Goal: Task Accomplishment & Management: Manage account settings

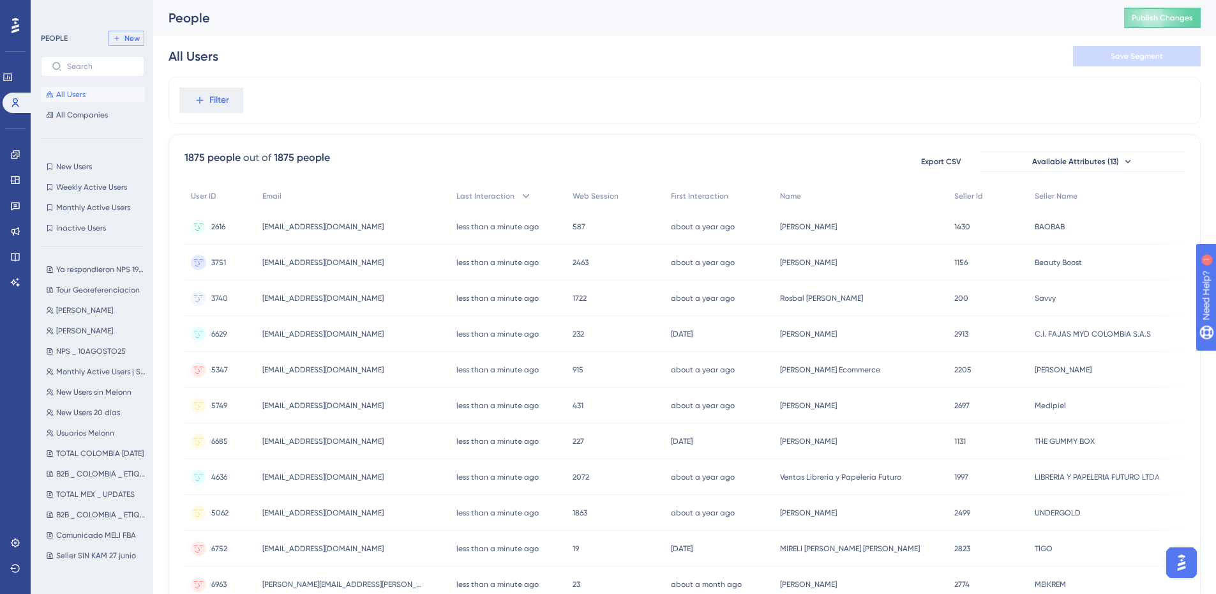
click at [125, 40] on span "New" at bounding box center [132, 38] width 15 height 10
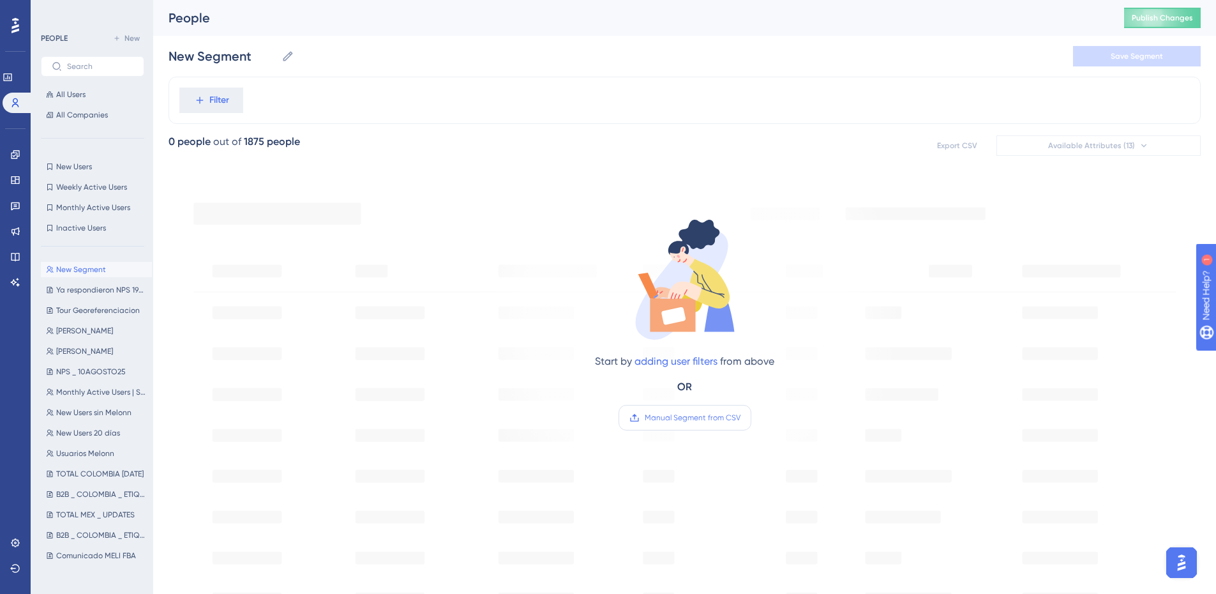
click at [695, 416] on span "Manual Segment from CSV" at bounding box center [693, 418] width 96 height 10
click at [741, 418] on input "Manual Segment from CSV" at bounding box center [741, 418] width 0 height 0
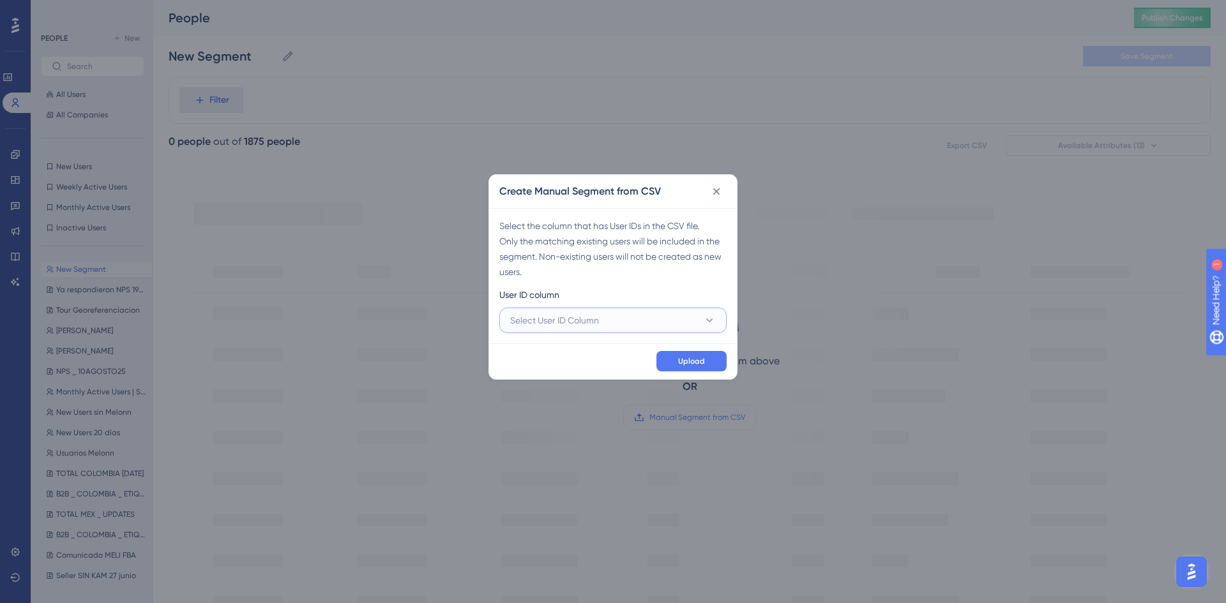
click at [597, 328] on button "Select User ID Column" at bounding box center [612, 321] width 227 height 26
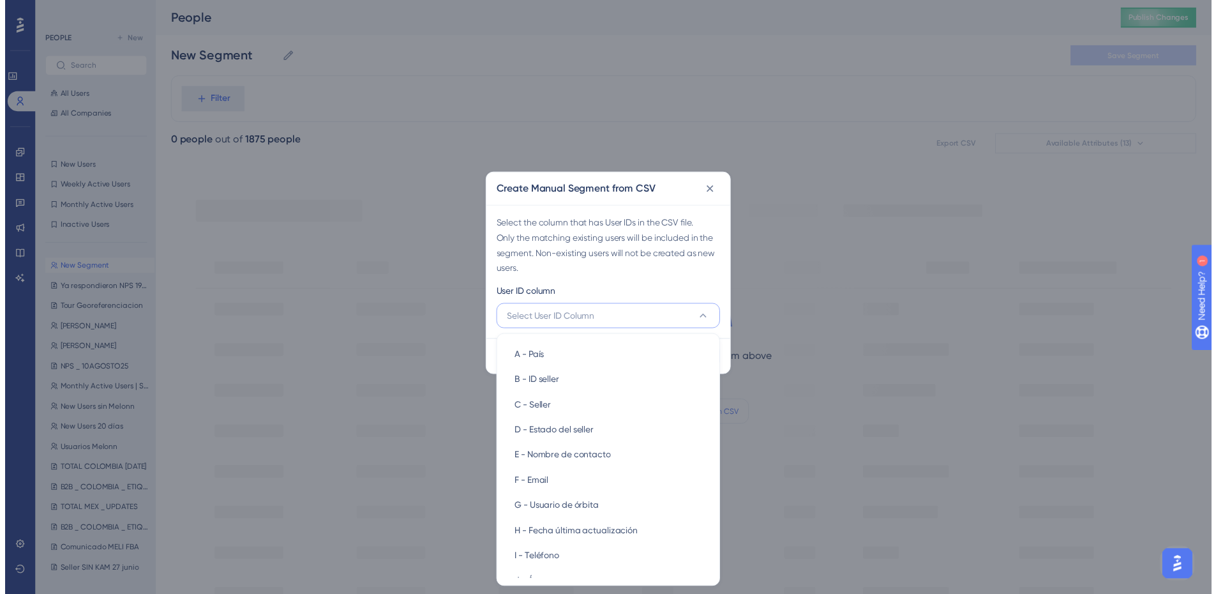
scroll to position [1, 0]
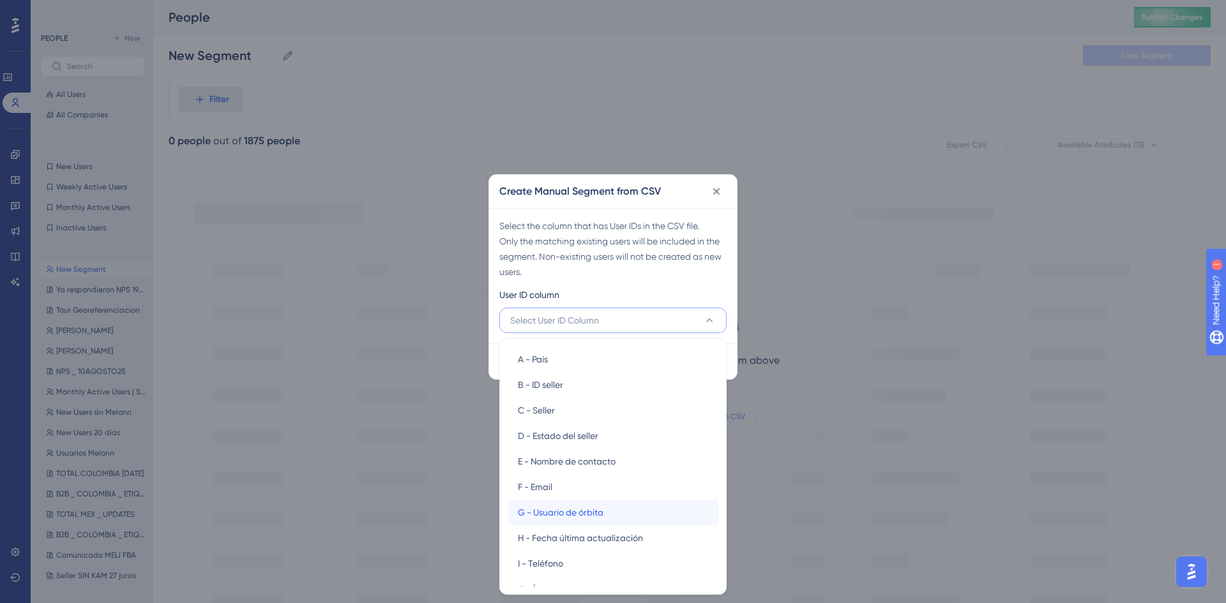
click at [565, 511] on span "G - Usuario de órbita" at bounding box center [561, 512] width 86 height 15
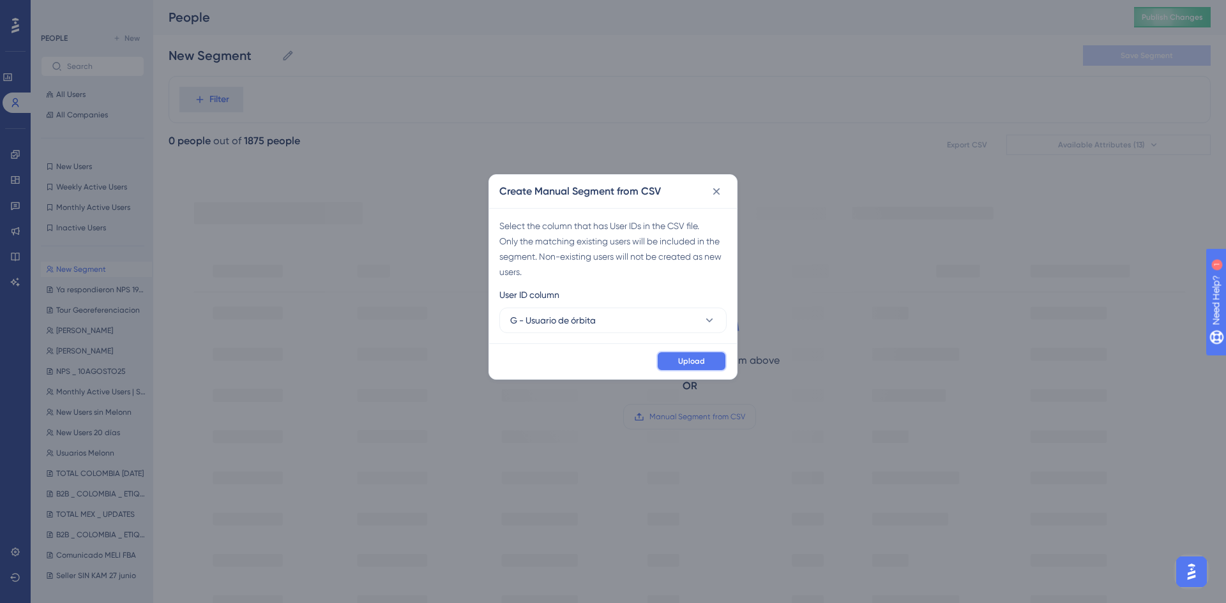
click at [699, 353] on button "Upload" at bounding box center [691, 361] width 70 height 20
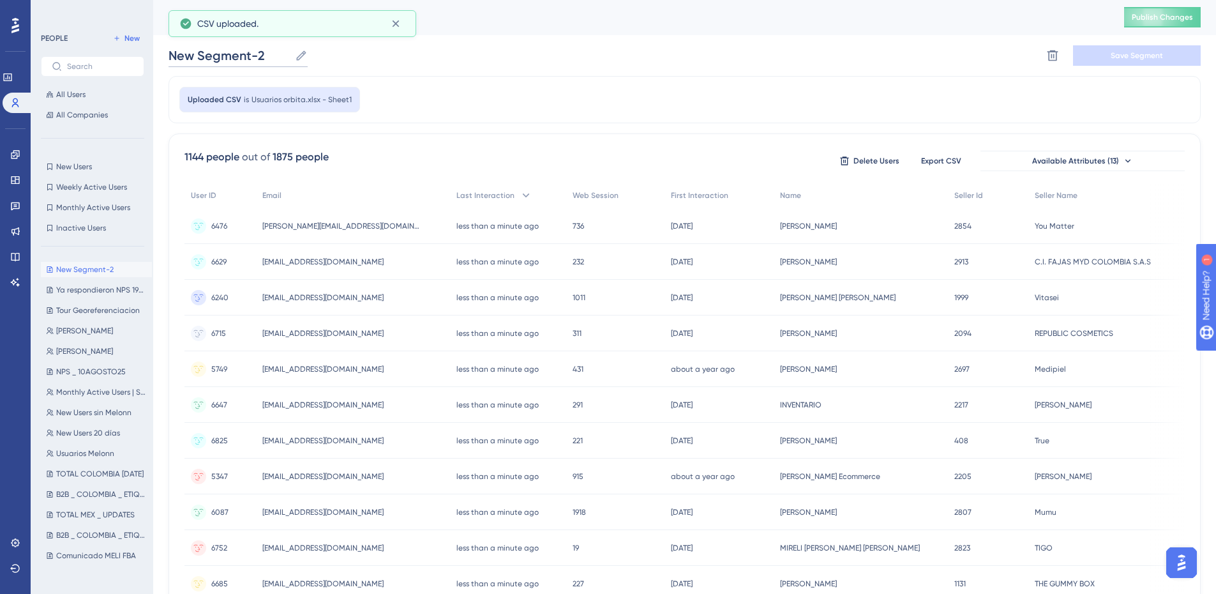
click at [281, 52] on input "New Segment-2" at bounding box center [229, 56] width 121 height 18
drag, startPoint x: 277, startPoint y: 52, endPoint x: 90, endPoint y: 48, distance: 186.5
click at [153, 48] on div "Performance Users Engagement Widgets Feedback Product Updates Knowledge Base AI…" at bounding box center [684, 499] width 1063 height 1001
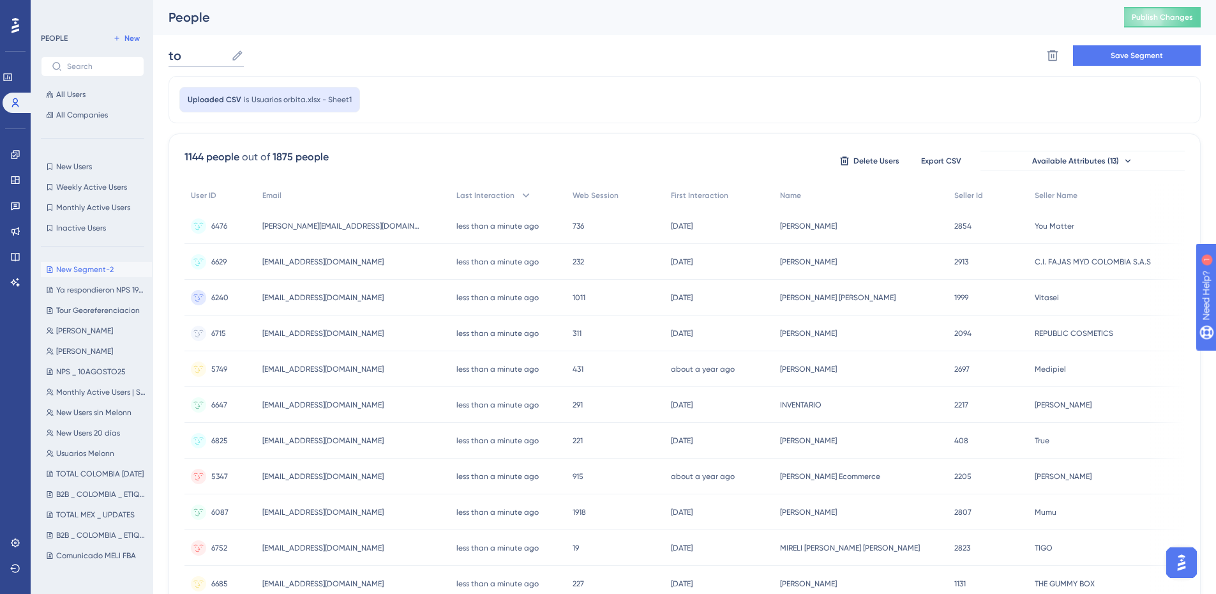
type input "t"
type input "Todos los usuarios"
click at [1140, 47] on button "Save Segment" at bounding box center [1137, 55] width 128 height 20
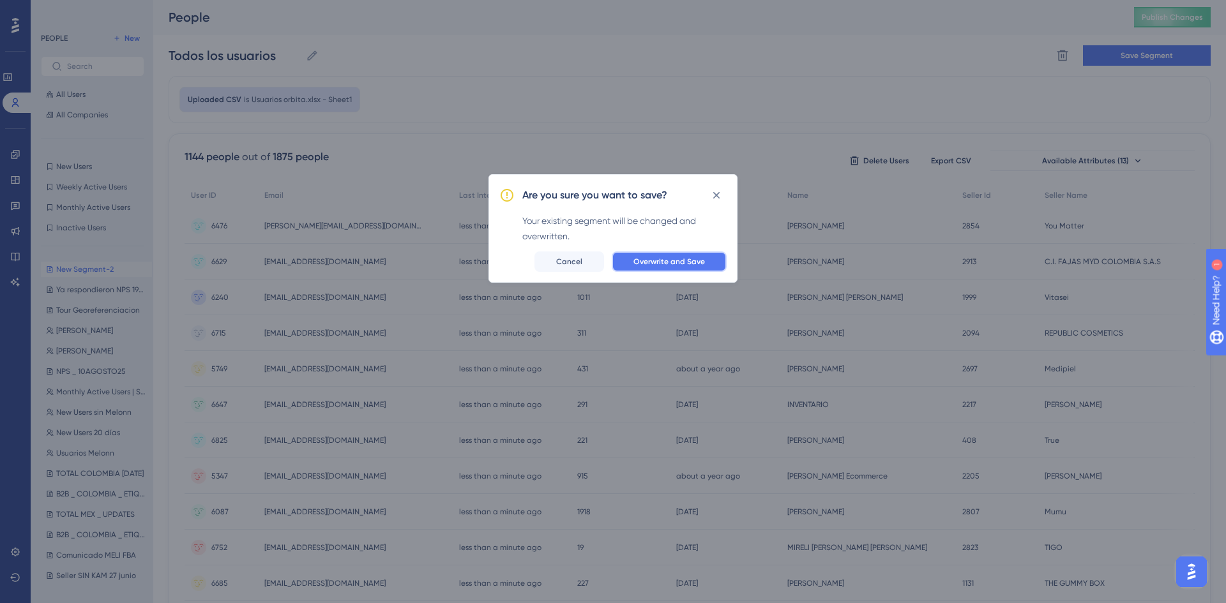
click at [689, 268] on button "Overwrite and Save" at bounding box center [669, 262] width 115 height 20
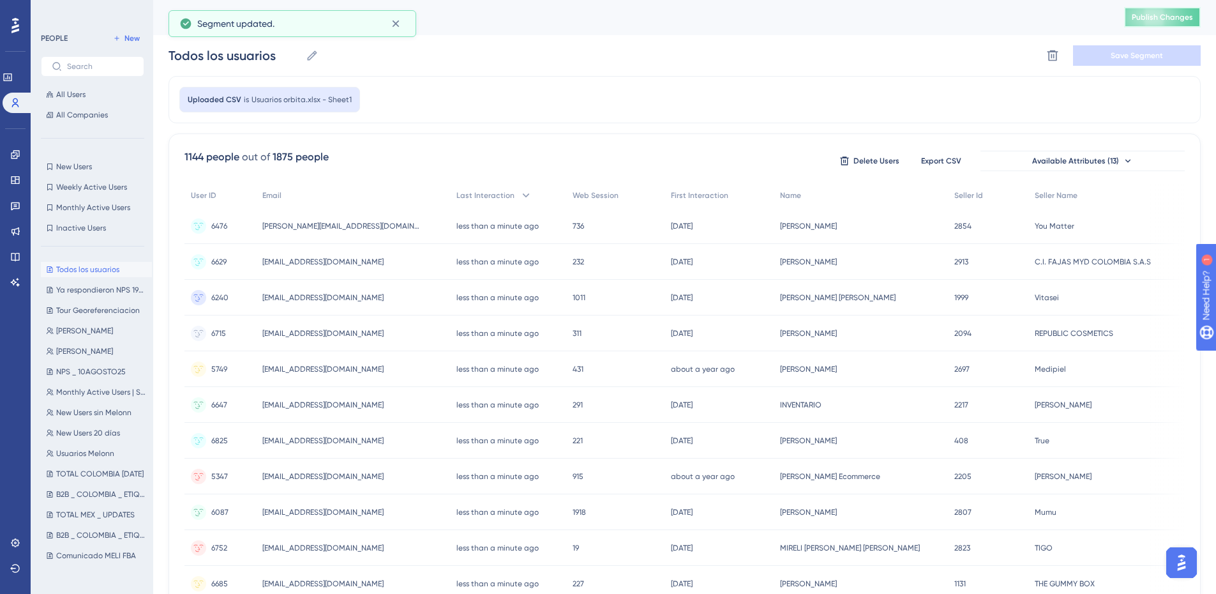
click at [1176, 13] on span "Publish Changes" at bounding box center [1162, 17] width 61 height 10
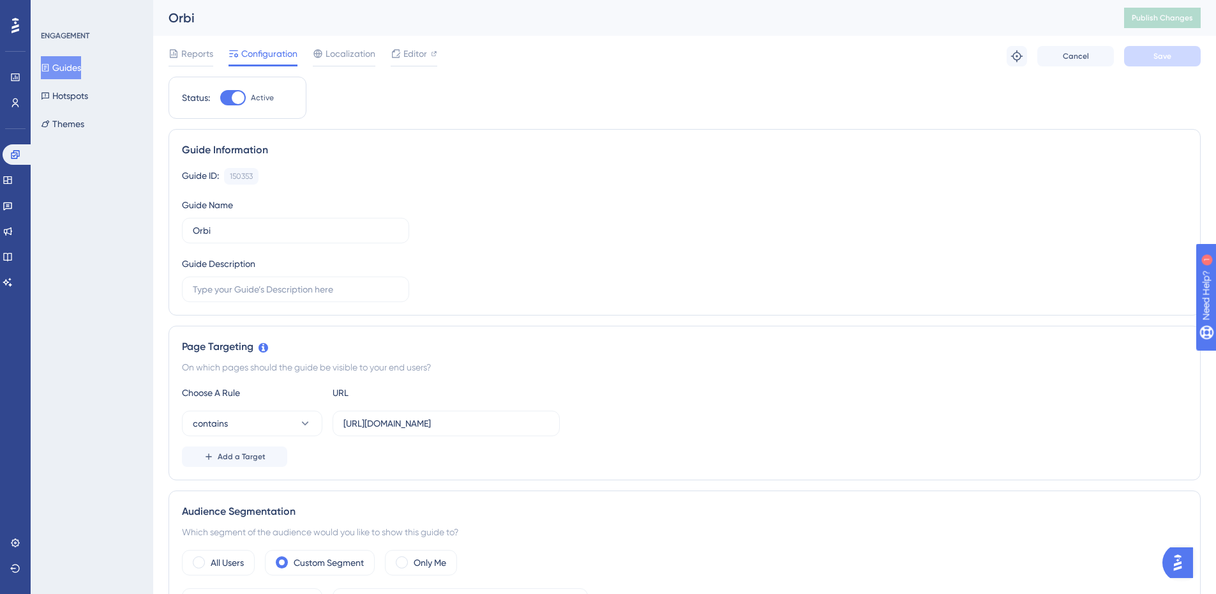
click at [236, 94] on div at bounding box center [238, 97] width 13 height 13
click at [220, 98] on input "Active" at bounding box center [220, 98] width 1 height 1
checkbox input "false"
click at [1171, 58] on span "Save" at bounding box center [1163, 56] width 18 height 10
click at [1156, 16] on span "Publish Changes" at bounding box center [1162, 18] width 61 height 10
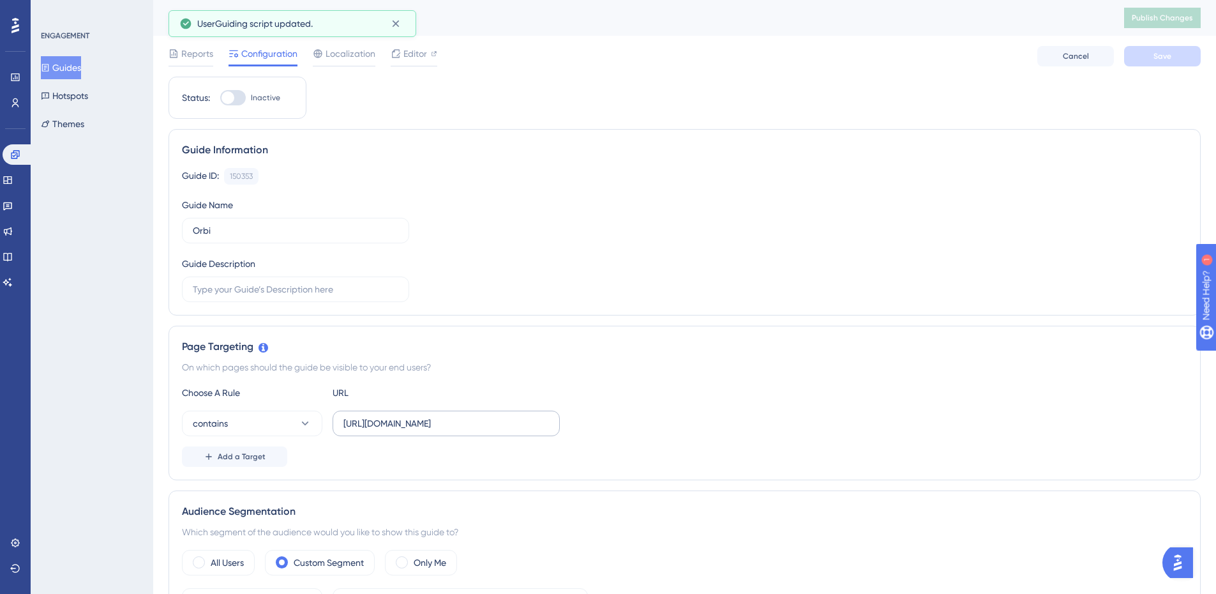
scroll to position [128, 0]
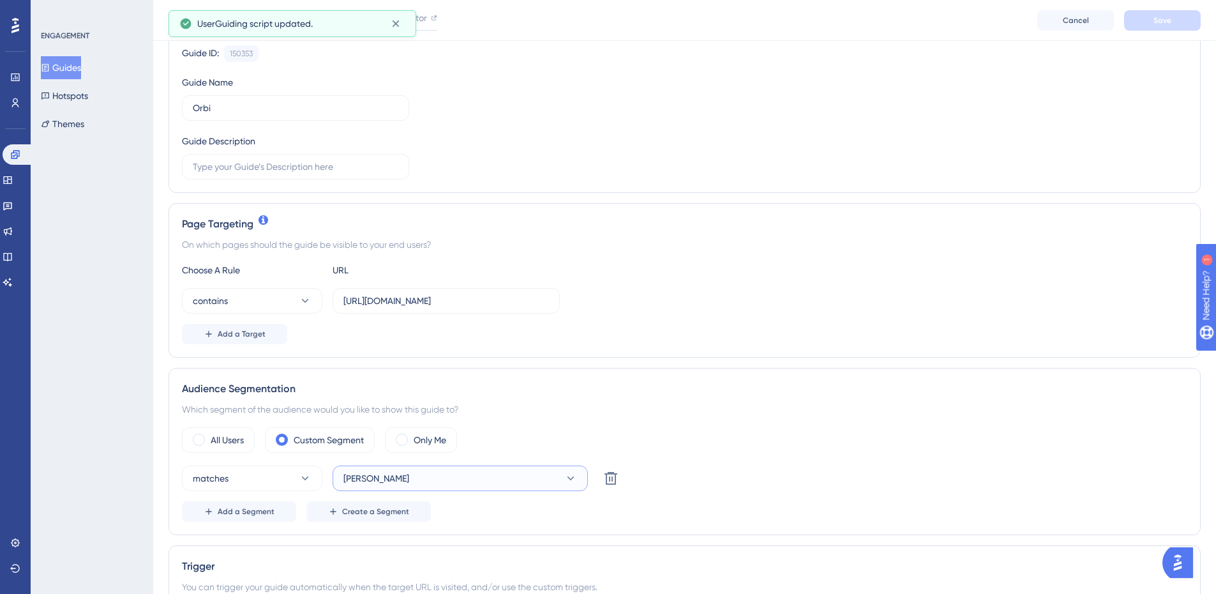
click at [393, 473] on button "[PERSON_NAME]" at bounding box center [460, 479] width 255 height 26
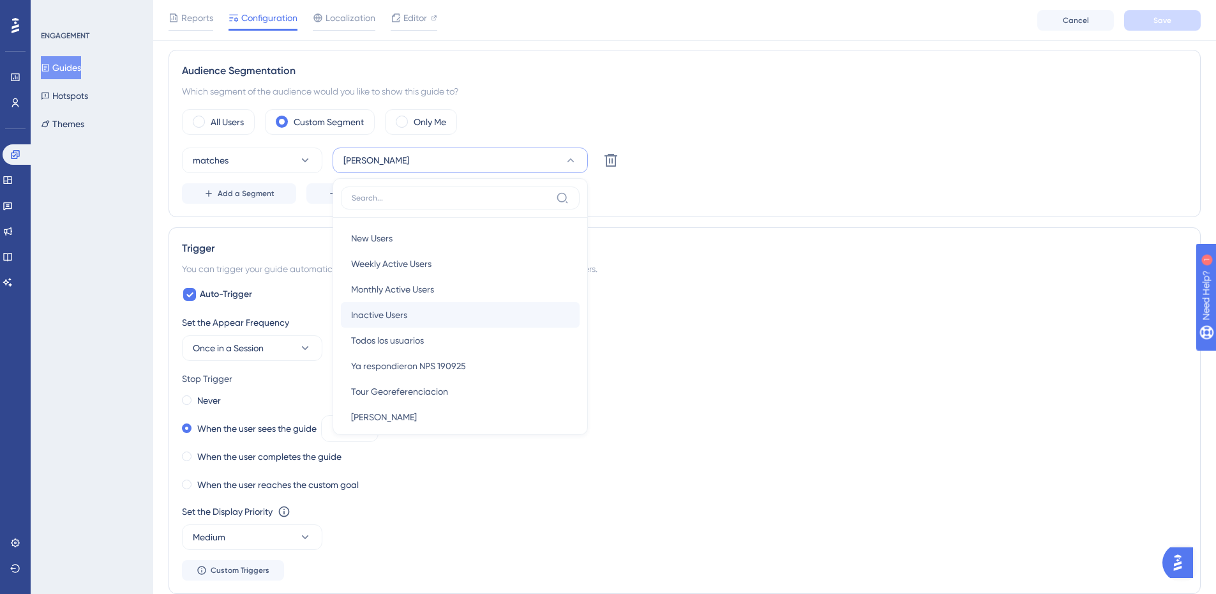
type input "1 1 1 1 1 1 1 1 5 5 5 5 37 37 37 37 37 37 37 37 37 37 37 37 52 52 52 52 53 53 5…"
click at [405, 349] on div "Todos los usuarios Todos los usuarios" at bounding box center [460, 341] width 218 height 26
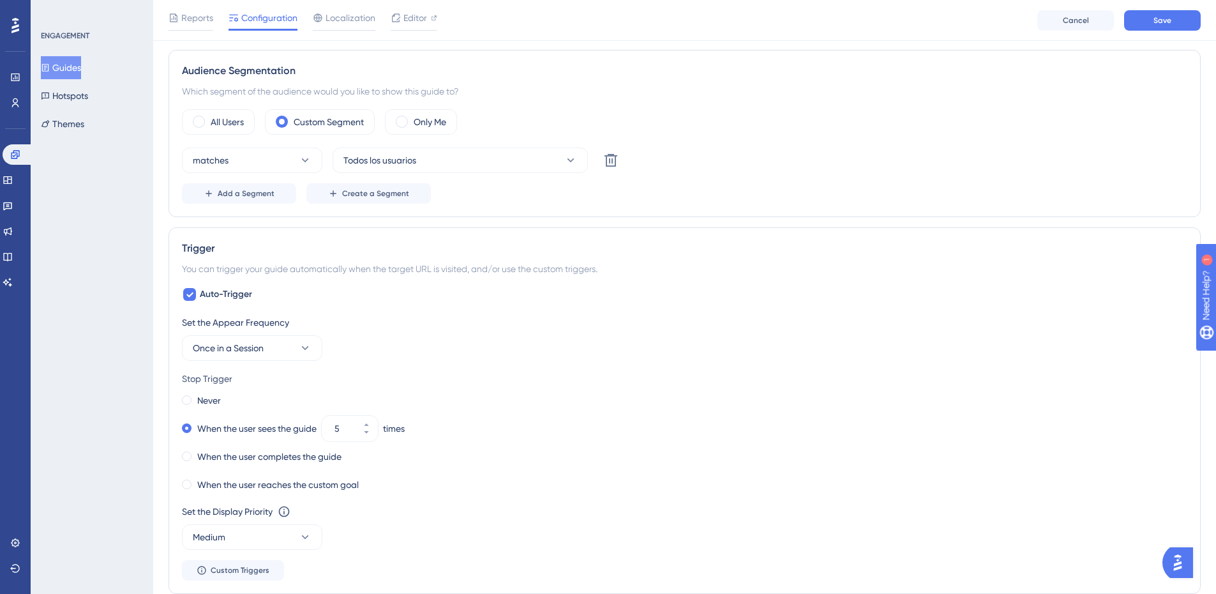
click at [501, 220] on div "Status: Inactive Guide Information Guide ID: 150353 Copy Guide Name Orbi Guide …" at bounding box center [685, 399] width 1033 height 1526
click at [224, 193] on span "Add a Segment" at bounding box center [246, 193] width 57 height 10
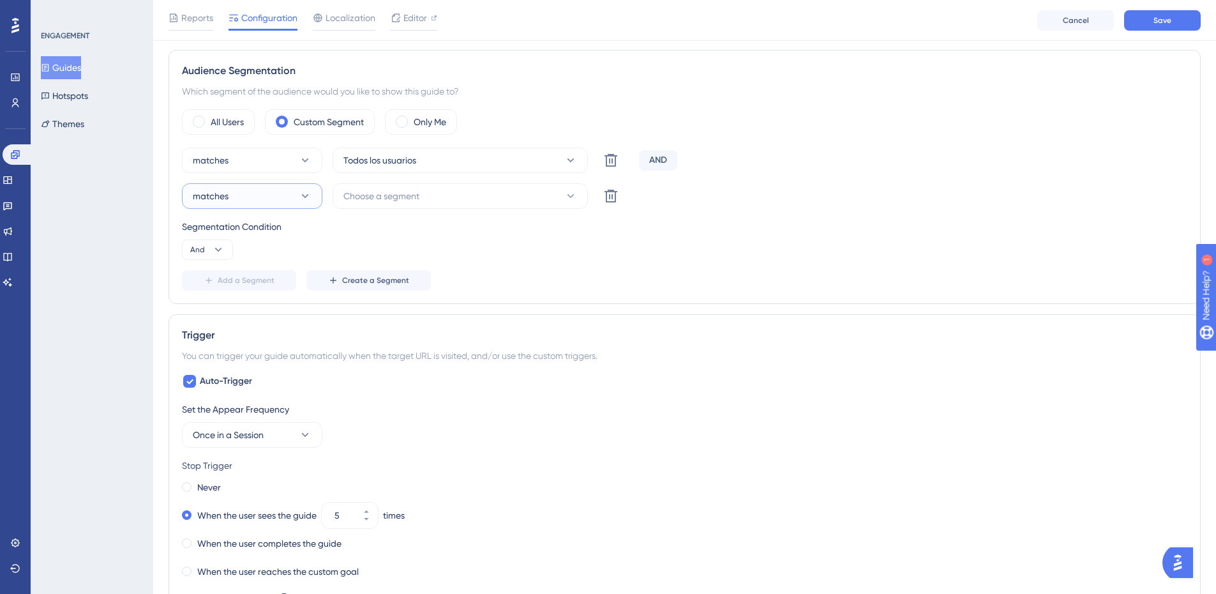
click at [291, 199] on button "matches" at bounding box center [252, 196] width 140 height 26
click at [251, 262] on span "doesn't match" at bounding box center [230, 260] width 58 height 15
click at [463, 174] on div "matches Todos los usuarios Delete AND doesn't match Choose a segment Delete Seg…" at bounding box center [685, 219] width 1006 height 143
click at [455, 192] on button "Choose a segment" at bounding box center [460, 196] width 255 height 26
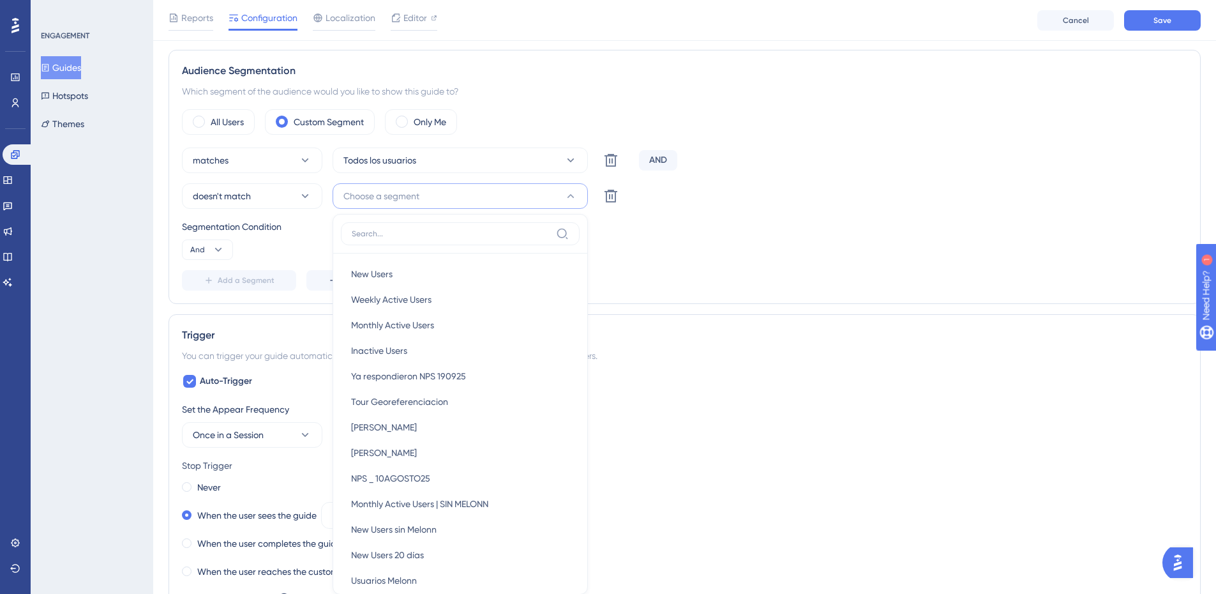
scroll to position [550, 0]
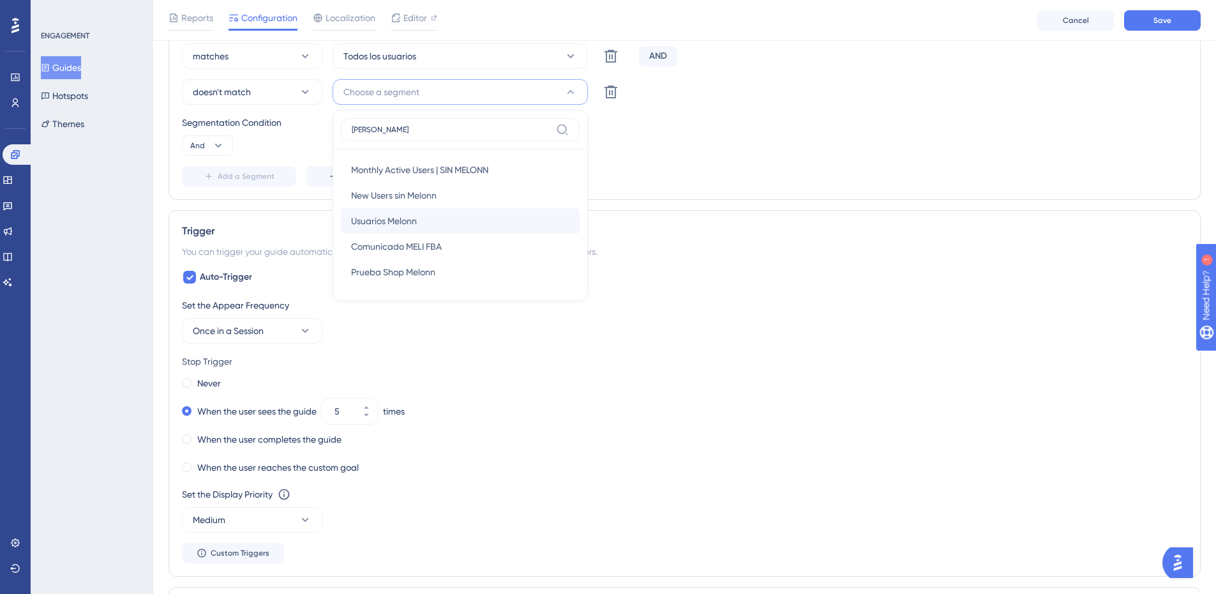
type input "mel"
click at [447, 218] on div "Usuarios Melonn Usuarios Melonn" at bounding box center [460, 221] width 218 height 26
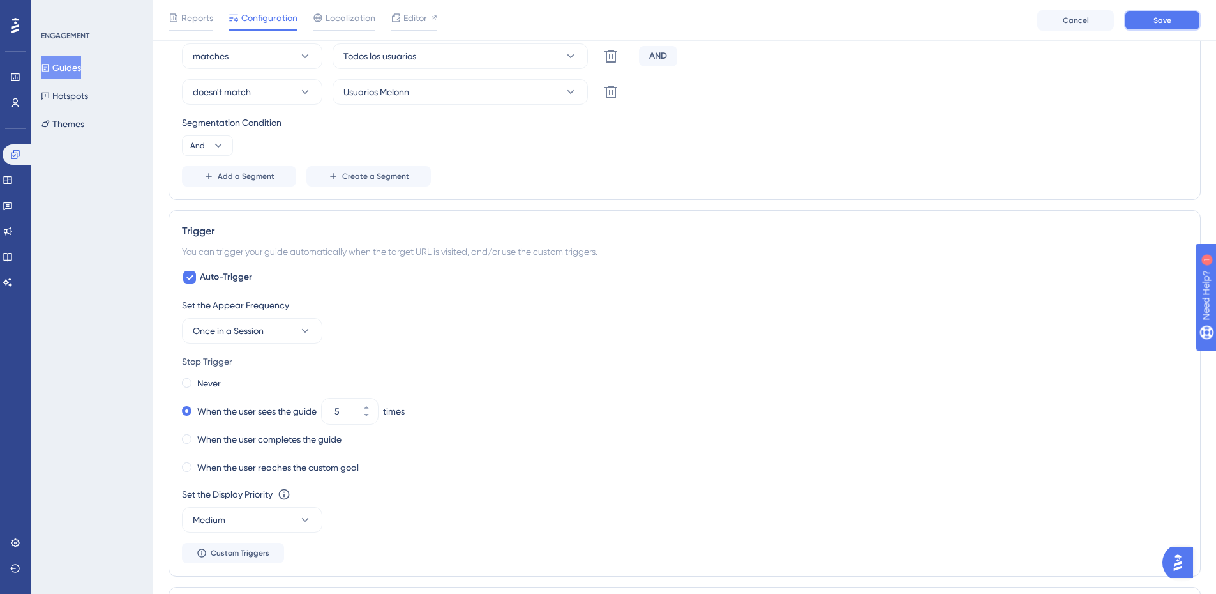
click at [1174, 20] on button "Save" at bounding box center [1163, 20] width 77 height 20
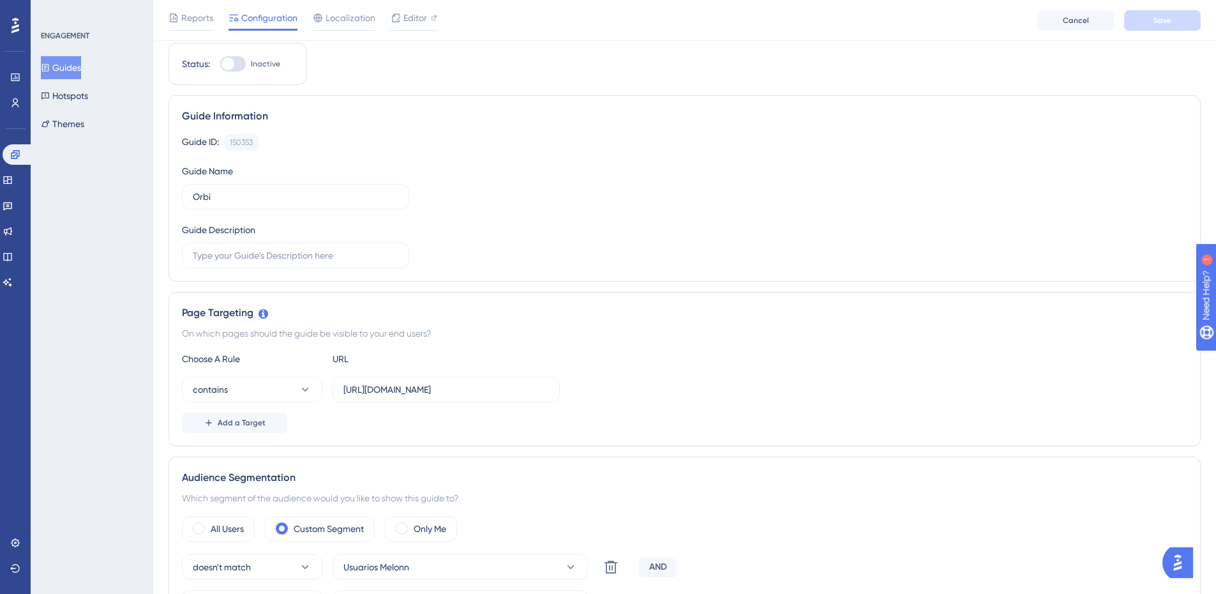
scroll to position [0, 0]
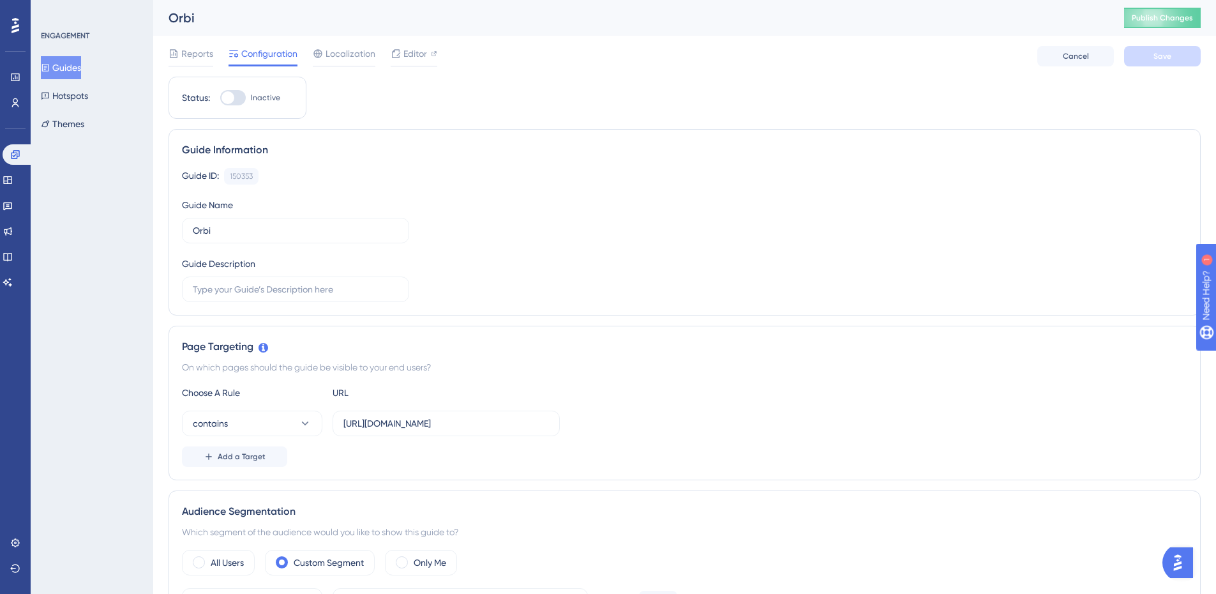
click at [228, 97] on div at bounding box center [228, 97] width 13 height 13
click at [220, 98] on input "Inactive" at bounding box center [220, 98] width 1 height 1
checkbox input "true"
click at [1170, 55] on span "Save" at bounding box center [1163, 56] width 18 height 10
click at [1167, 23] on button "Publish Changes" at bounding box center [1163, 18] width 77 height 20
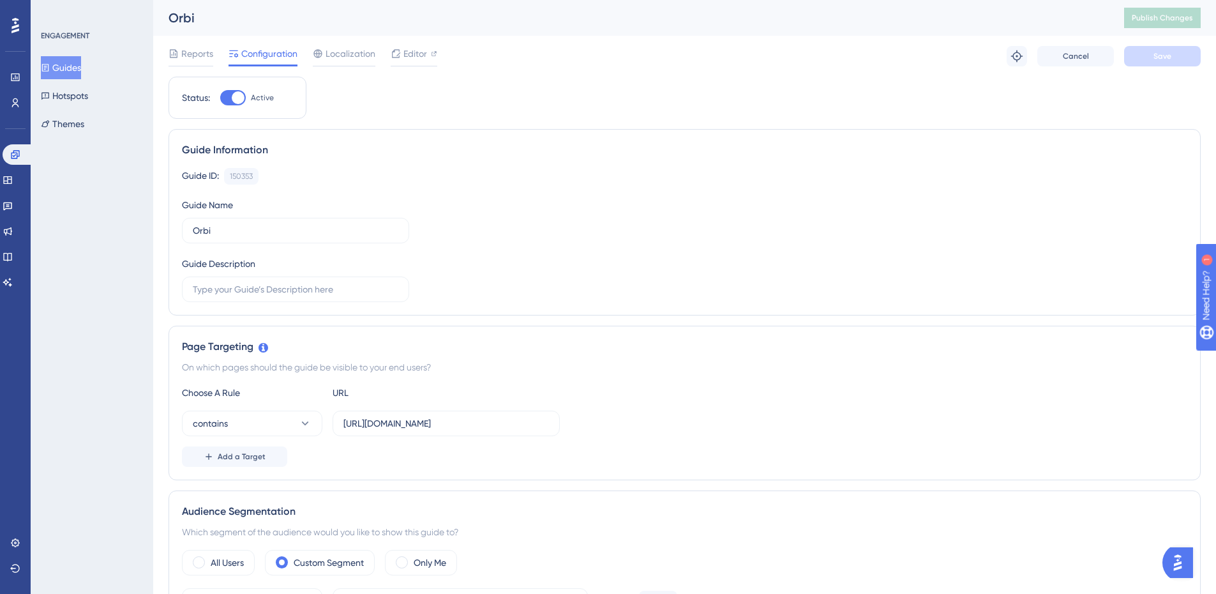
click at [64, 74] on button "Guides" at bounding box center [61, 67] width 40 height 23
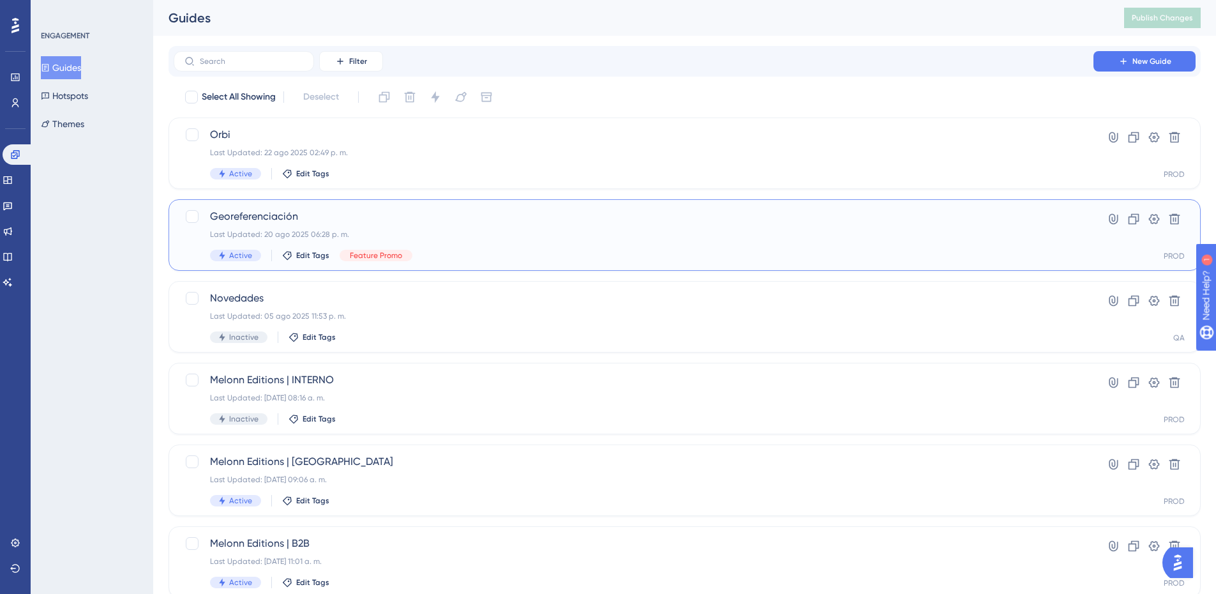
click at [425, 204] on div "Georeferenciación Last Updated: 20 ago 2025 06:28 p. m. Active Edit Tags Featur…" at bounding box center [685, 235] width 1033 height 72
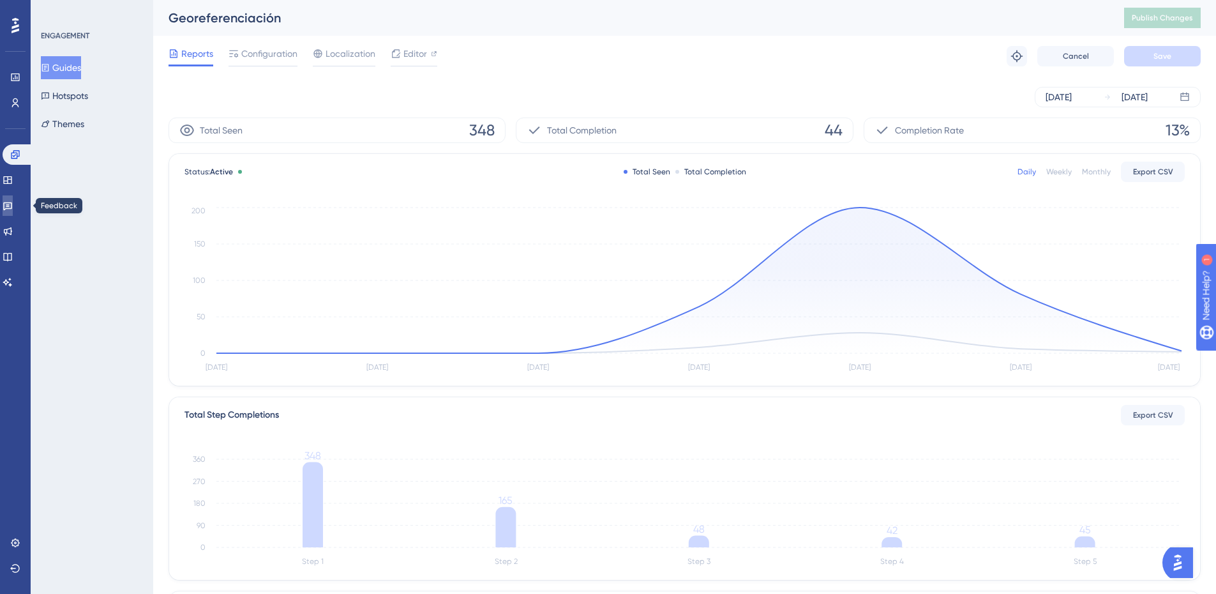
click at [13, 206] on link at bounding box center [8, 205] width 10 height 20
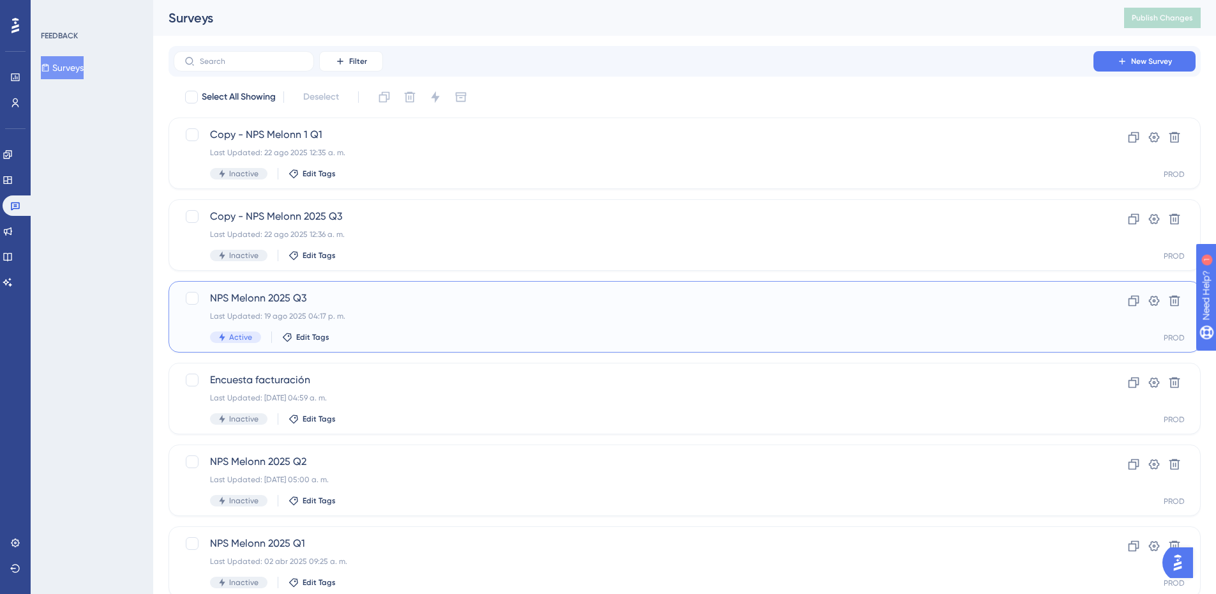
click at [397, 305] on span "NPS Melonn 2025 Q3" at bounding box center [633, 298] width 847 height 15
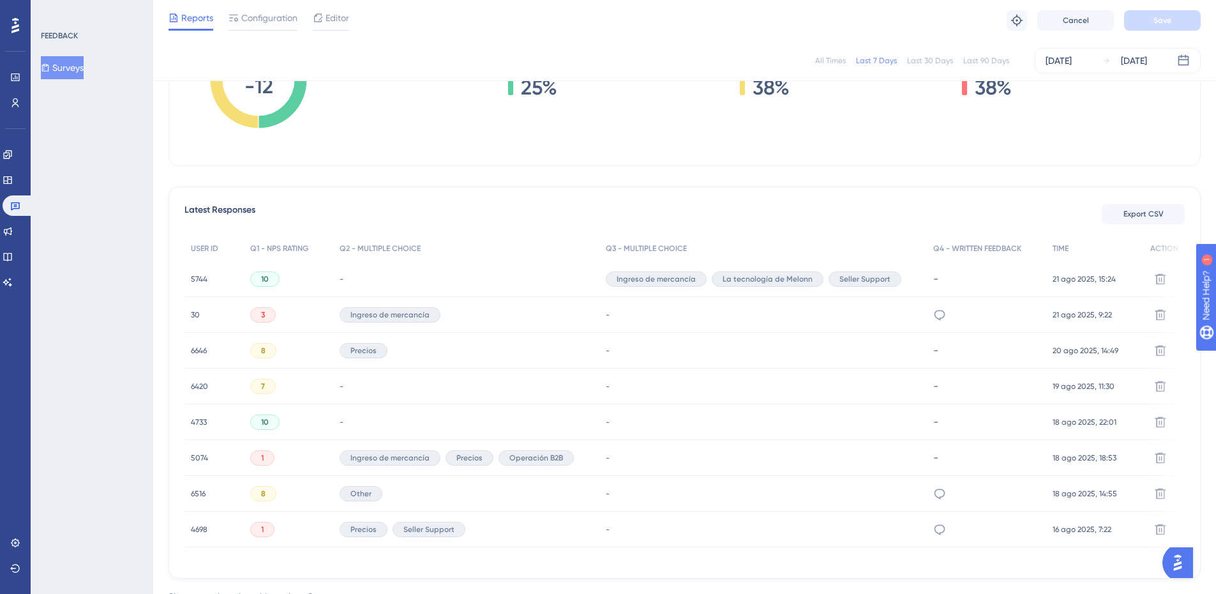
scroll to position [64, 0]
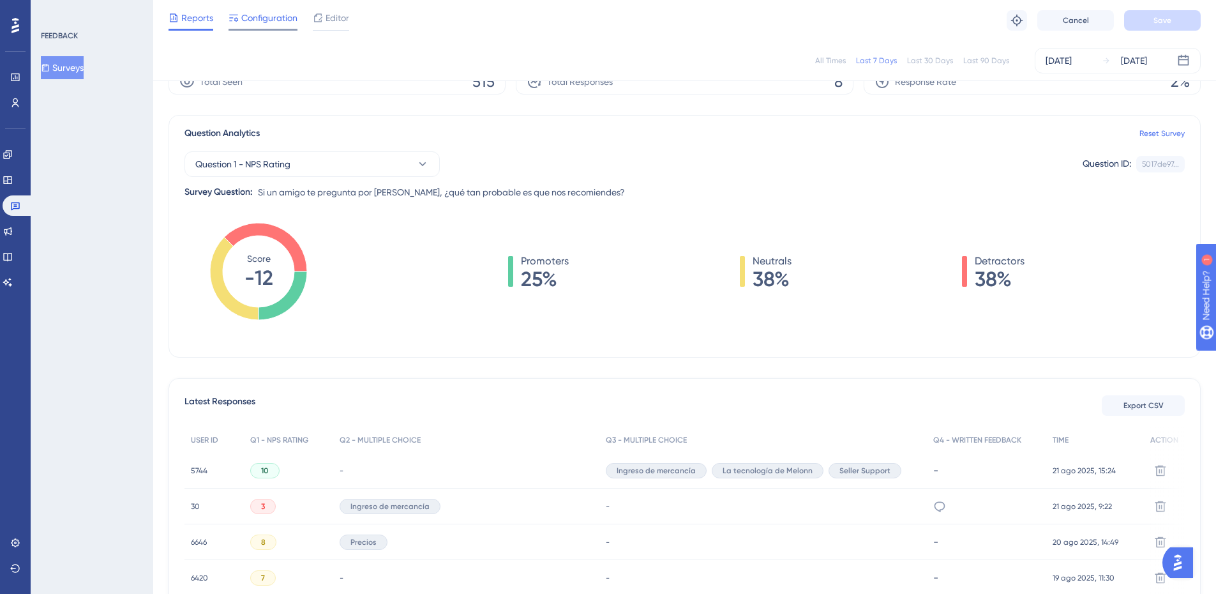
click at [241, 16] on span "Configuration" at bounding box center [269, 17] width 56 height 15
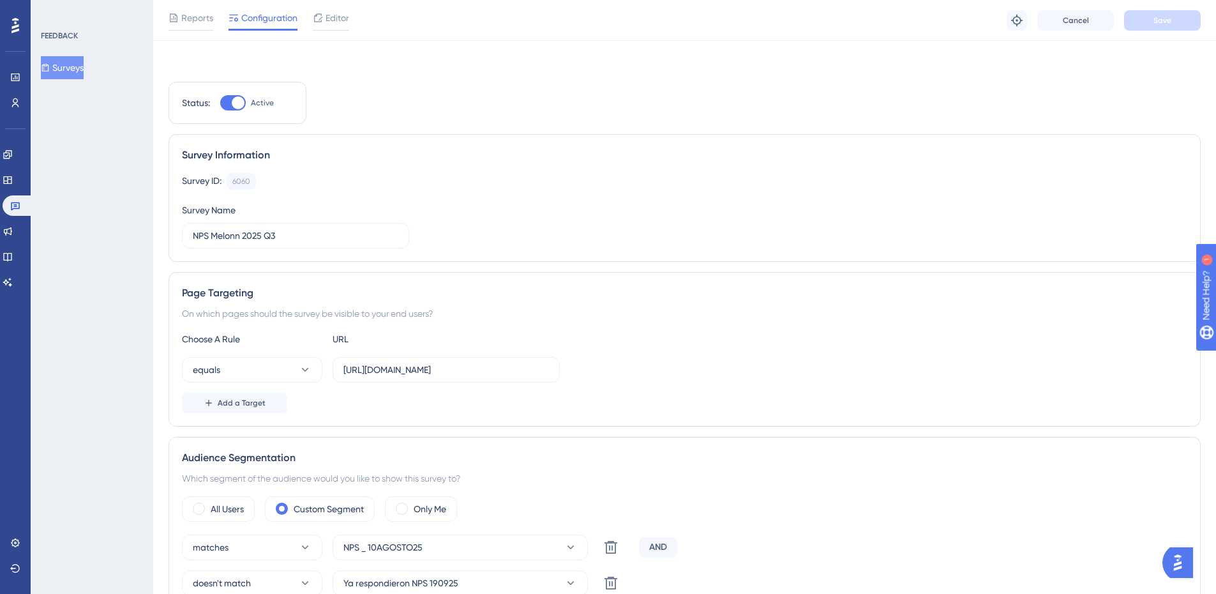
scroll to position [128, 0]
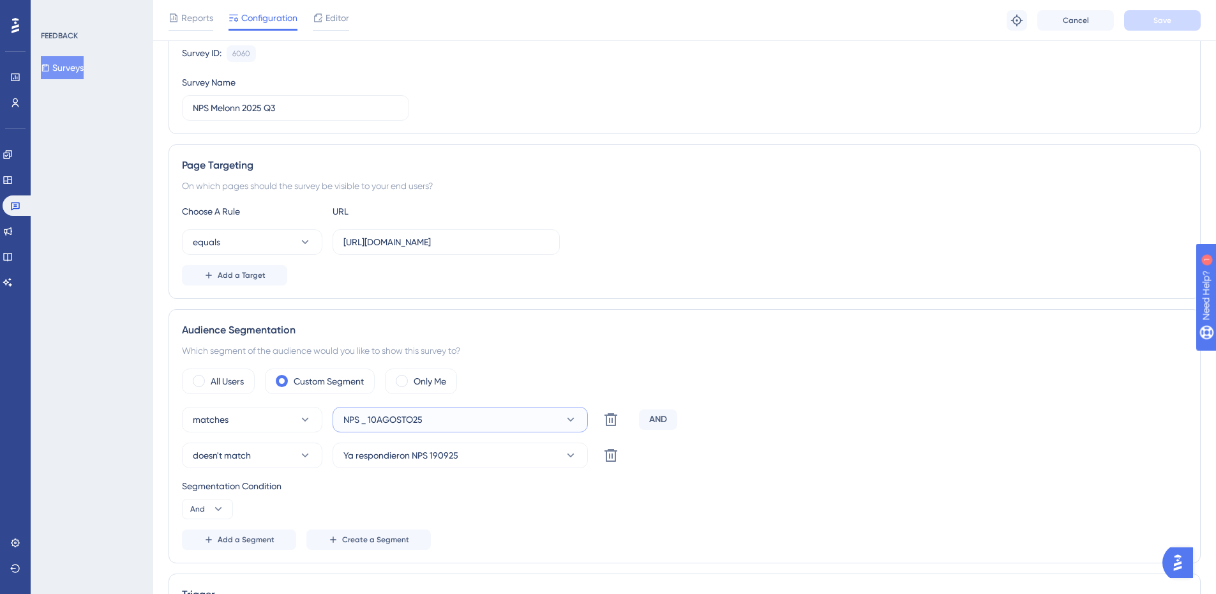
click at [390, 419] on span "NPS _ 10AGOSTO25" at bounding box center [383, 419] width 79 height 15
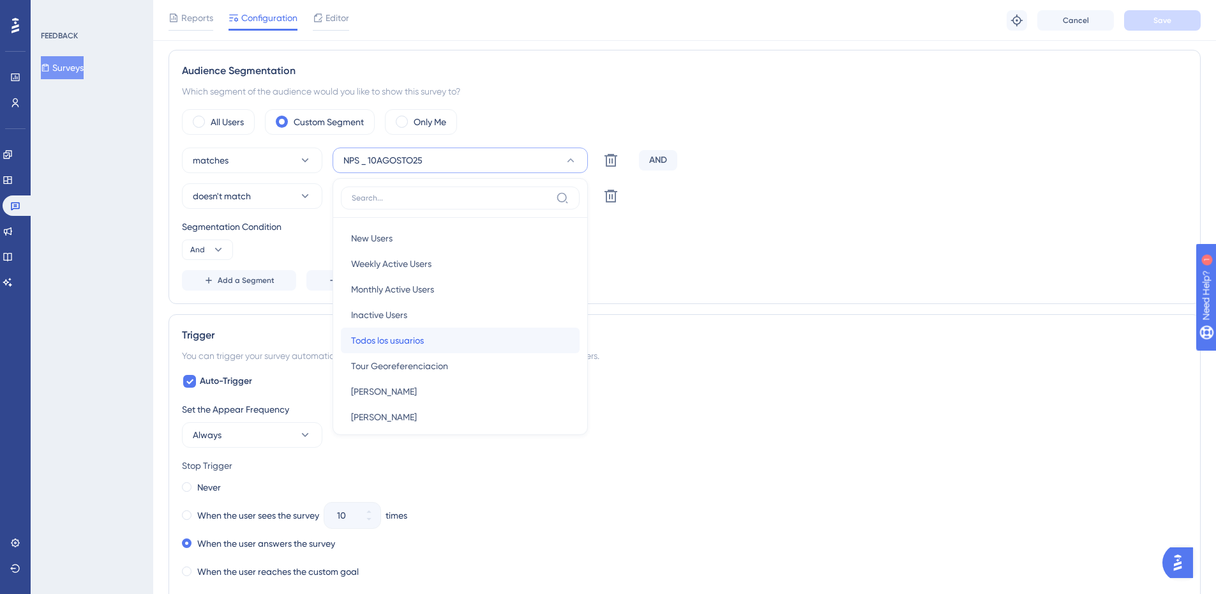
click at [400, 336] on span "Todos los usuarios" at bounding box center [387, 340] width 73 height 15
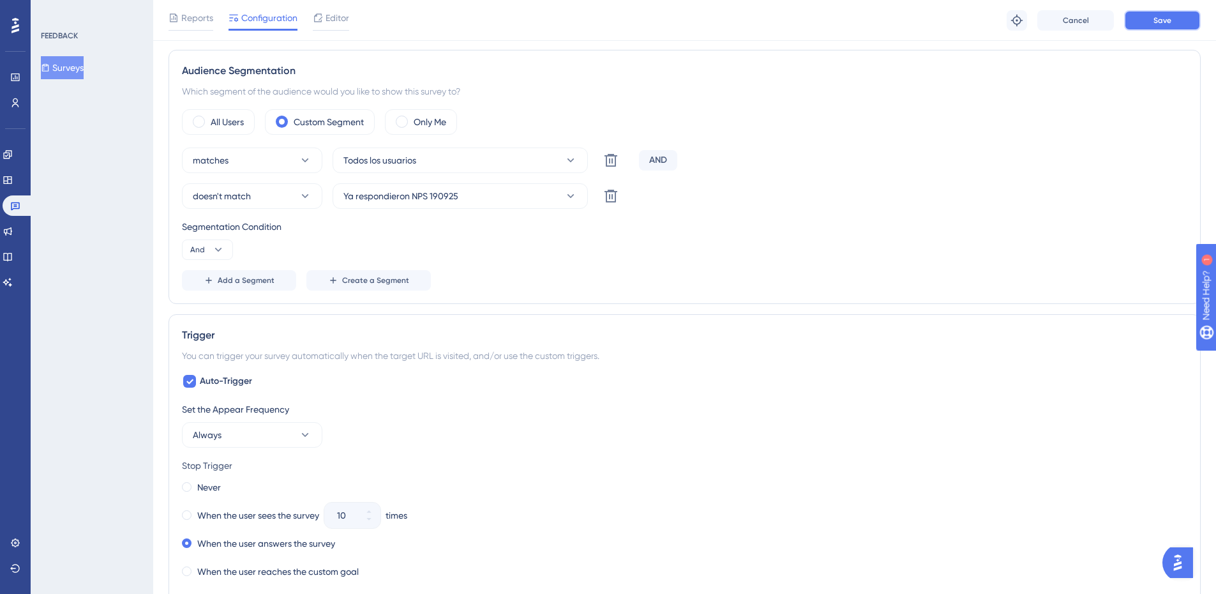
click at [1165, 26] on button "Save" at bounding box center [1163, 20] width 77 height 20
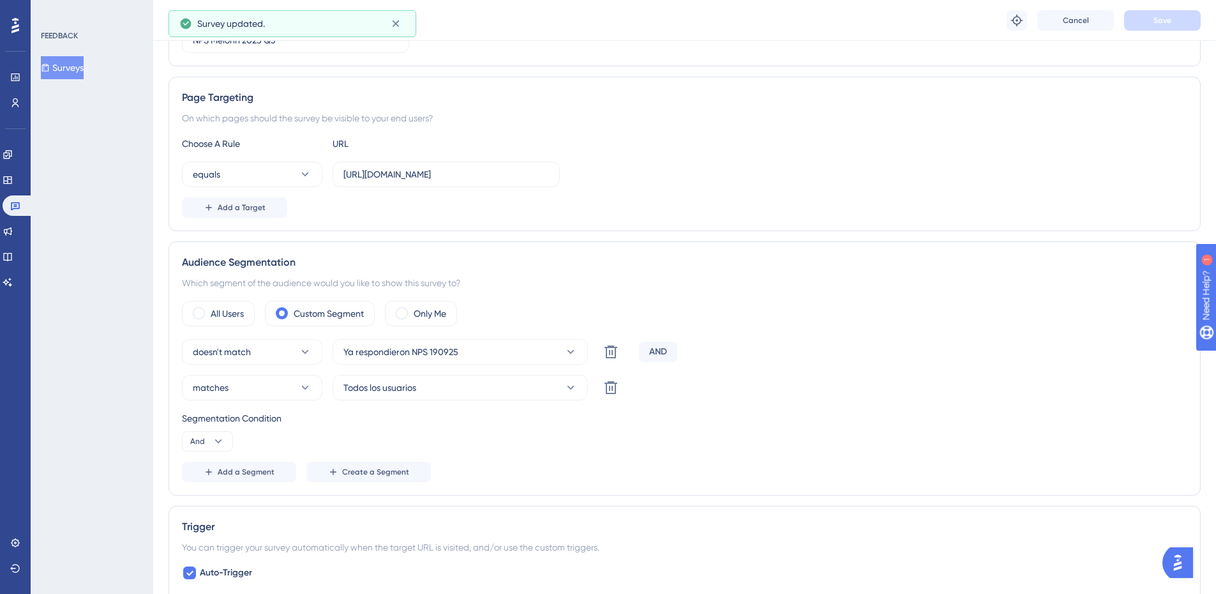
scroll to position [0, 0]
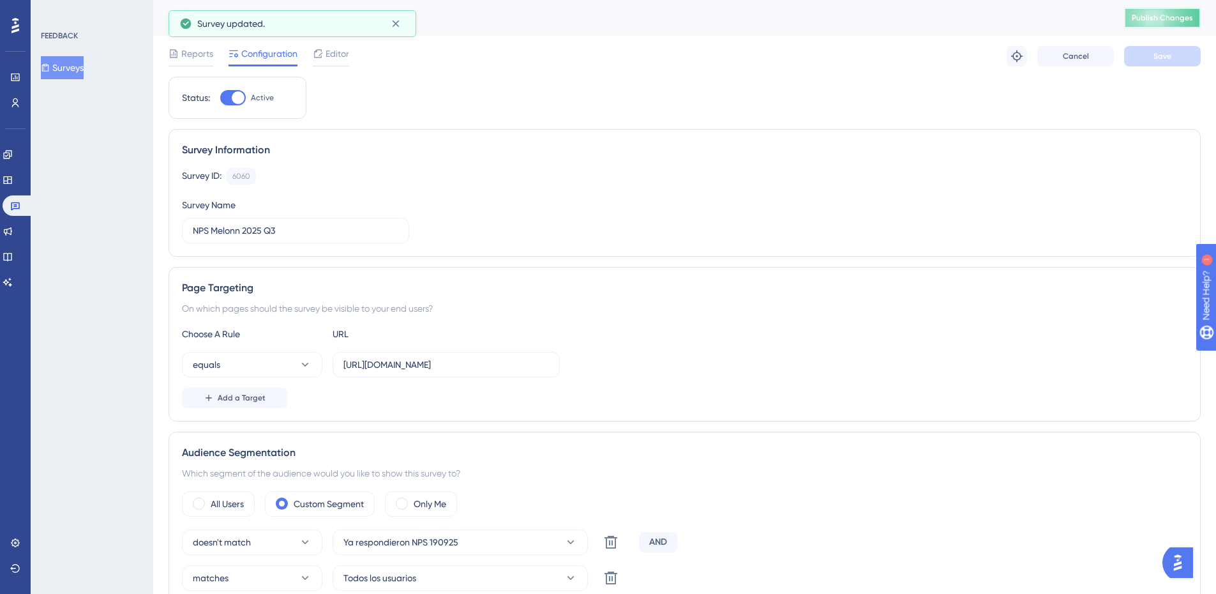
click at [1148, 11] on button "Publish Changes" at bounding box center [1163, 18] width 77 height 20
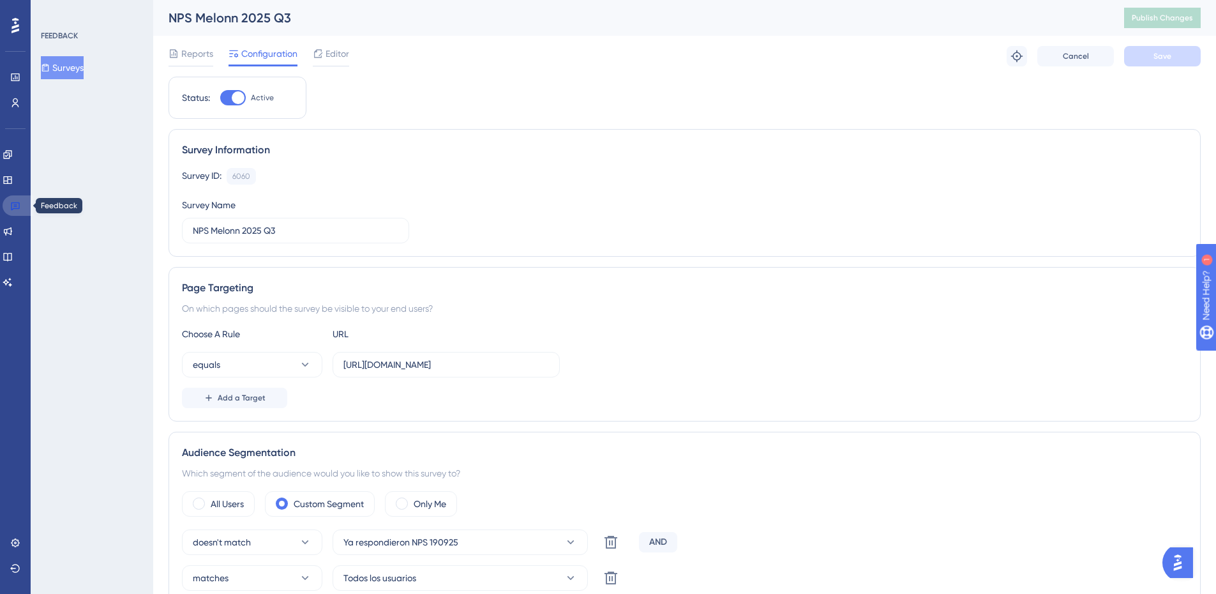
click at [24, 209] on link at bounding box center [18, 205] width 31 height 20
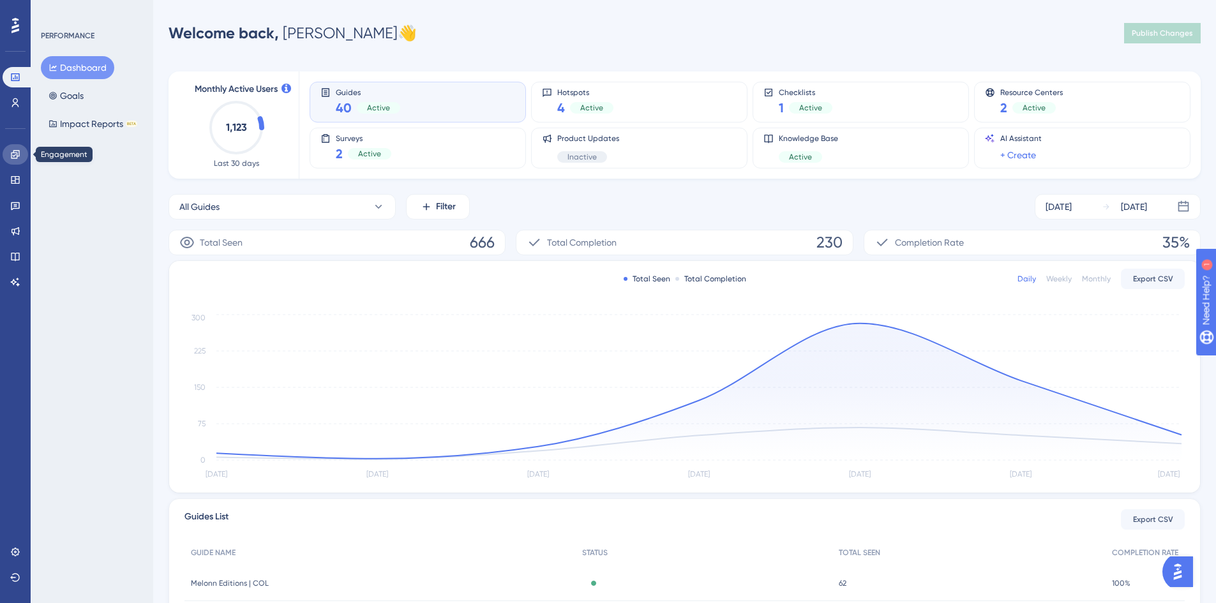
click at [8, 156] on link at bounding box center [16, 154] width 26 height 20
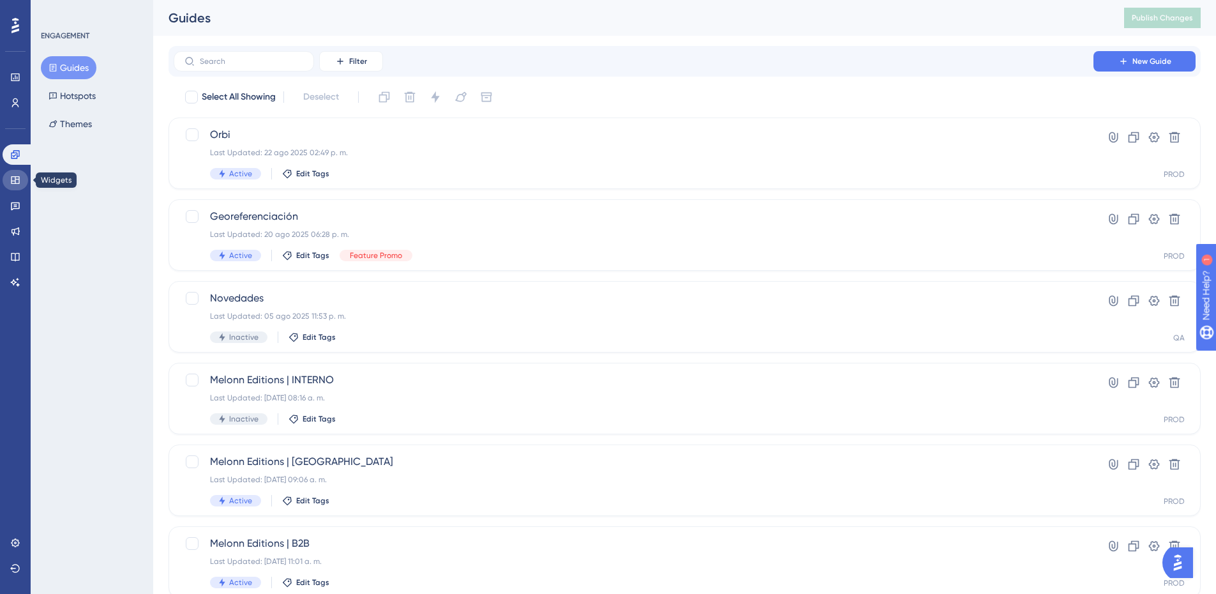
click at [8, 186] on link at bounding box center [16, 180] width 26 height 20
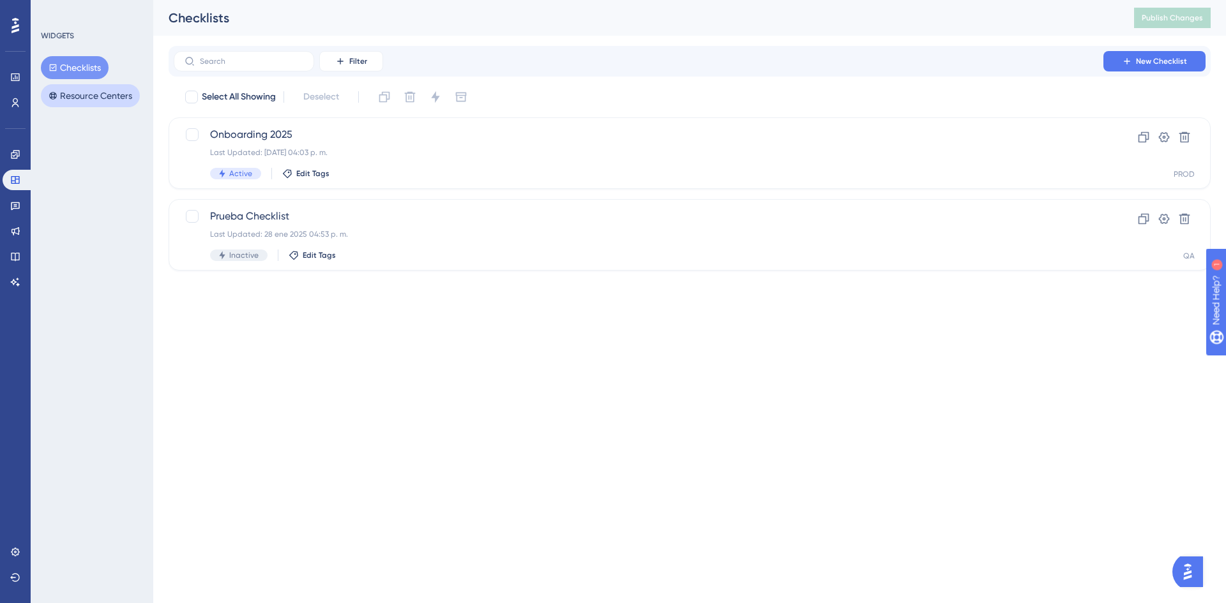
click at [87, 104] on button "Resource Centers" at bounding box center [90, 95] width 99 height 23
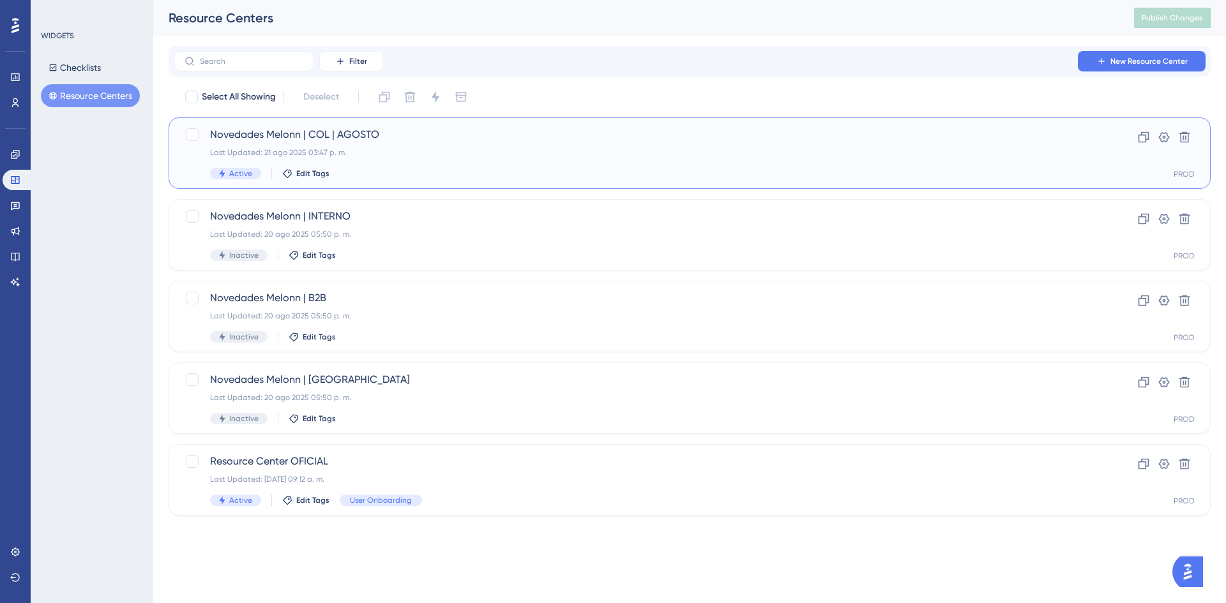
click at [400, 140] on span "Novedades Melonn | COL | AGOSTO" at bounding box center [638, 134] width 857 height 15
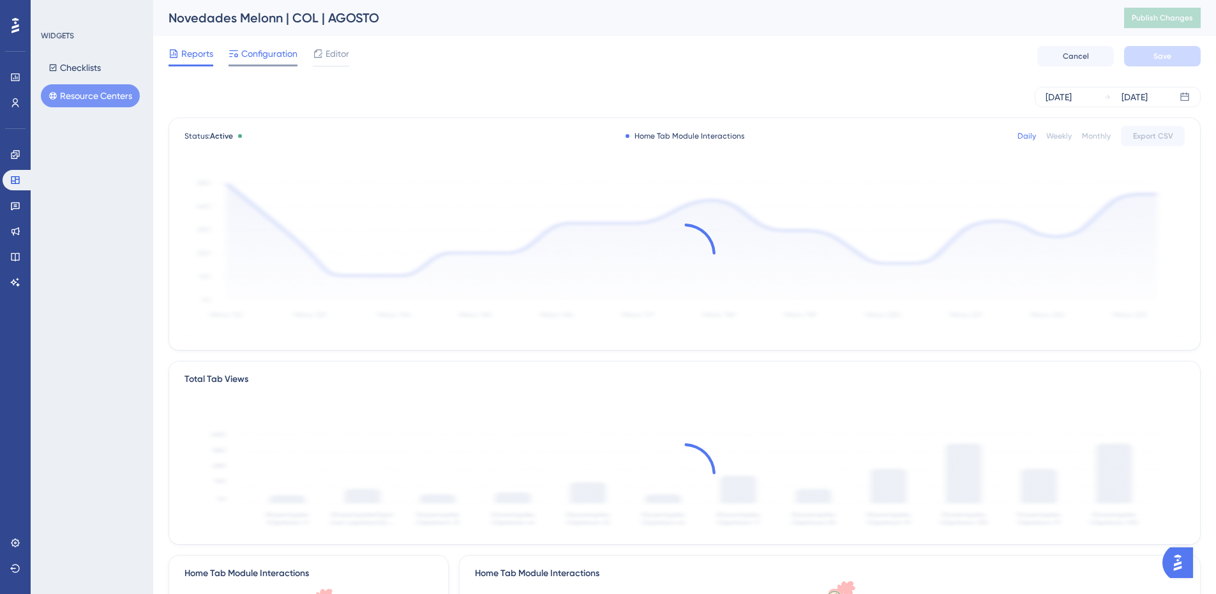
click at [273, 56] on span "Configuration" at bounding box center [269, 53] width 56 height 15
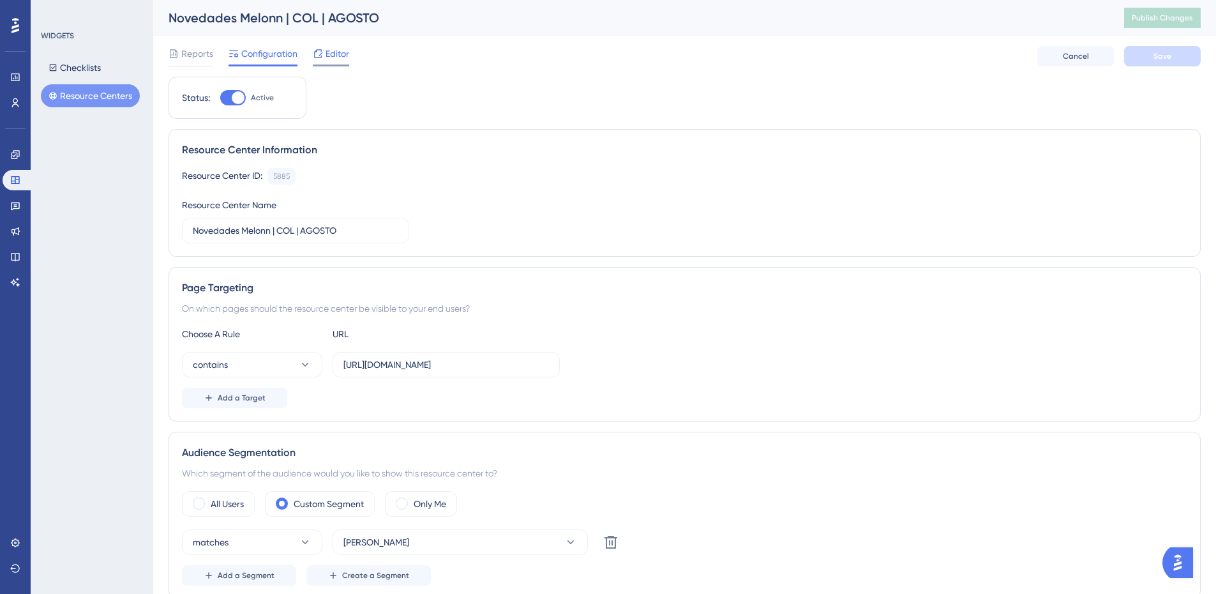
click at [339, 59] on span "Editor" at bounding box center [338, 53] width 24 height 15
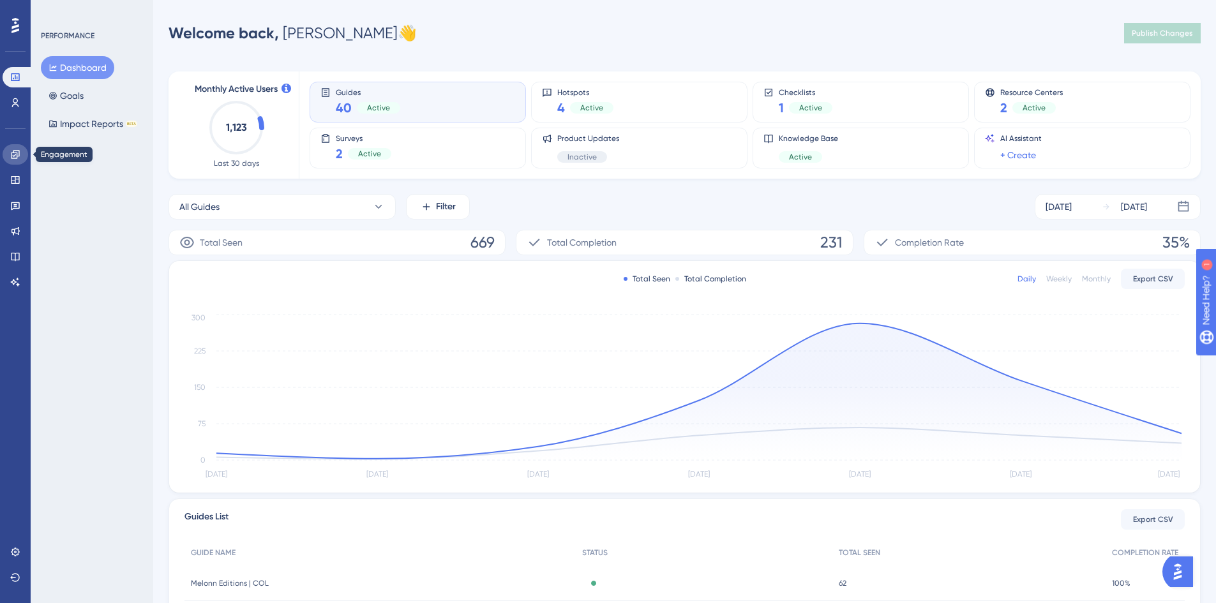
click at [4, 149] on link at bounding box center [16, 154] width 26 height 20
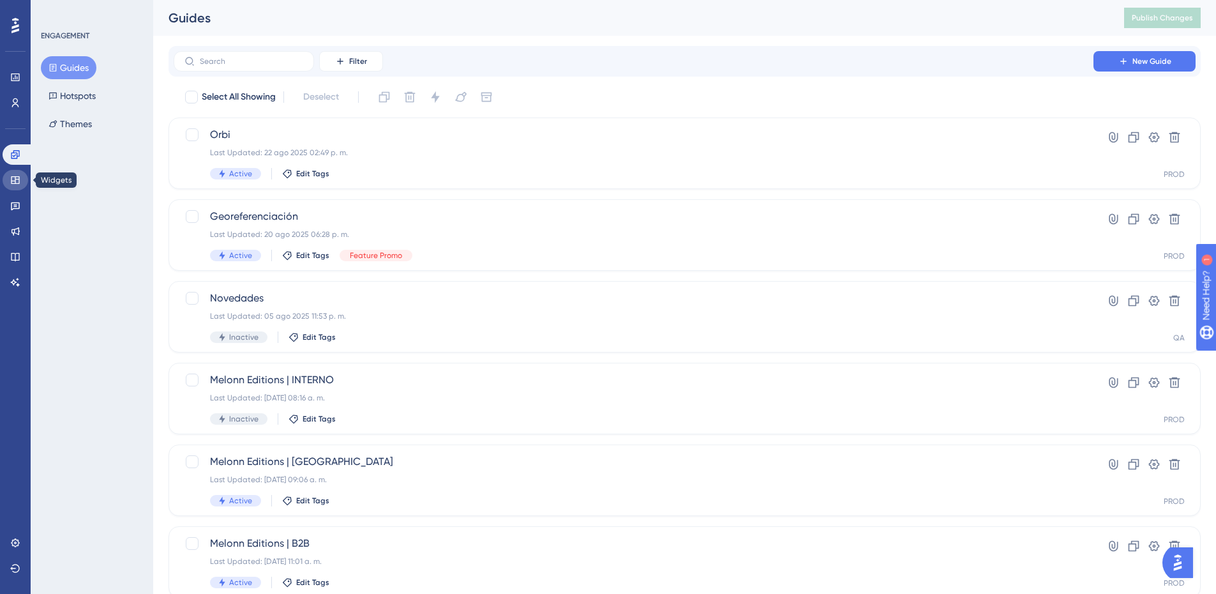
click at [10, 188] on link at bounding box center [16, 180] width 26 height 20
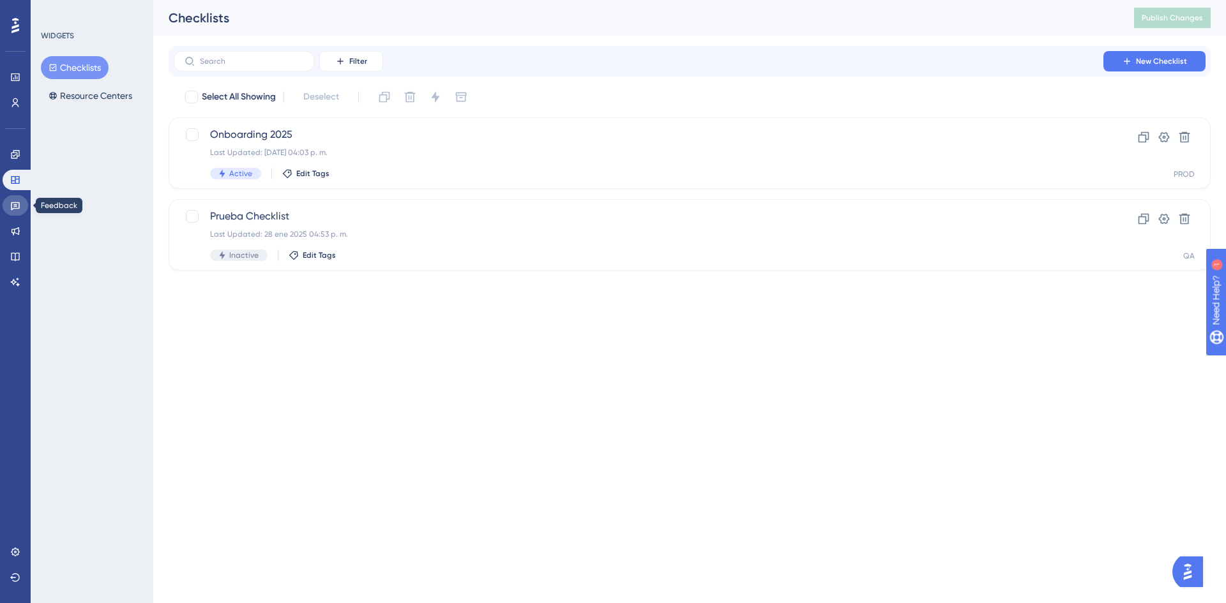
click at [12, 206] on icon at bounding box center [15, 206] width 10 height 10
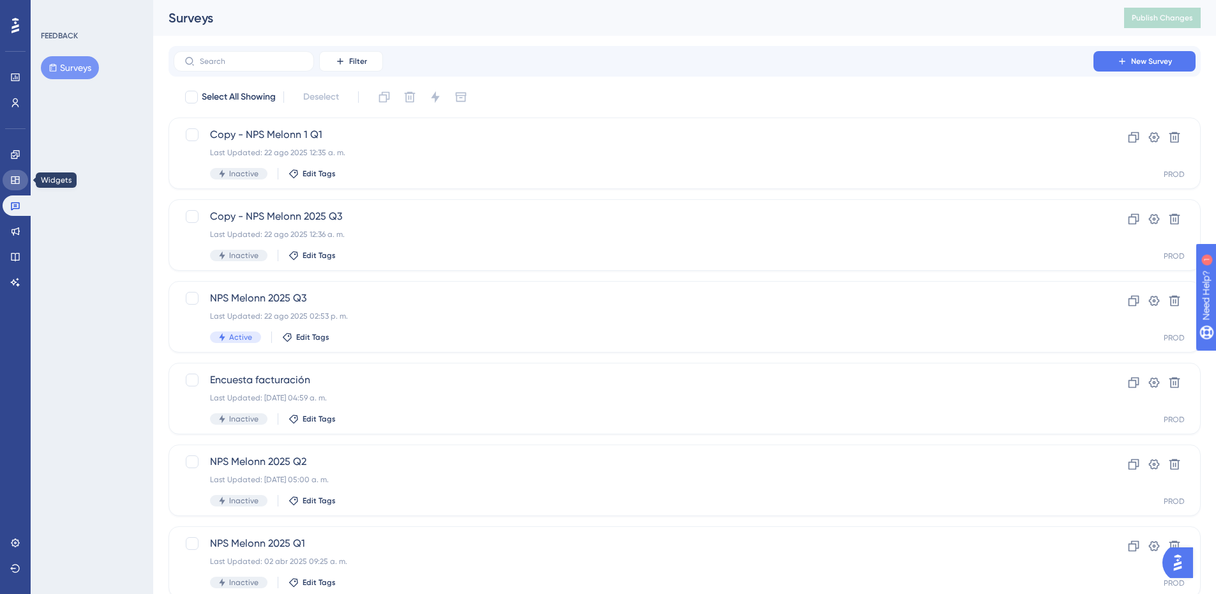
click at [20, 186] on link at bounding box center [16, 180] width 26 height 20
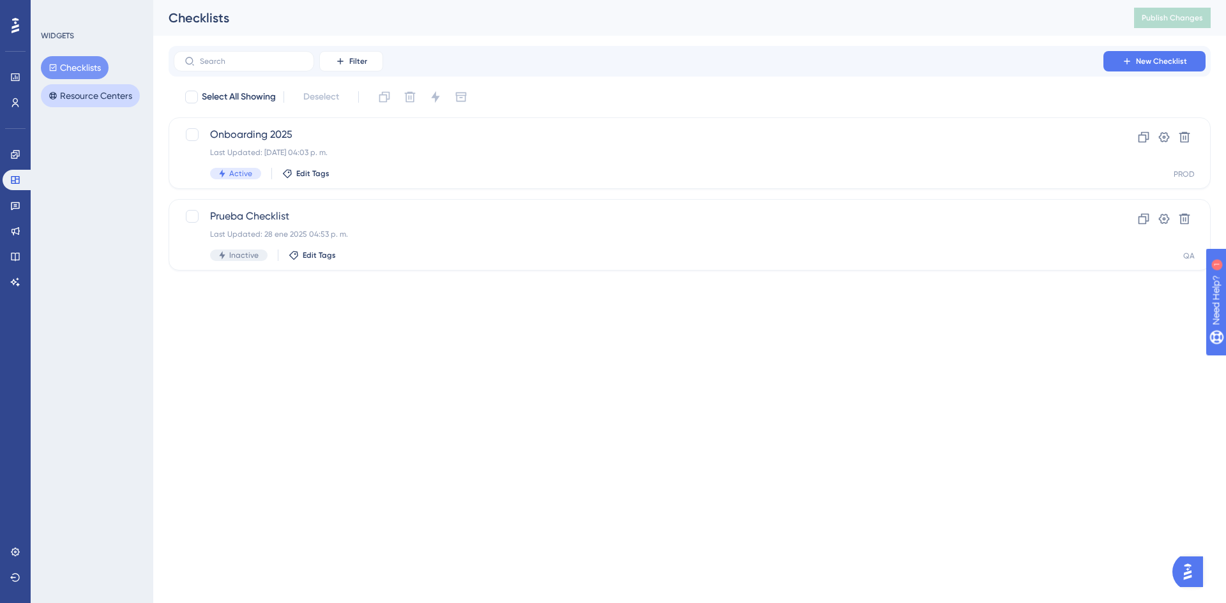
click at [93, 100] on button "Resource Centers" at bounding box center [90, 95] width 99 height 23
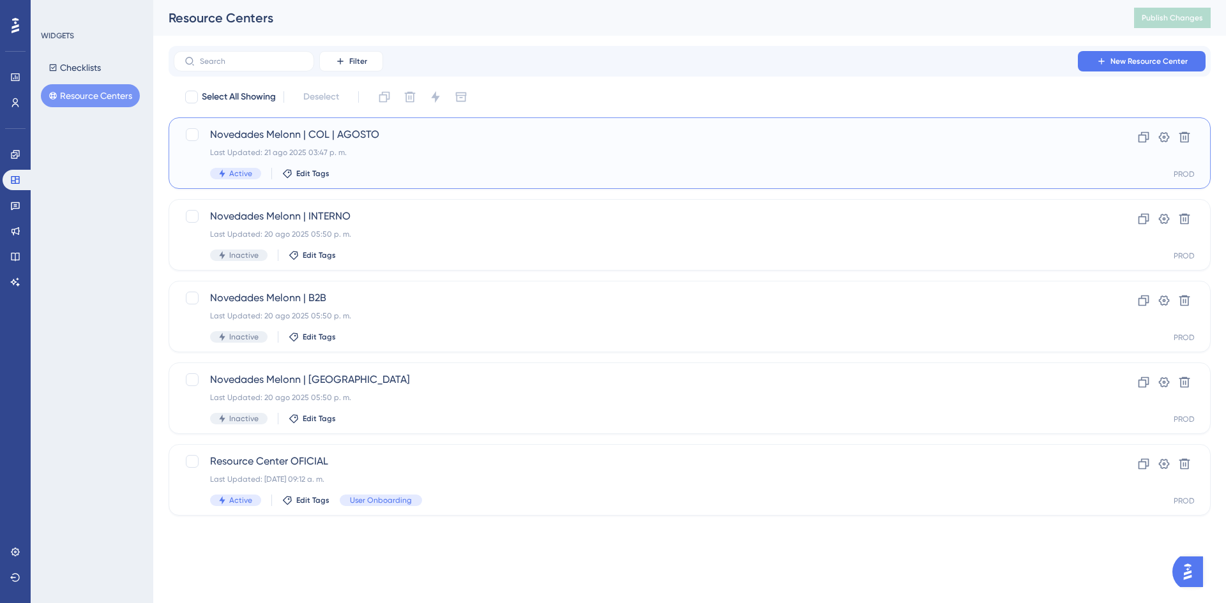
click at [384, 160] on div "Novedades Melonn | COL | AGOSTO Last Updated: 21 ago 2025 03:47 p. m. Active Ed…" at bounding box center [638, 153] width 857 height 52
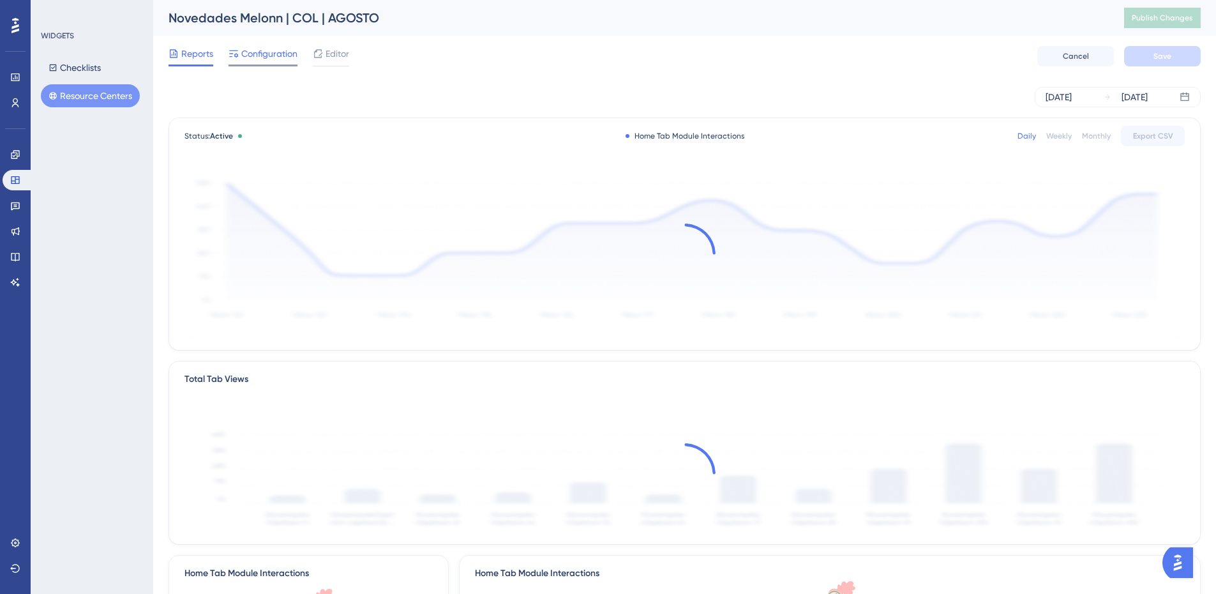
click at [256, 56] on span "Configuration" at bounding box center [269, 53] width 56 height 15
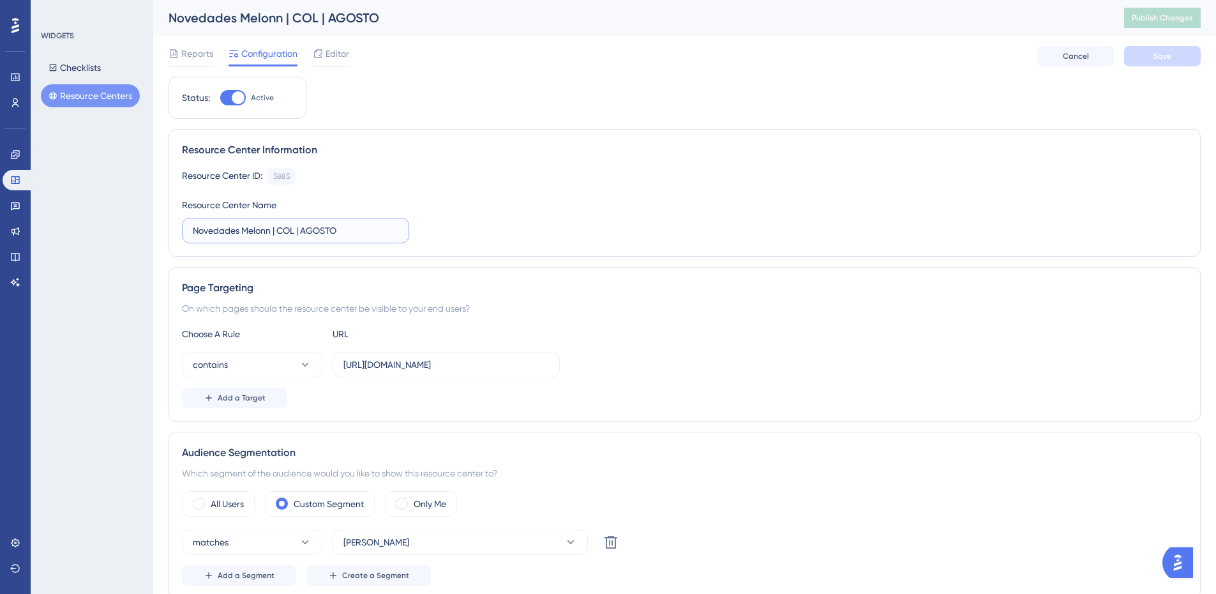
drag, startPoint x: 280, startPoint y: 229, endPoint x: 301, endPoint y: 229, distance: 21.7
click at [301, 229] on input "Novedades Melonn | COL | AGOSTO" at bounding box center [296, 231] width 206 height 14
click at [322, 232] on input "Novedades Melonn | AGOSTO" at bounding box center [296, 231] width 206 height 14
type input "Novedades Melonn | AGOSTO"
click at [1169, 50] on button "Save" at bounding box center [1163, 56] width 77 height 20
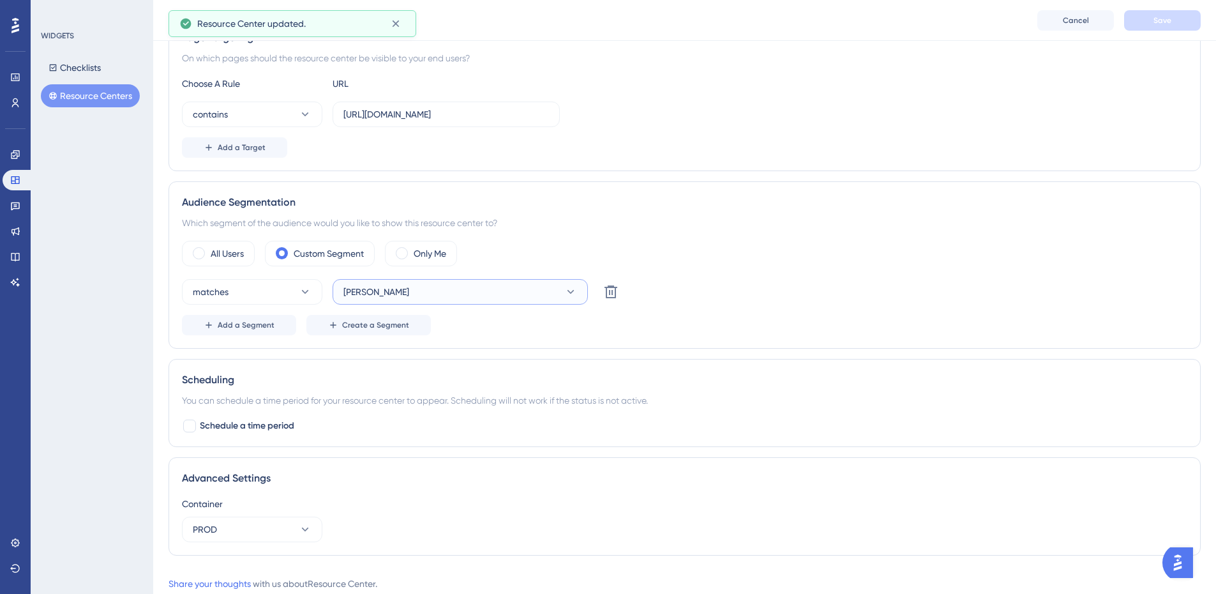
click at [354, 296] on span "[PERSON_NAME]" at bounding box center [377, 291] width 66 height 15
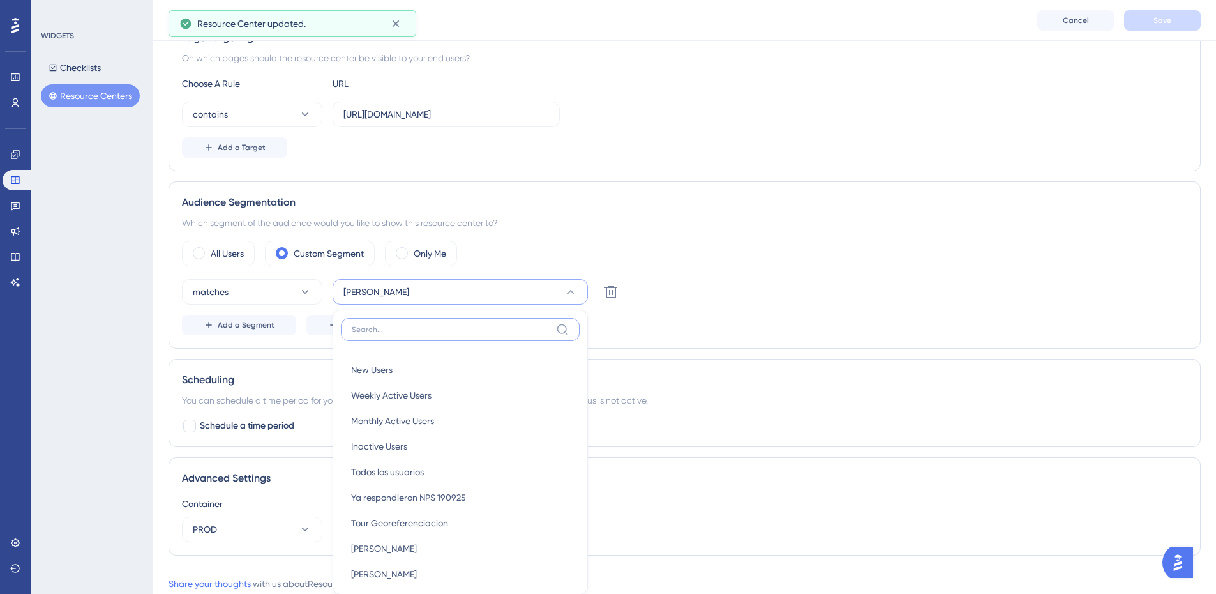
scroll to position [383, 0]
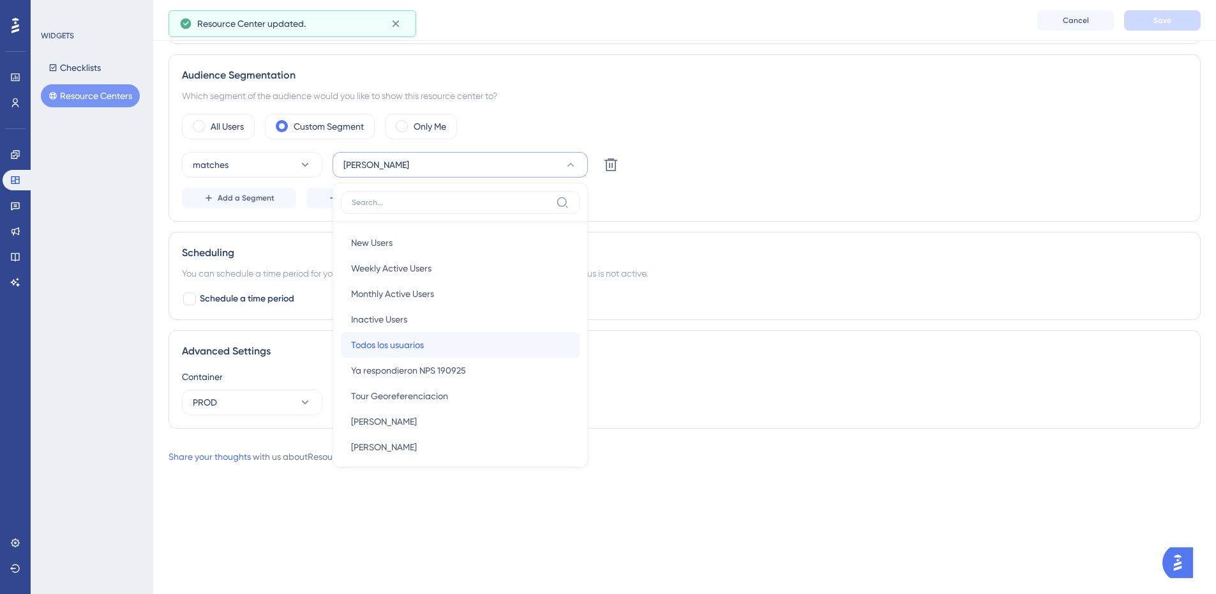
click at [397, 347] on span "Todos los usuarios" at bounding box center [387, 344] width 73 height 15
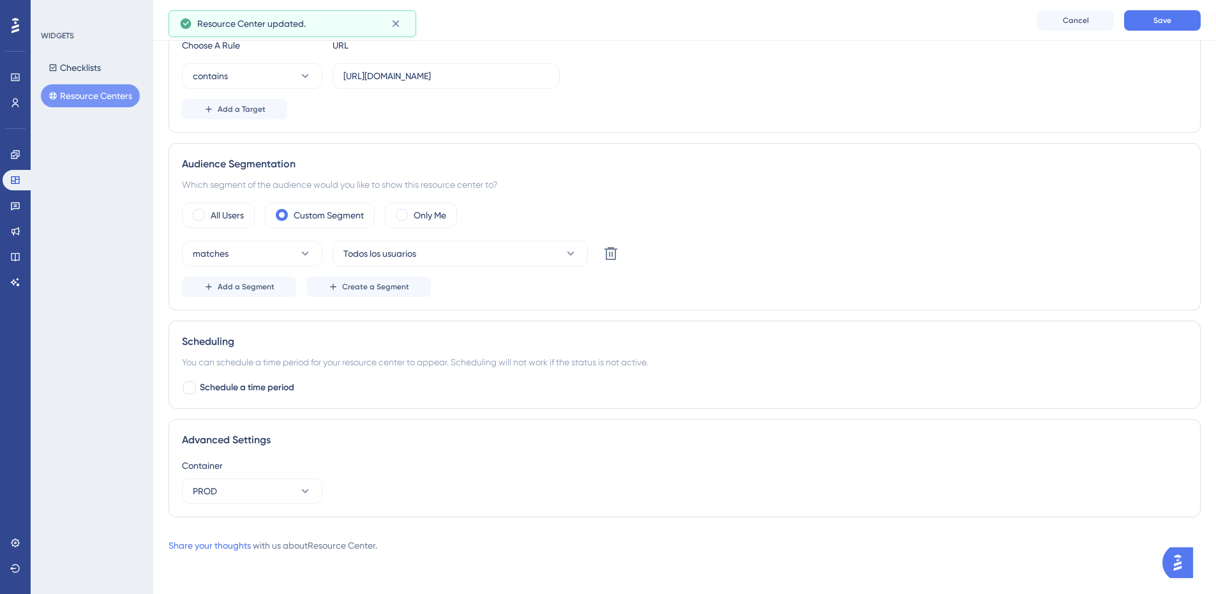
scroll to position [294, 0]
click at [1147, 25] on button "Save" at bounding box center [1163, 20] width 77 height 20
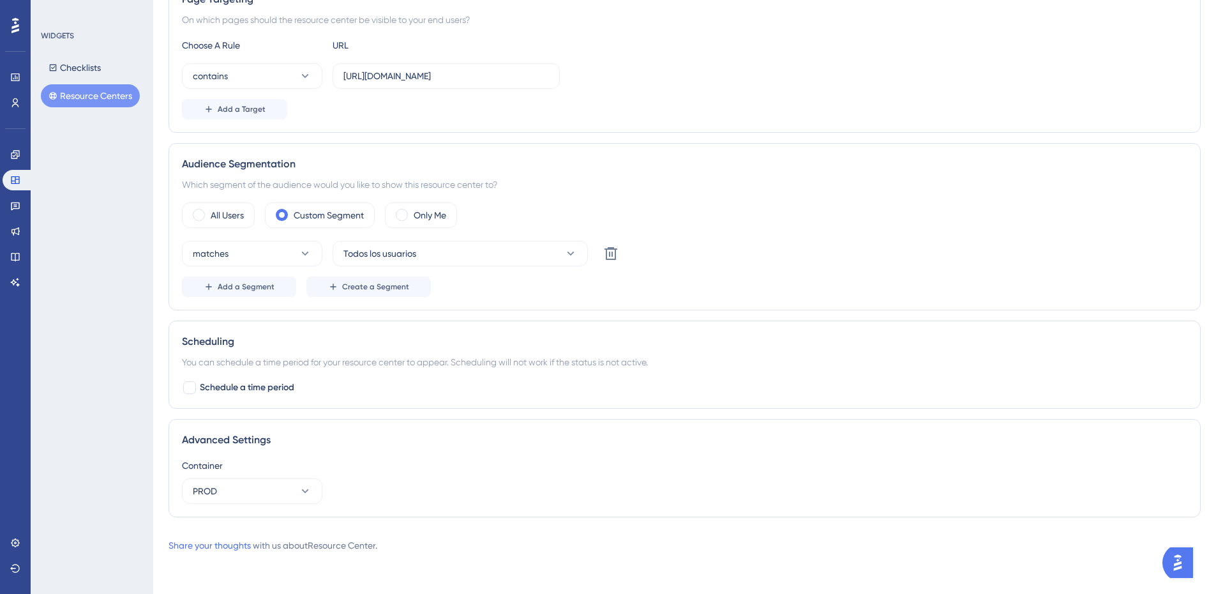
scroll to position [0, 0]
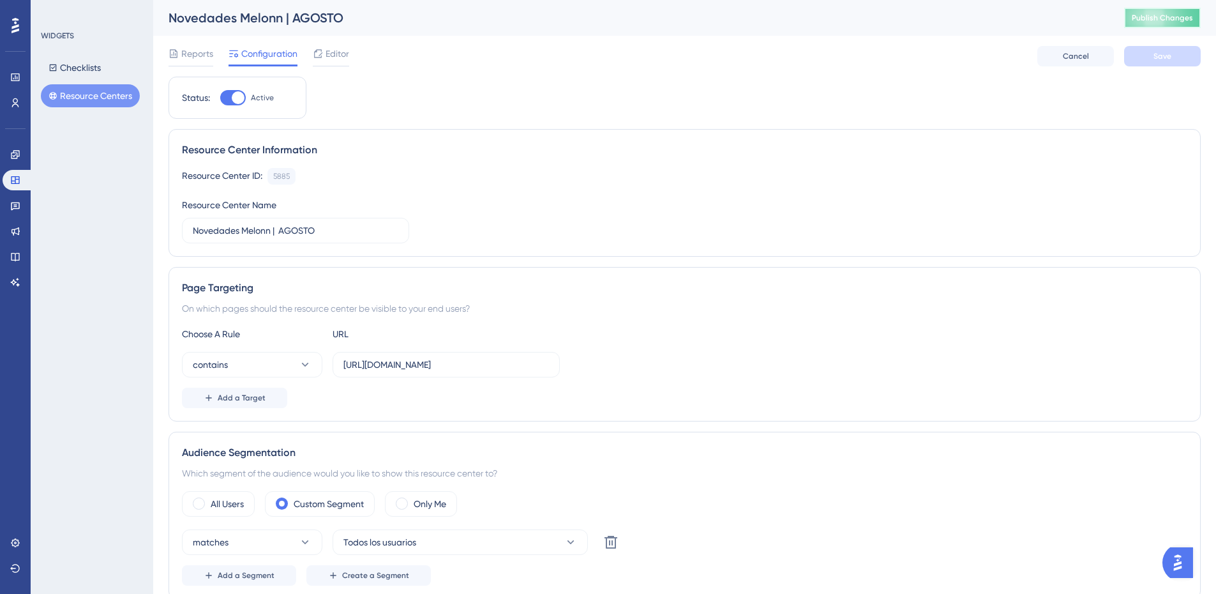
click at [1163, 13] on span "Publish Changes" at bounding box center [1162, 18] width 61 height 10
click at [392, 26] on icon at bounding box center [396, 23] width 13 height 13
click at [80, 108] on div "WIDGETS Checklists Resource Centers" at bounding box center [92, 297] width 123 height 594
click at [75, 96] on button "Resource Centers" at bounding box center [90, 95] width 99 height 23
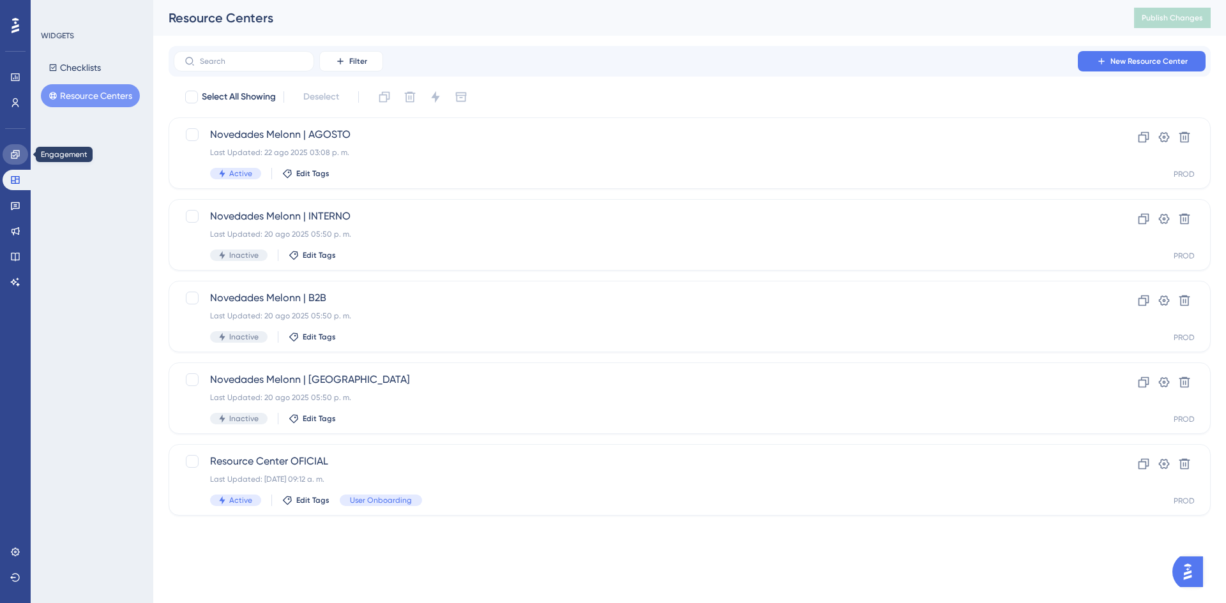
click at [17, 146] on link at bounding box center [16, 154] width 26 height 20
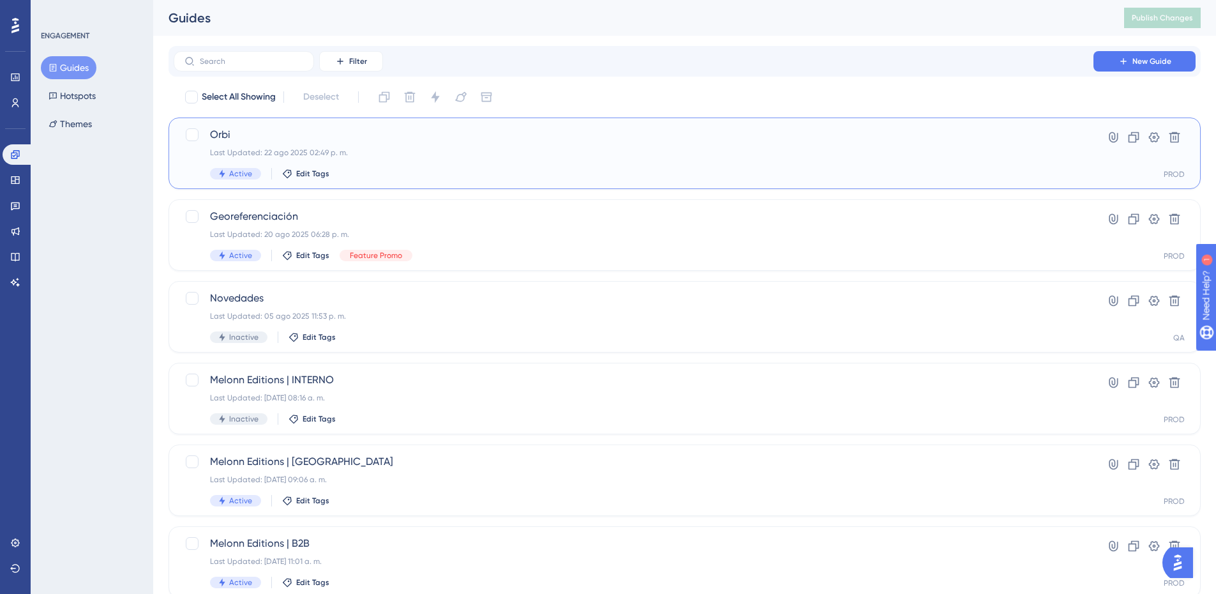
click at [326, 135] on span "Orbi" at bounding box center [633, 134] width 847 height 15
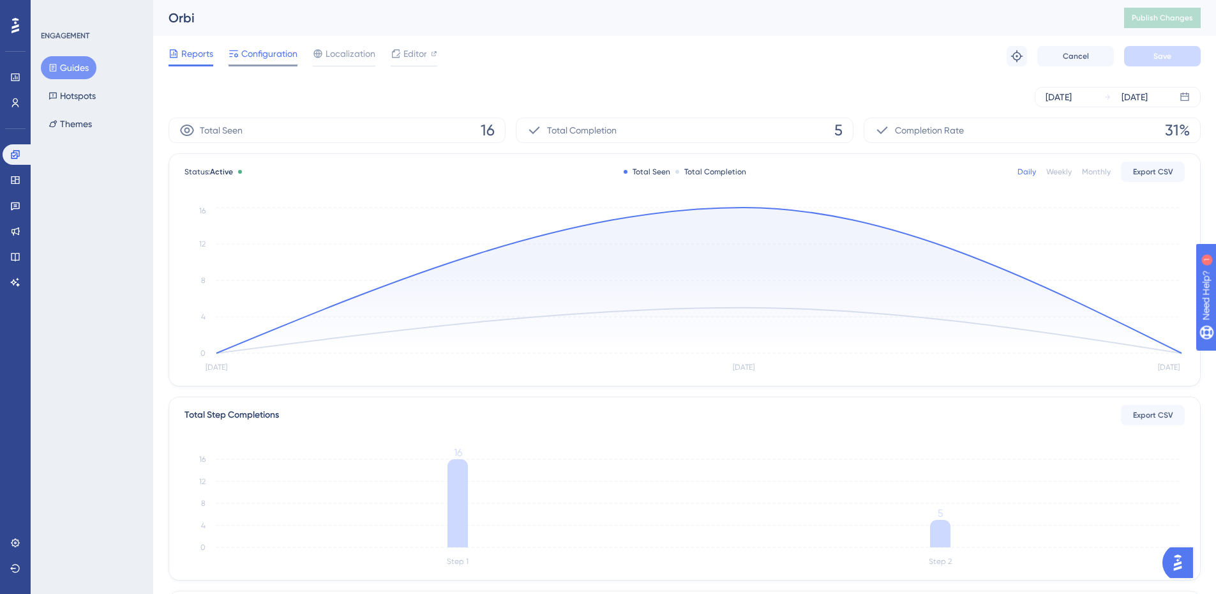
click at [257, 52] on span "Configuration" at bounding box center [269, 53] width 56 height 15
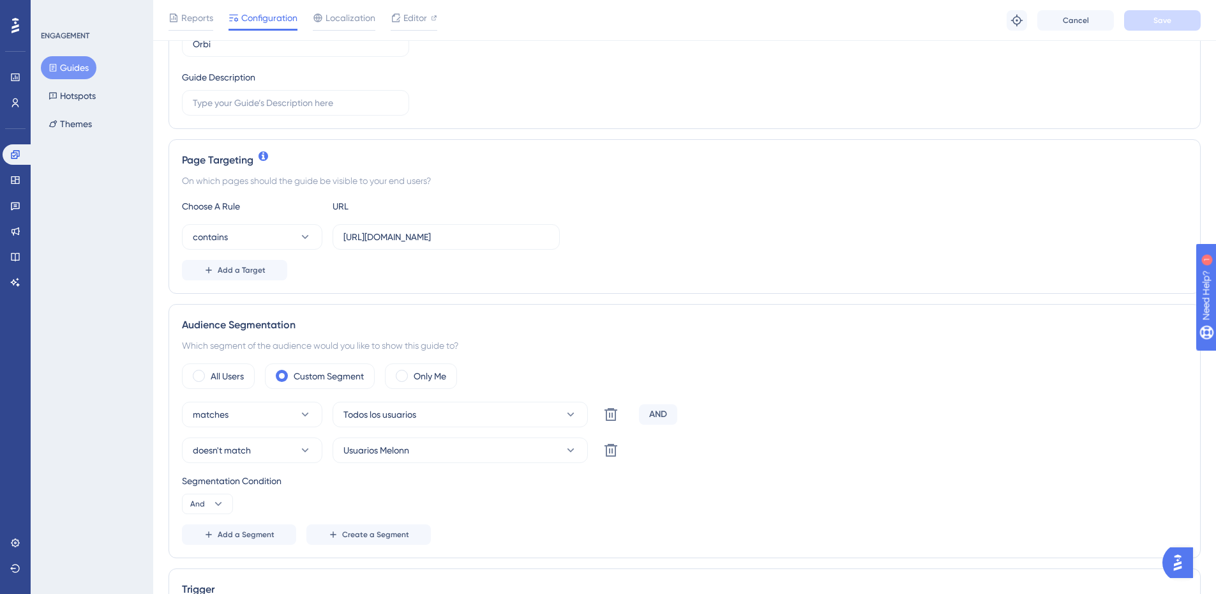
scroll to position [383, 0]
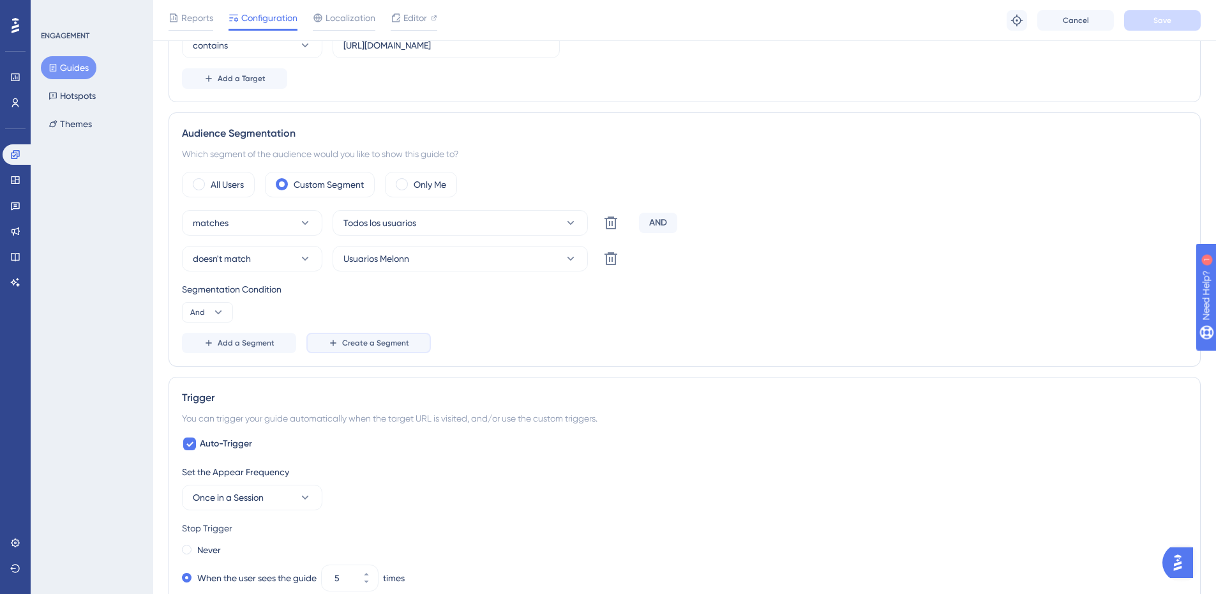
click at [396, 341] on span "Create a Segment" at bounding box center [375, 343] width 67 height 10
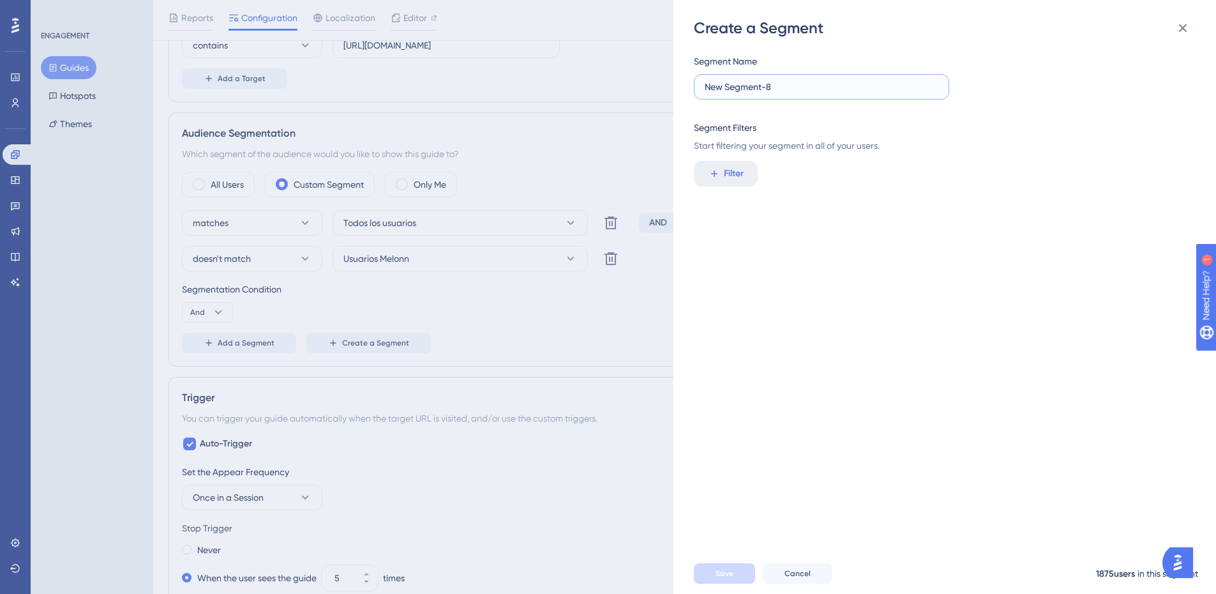
drag, startPoint x: 810, startPoint y: 86, endPoint x: 643, endPoint y: 86, distance: 166.7
click at [643, 86] on div "Create a Segment Segment Name New Segment-8 Segment Filters Start filtering you…" at bounding box center [608, 297] width 1216 height 594
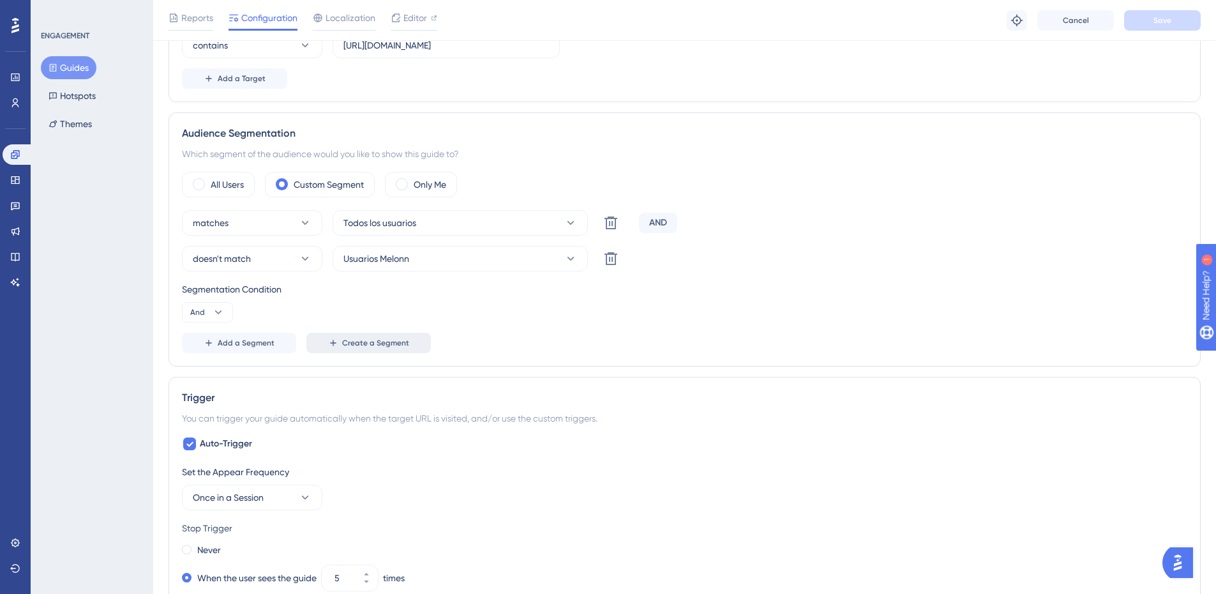
click at [390, 335] on button "Create a Segment" at bounding box center [369, 343] width 125 height 20
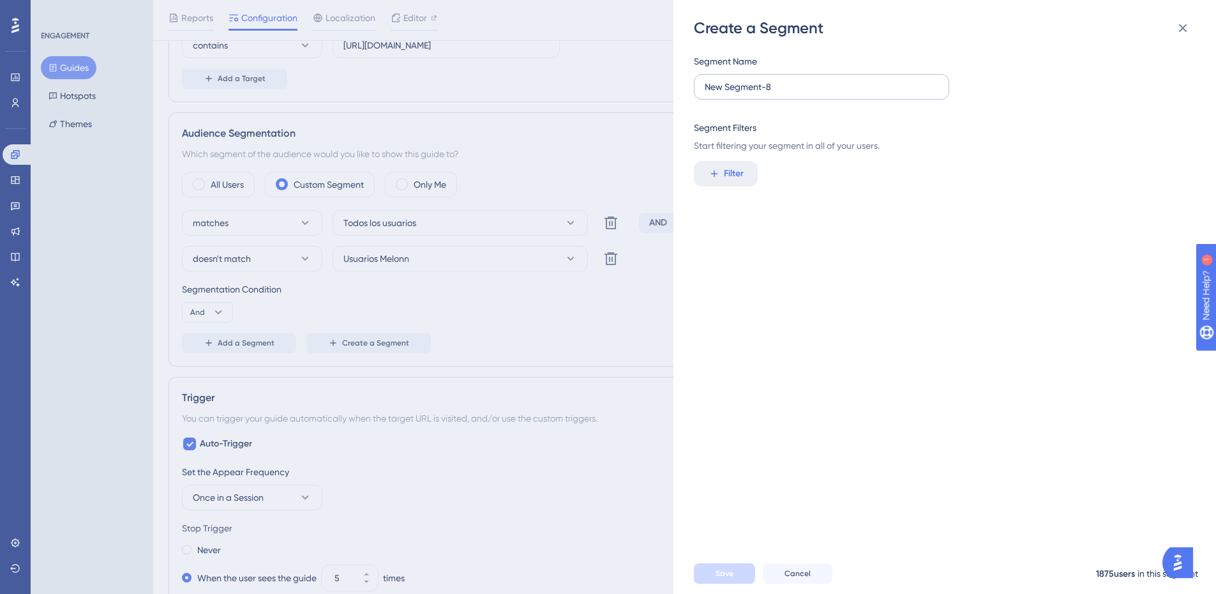
click at [813, 94] on label "New Segment-8" at bounding box center [821, 87] width 255 height 26
click at [813, 94] on input "New Segment-8" at bounding box center [822, 87] width 234 height 14
drag, startPoint x: 813, startPoint y: 94, endPoint x: 702, endPoint y: 95, distance: 110.5
click at [702, 95] on label "New Segment-8" at bounding box center [821, 87] width 255 height 26
click at [705, 94] on input "New Segment-8" at bounding box center [822, 87] width 234 height 14
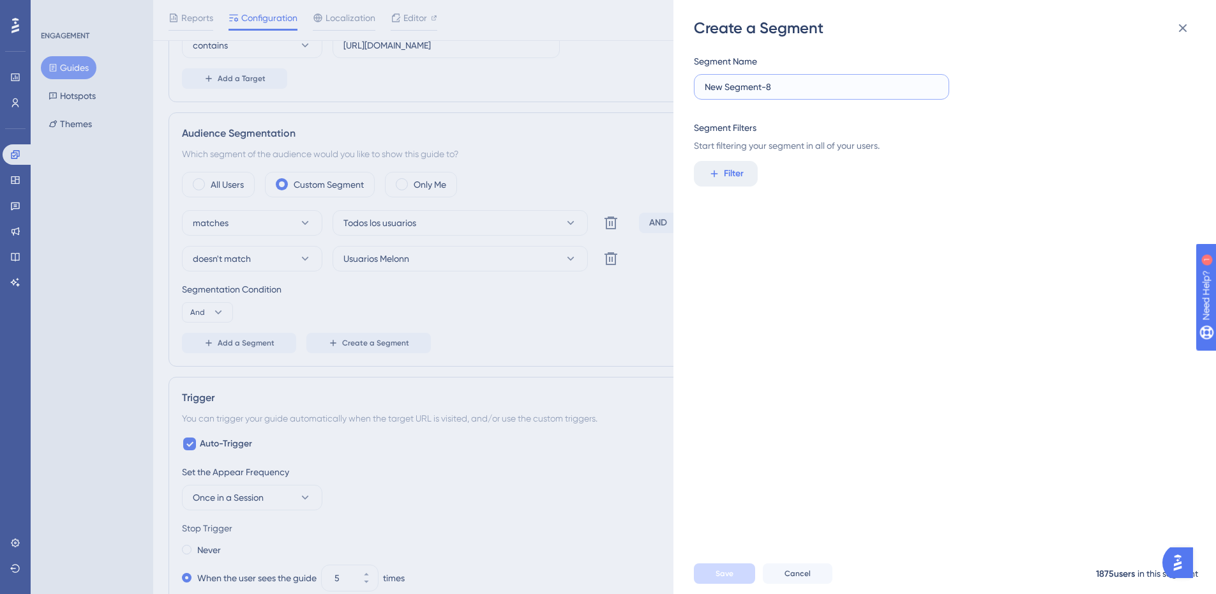
click at [776, 84] on input "New Segment-8" at bounding box center [822, 87] width 234 height 14
drag, startPoint x: 777, startPoint y: 84, endPoint x: 703, endPoint y: 88, distance: 74.2
click at [703, 88] on label "New Segment-8" at bounding box center [821, 87] width 255 height 26
click at [705, 88] on input "New Segment-8" at bounding box center [822, 87] width 234 height 14
type input "Mariana"
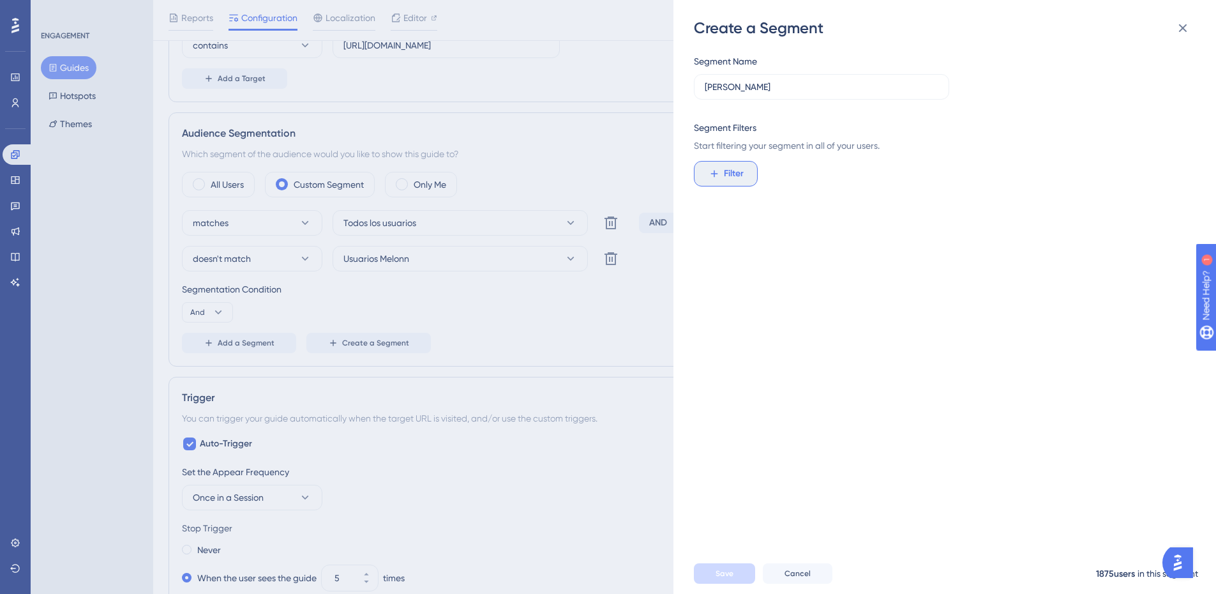
click at [748, 171] on button "Filter" at bounding box center [726, 174] width 64 height 26
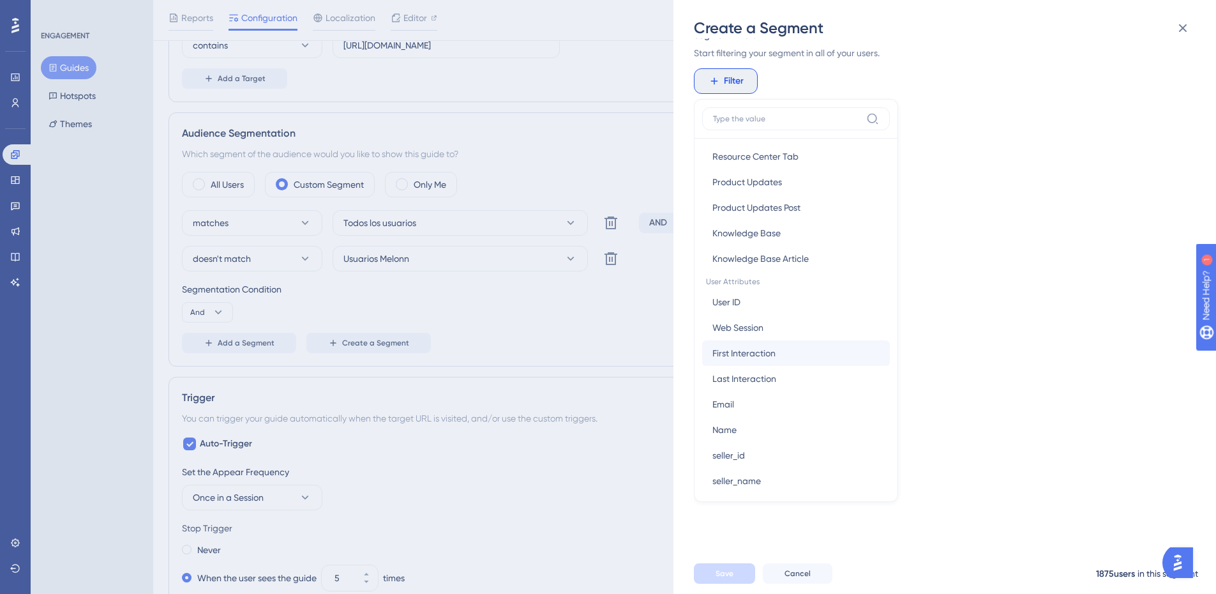
scroll to position [575, 0]
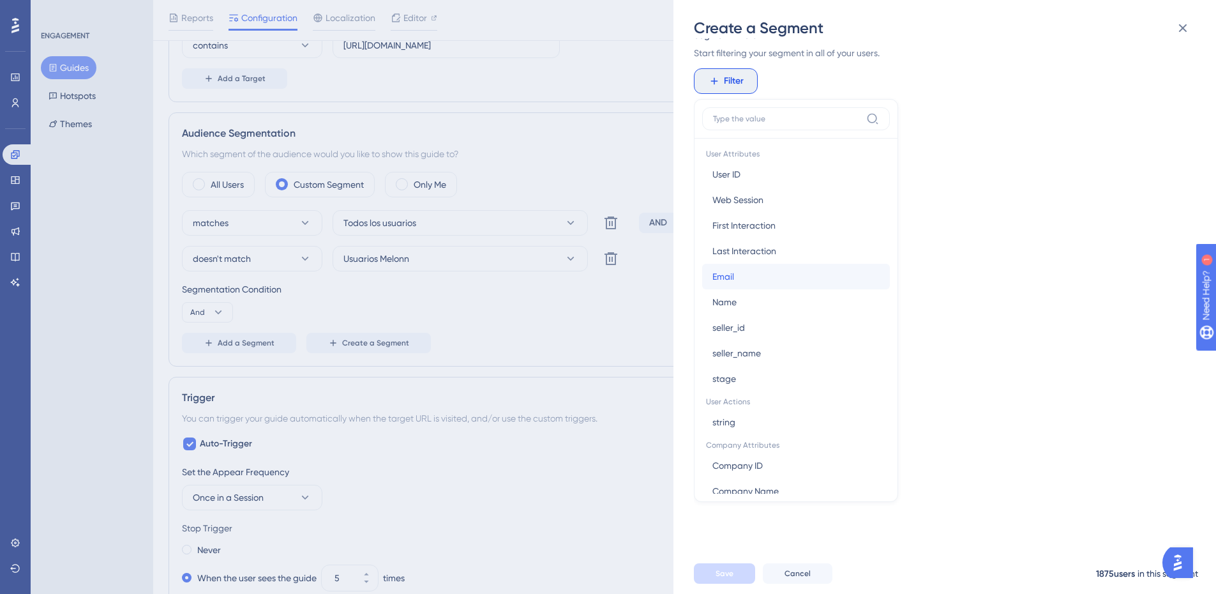
click at [747, 284] on button "Email Email" at bounding box center [796, 277] width 188 height 26
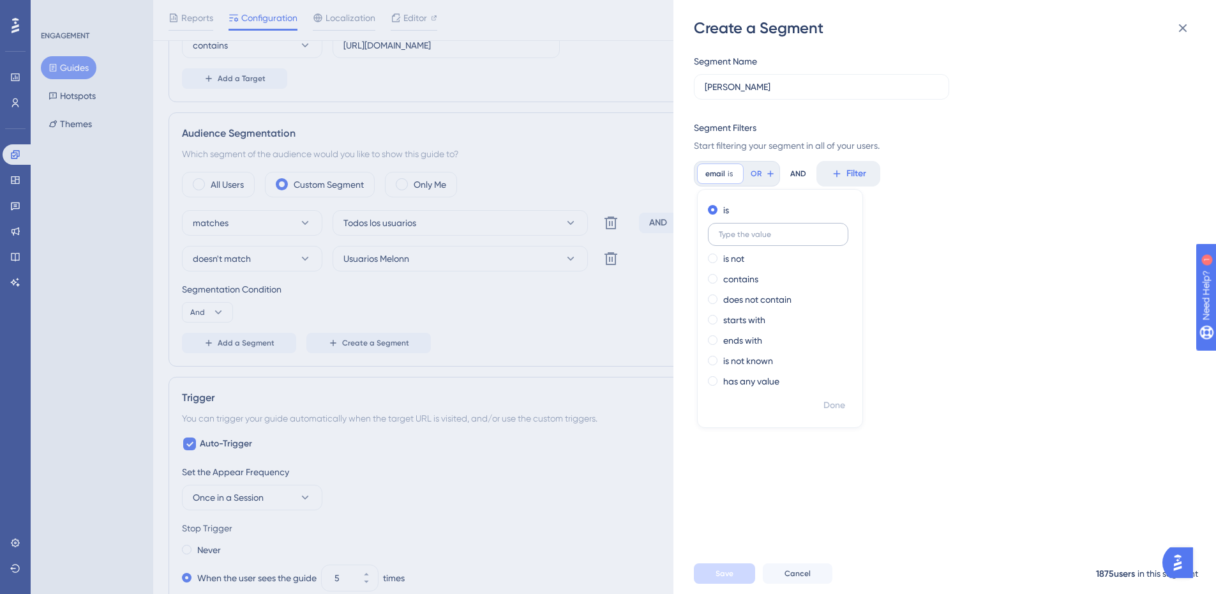
click at [766, 232] on input "text" at bounding box center [778, 234] width 119 height 9
type input "mar"
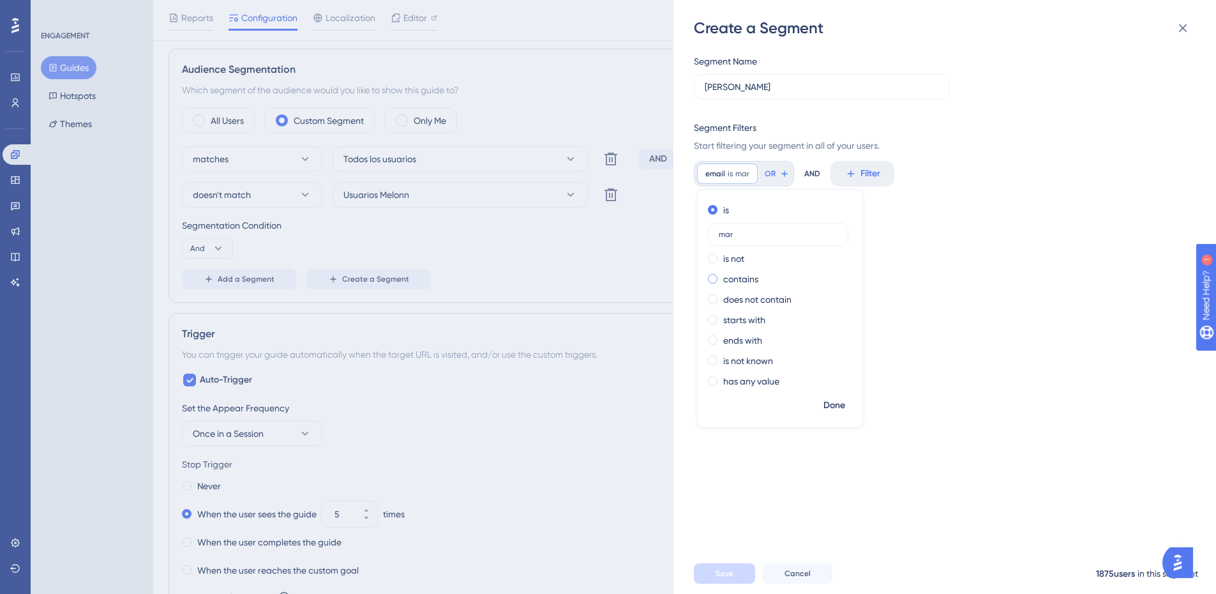
scroll to position [511, 0]
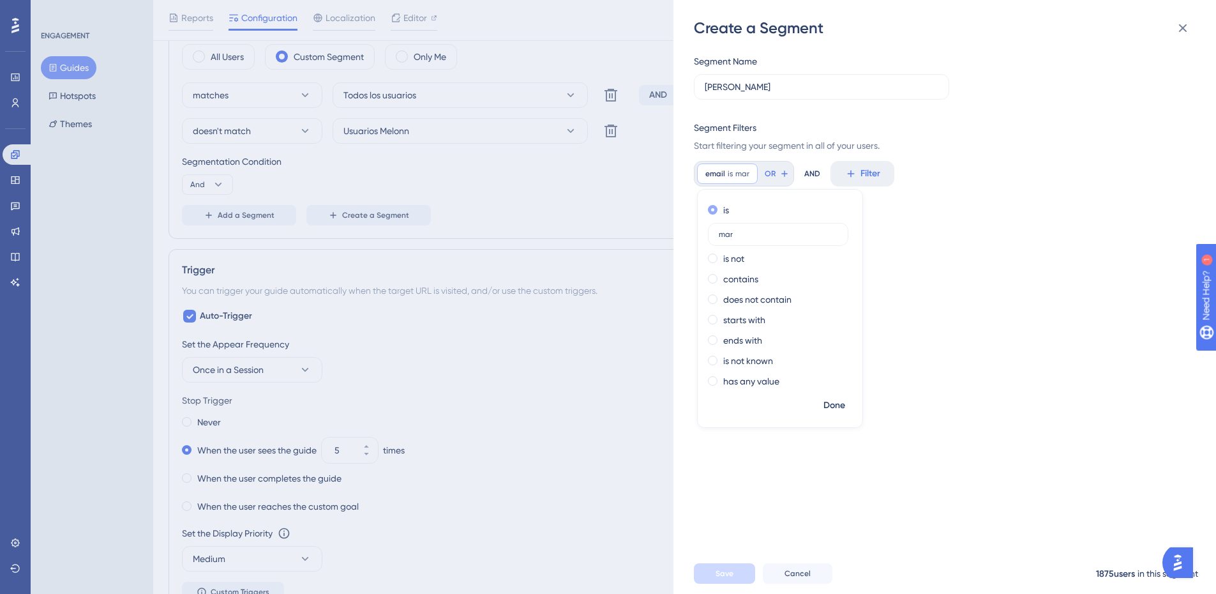
click at [750, 211] on div "is" at bounding box center [777, 209] width 139 height 15
drag, startPoint x: 934, startPoint y: 236, endPoint x: 1209, endPoint y: 168, distance: 283.4
click at [934, 236] on div "Segment Name Mariana Segment Filters Start filtering your segment in all of you…" at bounding box center [951, 295] width 515 height 515
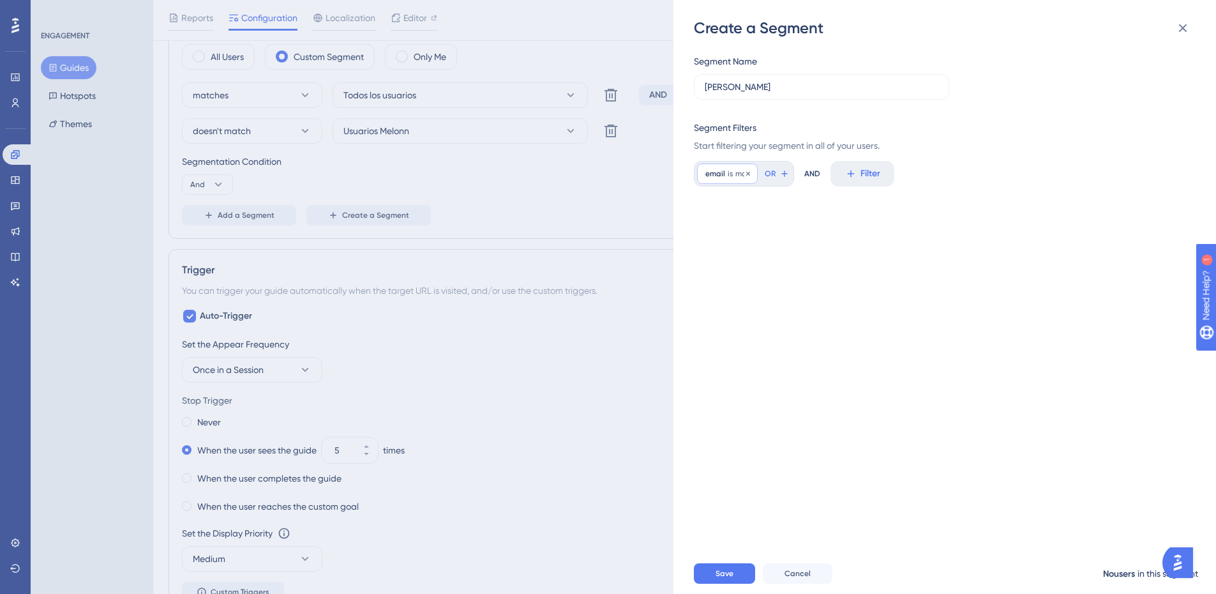
click at [738, 174] on span "mar" at bounding box center [743, 174] width 14 height 10
click at [754, 242] on label "mar" at bounding box center [778, 234] width 140 height 23
click at [754, 239] on input "mar" at bounding box center [778, 234] width 119 height 9
drag, startPoint x: 749, startPoint y: 236, endPoint x: 697, endPoint y: 235, distance: 52.4
click at [697, 235] on div "Segment Name Mariana Segment Filters Start filtering your segment in all of you…" at bounding box center [951, 295] width 515 height 515
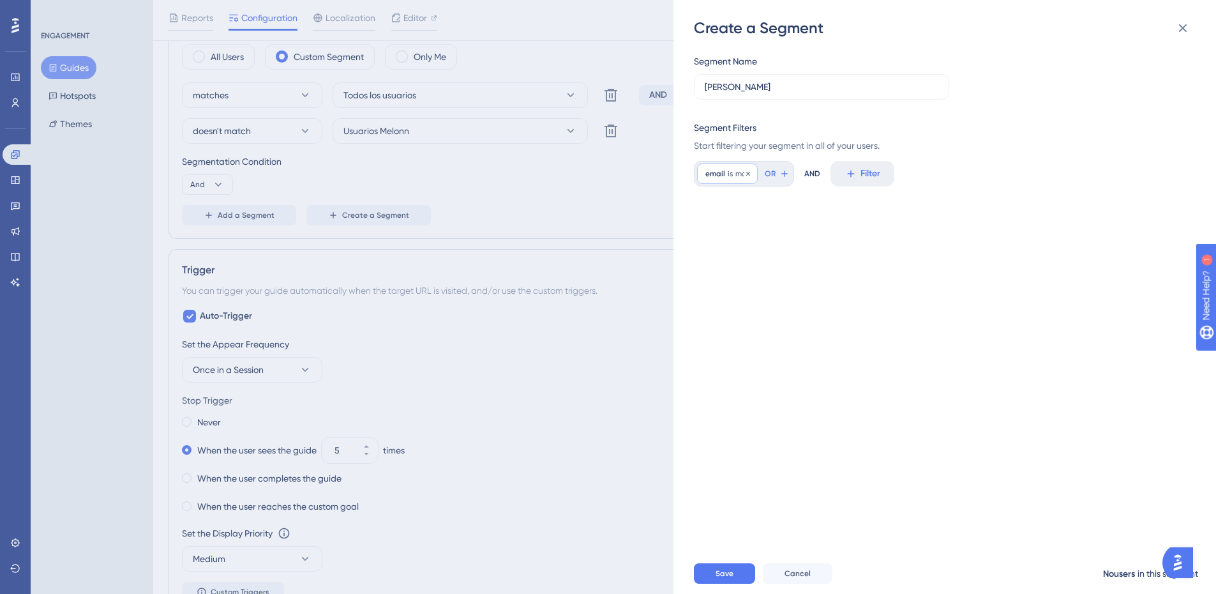
click at [728, 176] on span "is" at bounding box center [730, 174] width 5 height 10
drag, startPoint x: 738, startPoint y: 234, endPoint x: 715, endPoint y: 233, distance: 23.6
click at [715, 233] on label "mar" at bounding box center [778, 234] width 140 height 23
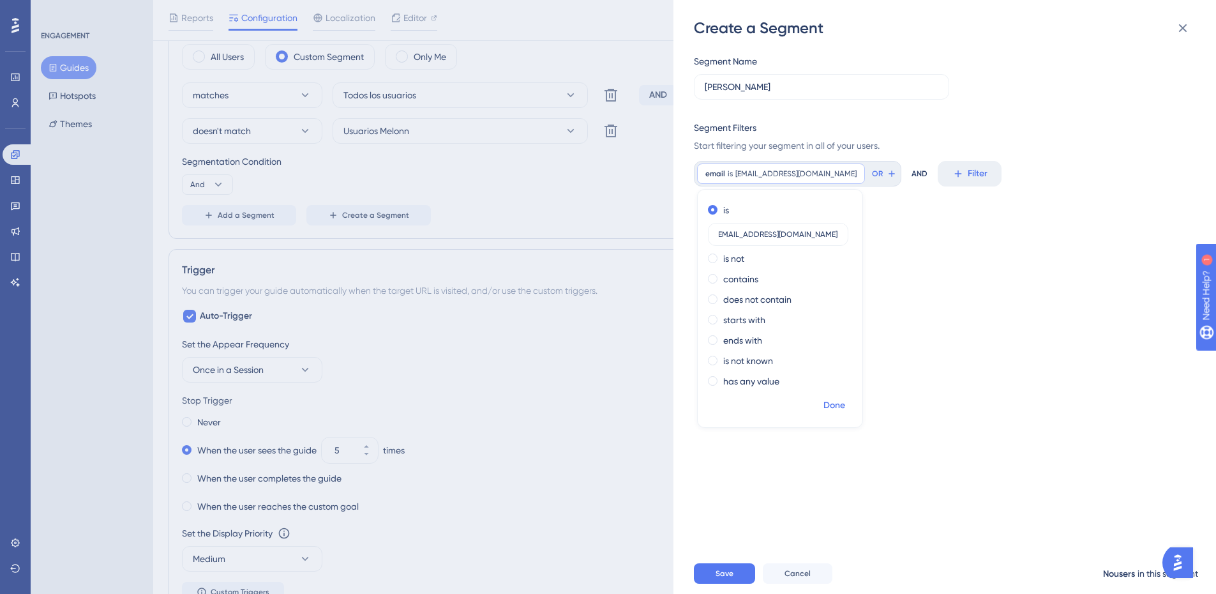
type input "marianaalvarez.superseller@melonn.com"
click at [835, 409] on span "Done" at bounding box center [835, 405] width 22 height 15
click at [722, 579] on span "Save" at bounding box center [725, 573] width 18 height 10
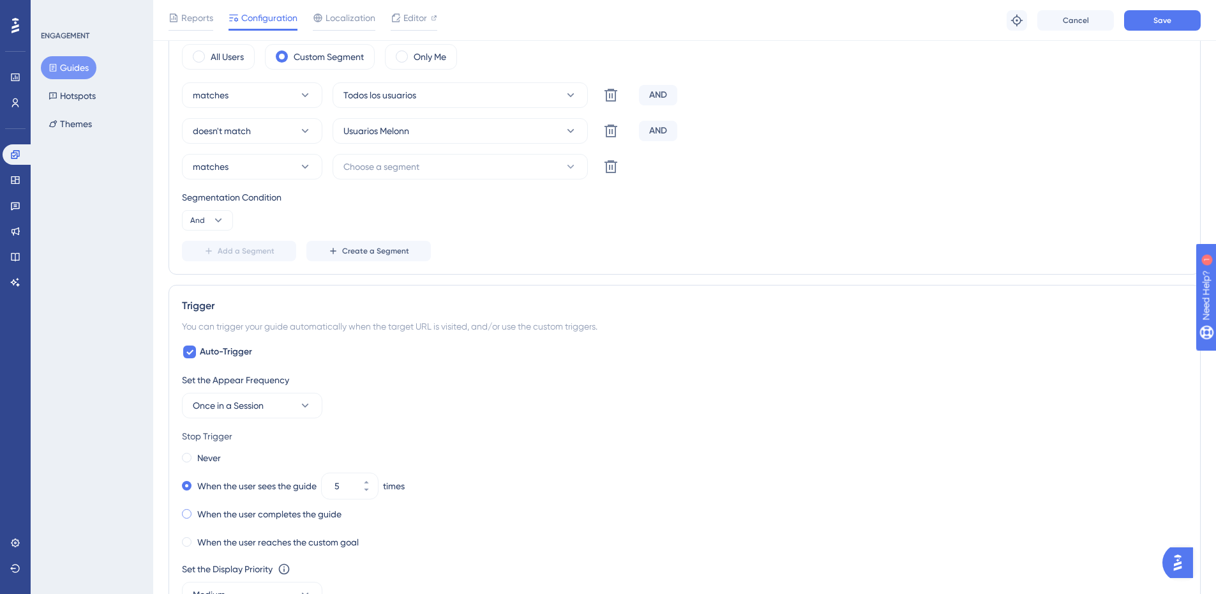
scroll to position [383, 0]
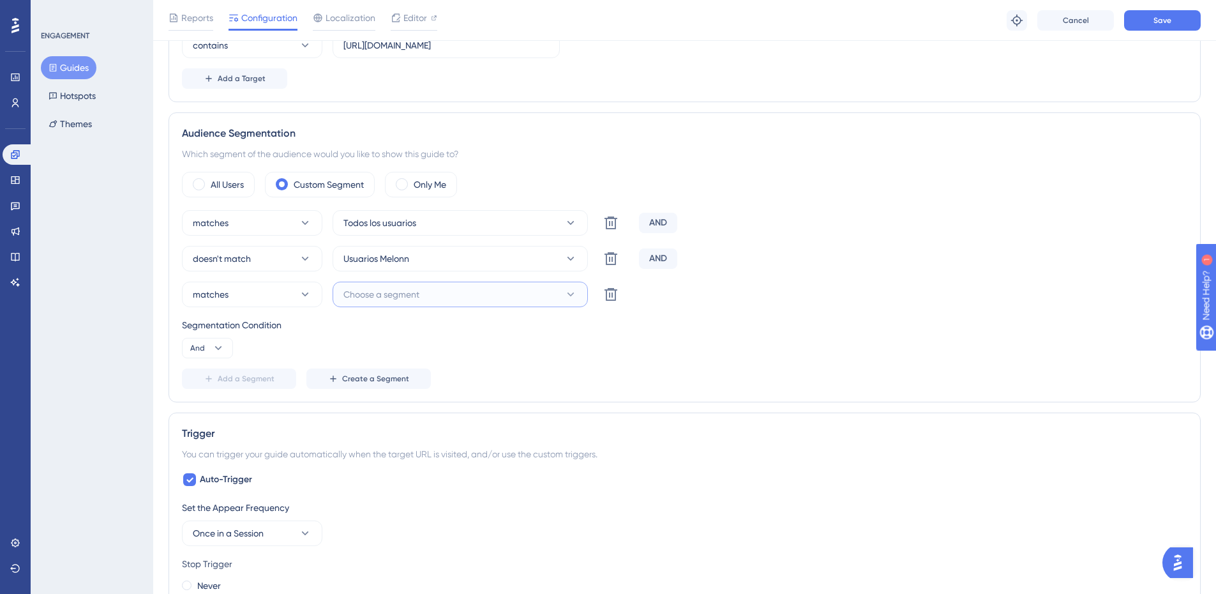
click at [395, 298] on span "Choose a segment" at bounding box center [382, 294] width 76 height 15
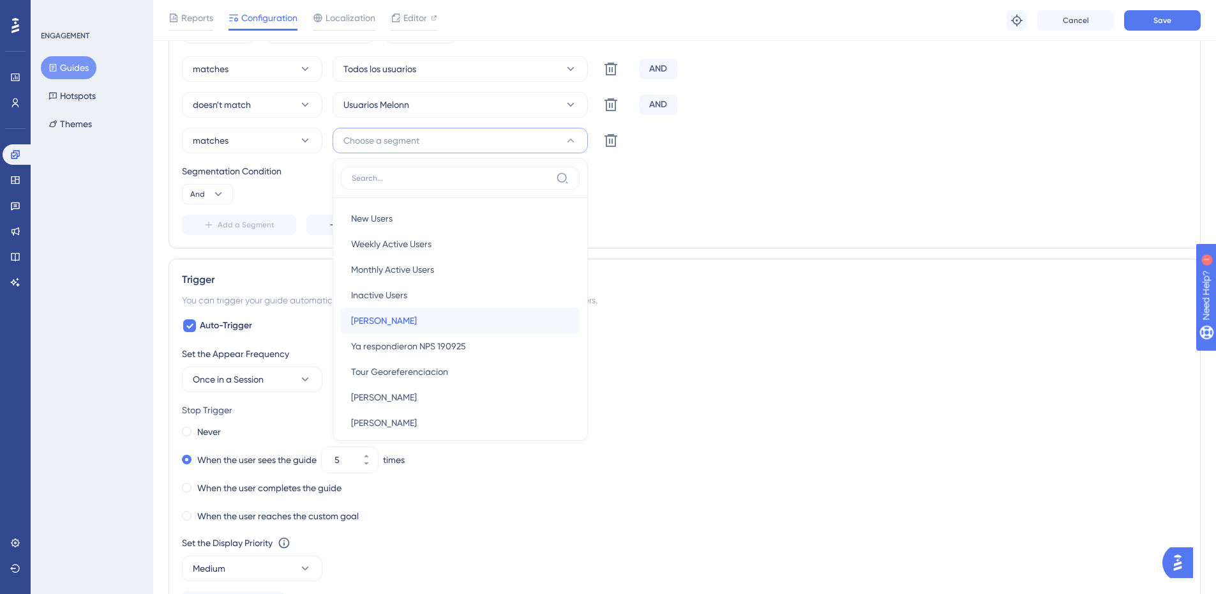
click at [392, 315] on div "Mariana Mariana" at bounding box center [460, 321] width 218 height 26
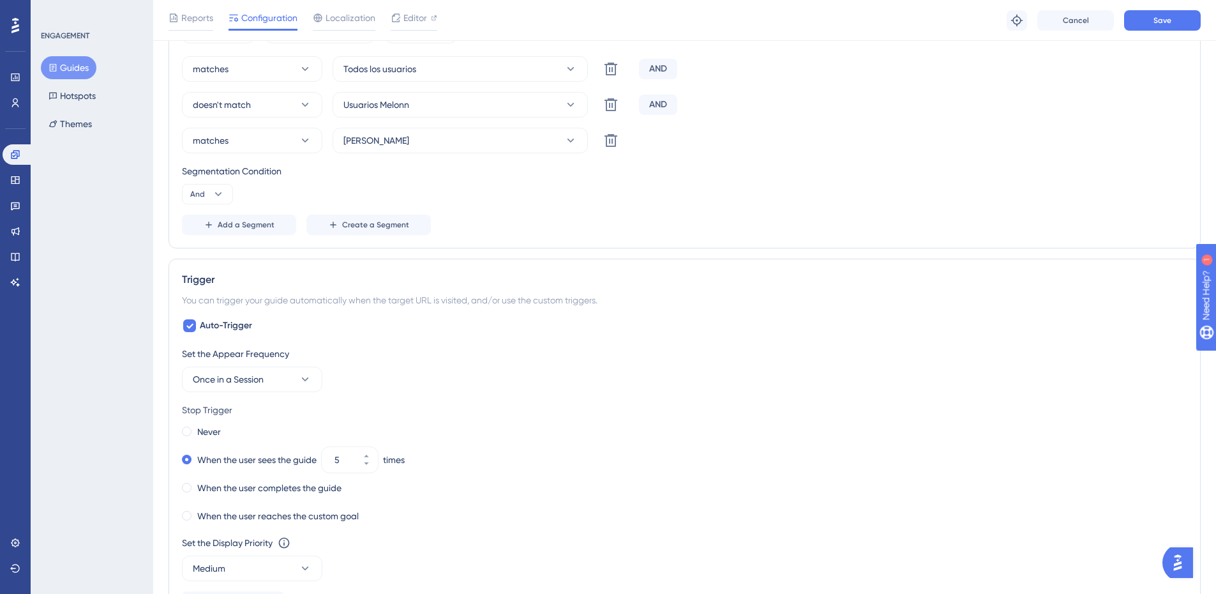
click at [770, 171] on div "Segmentation Condition" at bounding box center [685, 170] width 1006 height 15
click at [1165, 14] on button "Save" at bounding box center [1163, 20] width 77 height 20
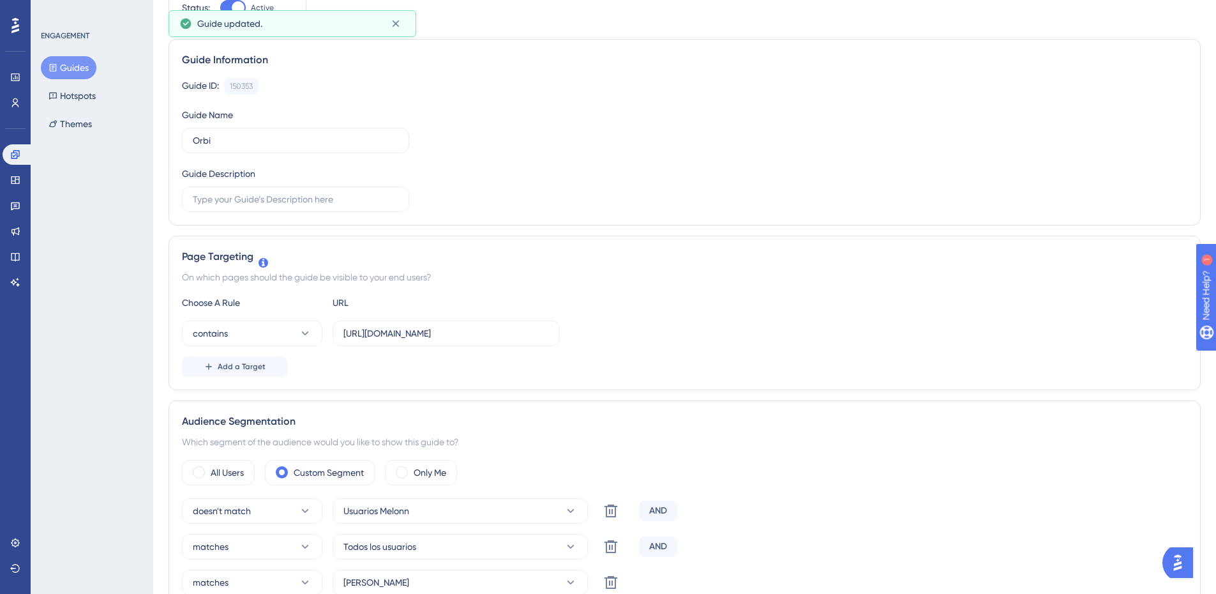
scroll to position [0, 0]
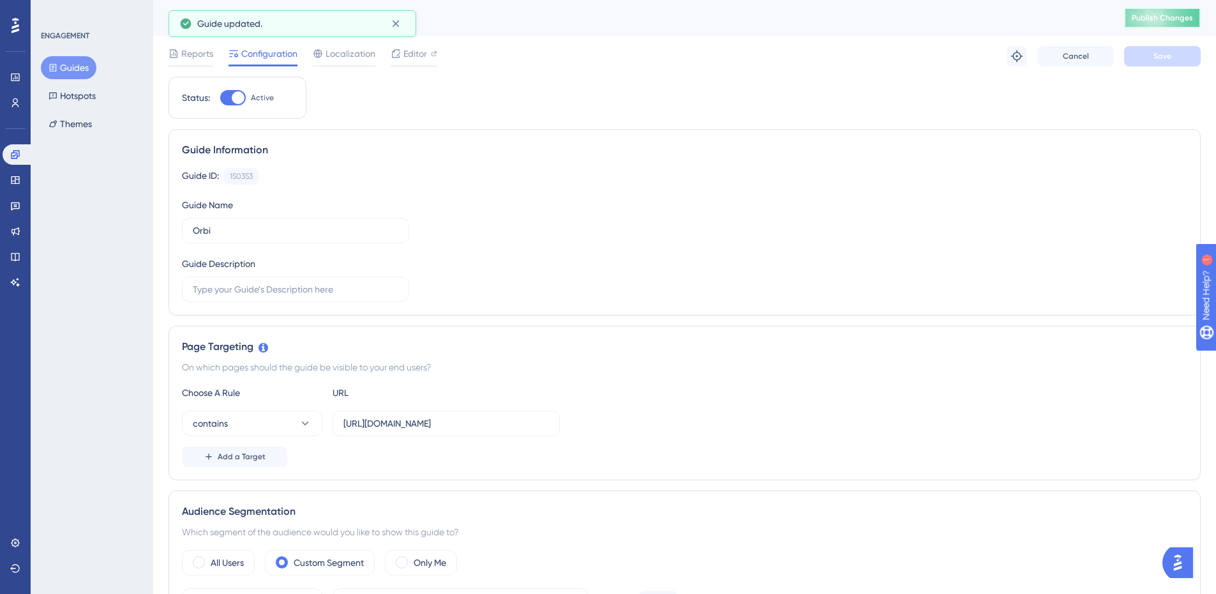
click at [1155, 18] on span "Publish Changes" at bounding box center [1162, 18] width 61 height 10
click at [13, 176] on icon at bounding box center [15, 180] width 10 height 10
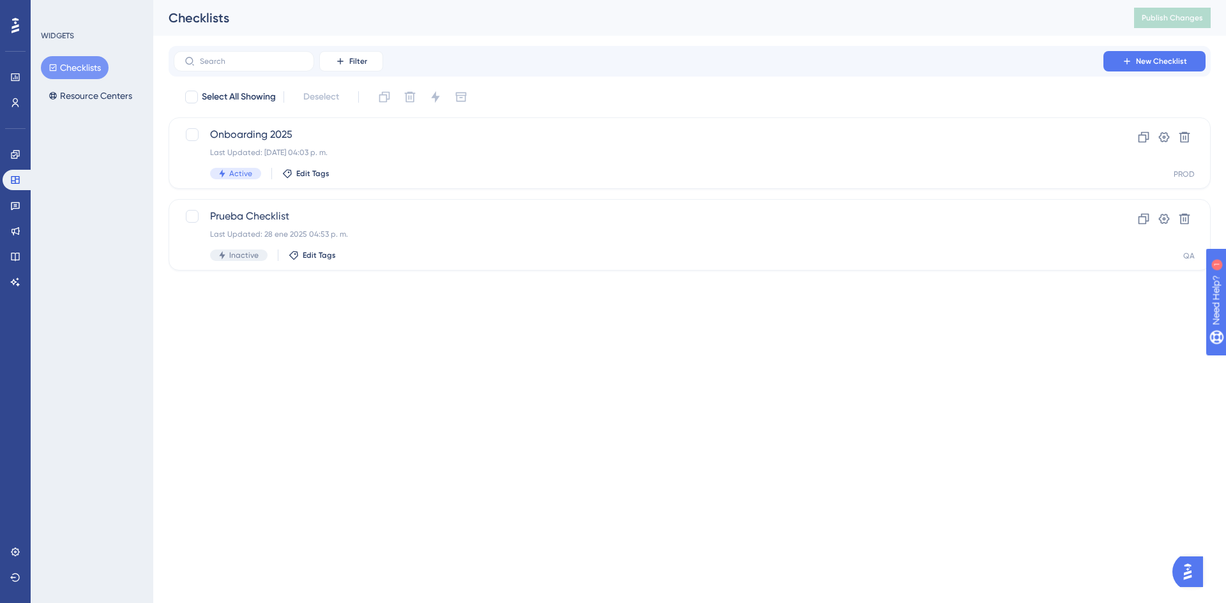
click at [84, 61] on button "Checklists" at bounding box center [75, 67] width 68 height 23
click at [363, 135] on span "Onboarding 2025" at bounding box center [638, 134] width 857 height 15
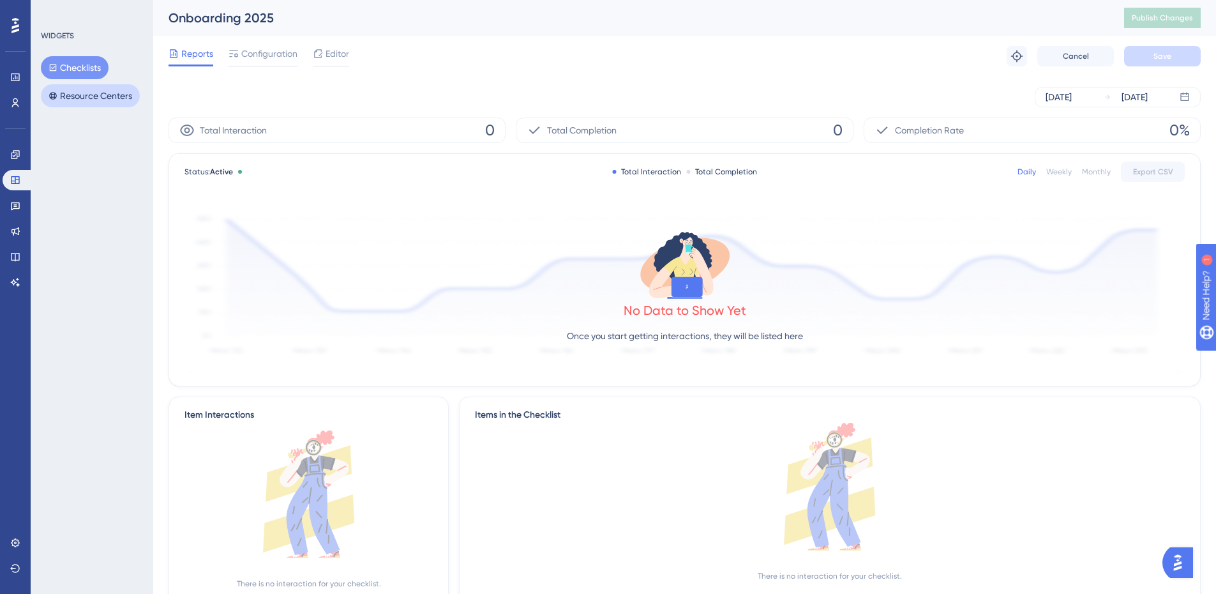
click at [47, 95] on button "Resource Centers" at bounding box center [90, 95] width 99 height 23
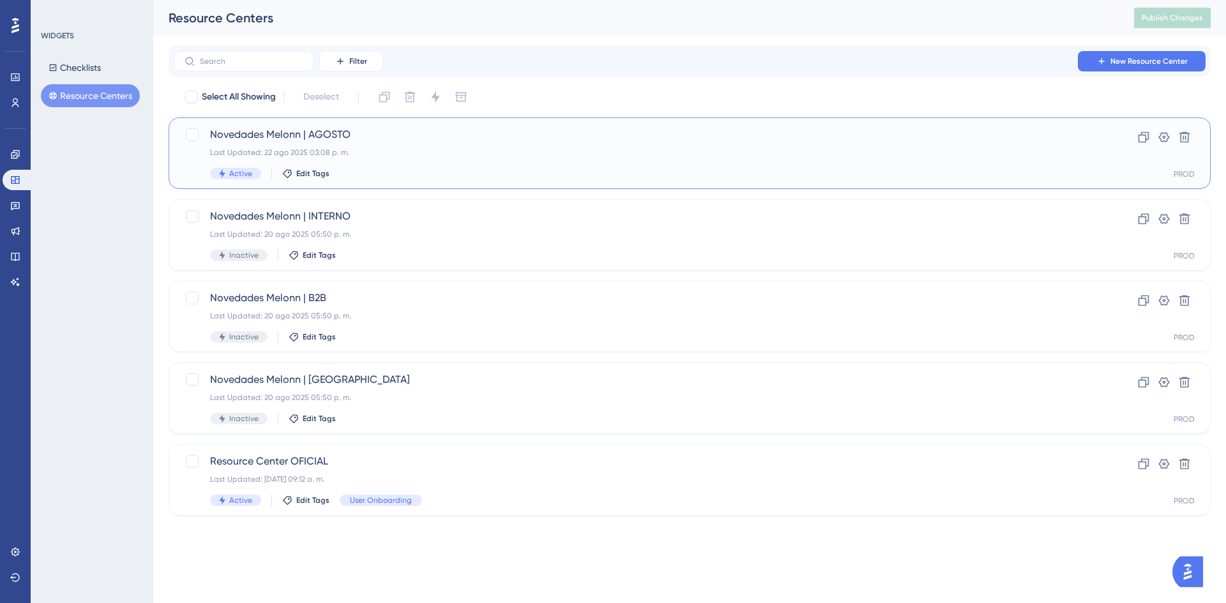
click at [367, 144] on div "Novedades Melonn | AGOSTO Last Updated: 22 ago 2025 03:08 p. m. Active Edit Tags" at bounding box center [638, 153] width 857 height 52
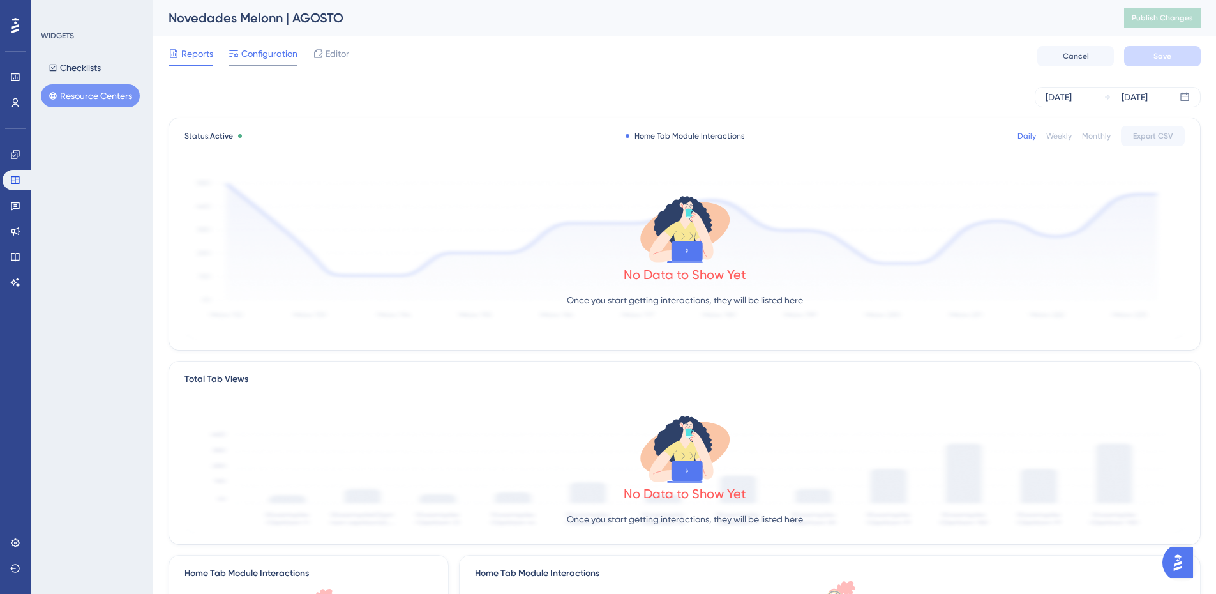
click at [262, 64] on div at bounding box center [263, 65] width 69 height 2
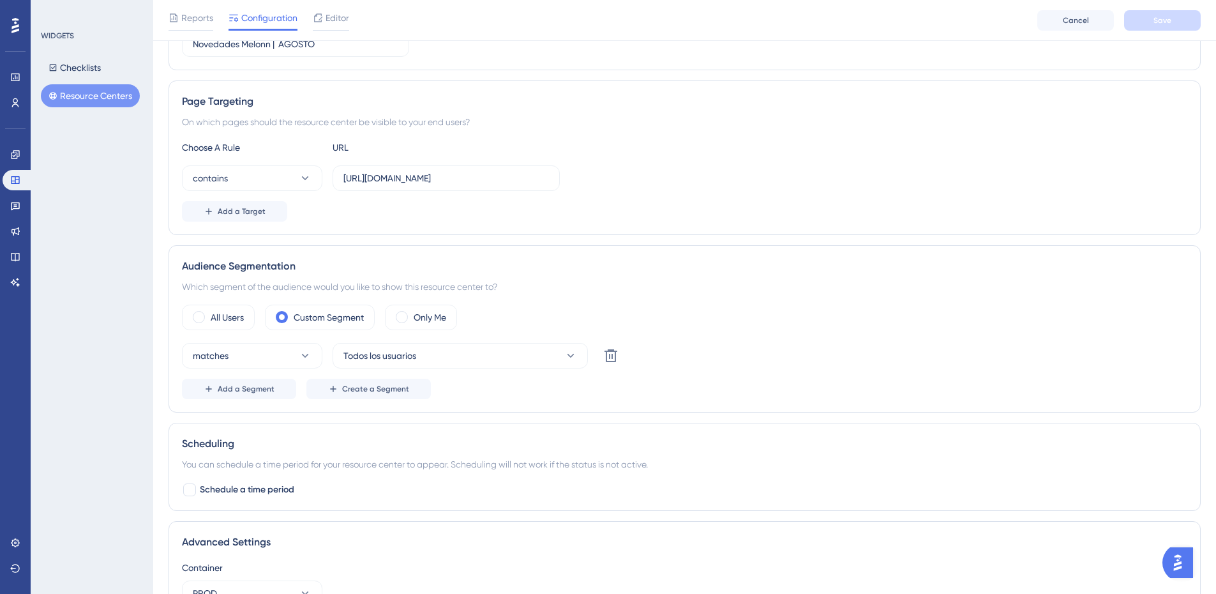
scroll to position [255, 0]
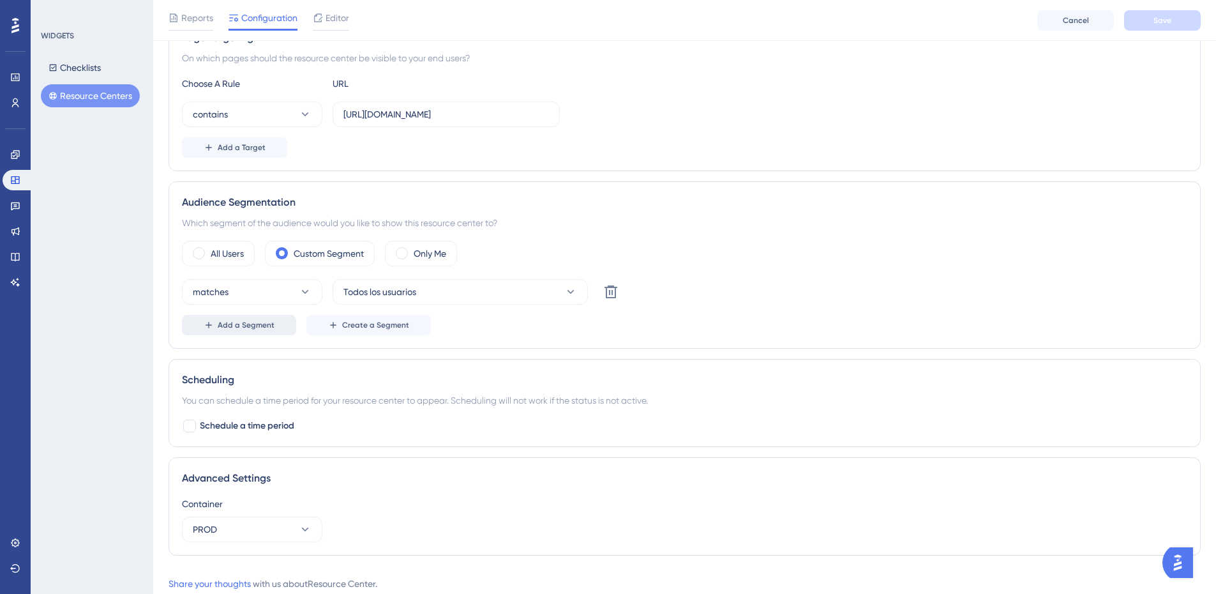
click at [219, 324] on span "Add a Segment" at bounding box center [246, 325] width 57 height 10
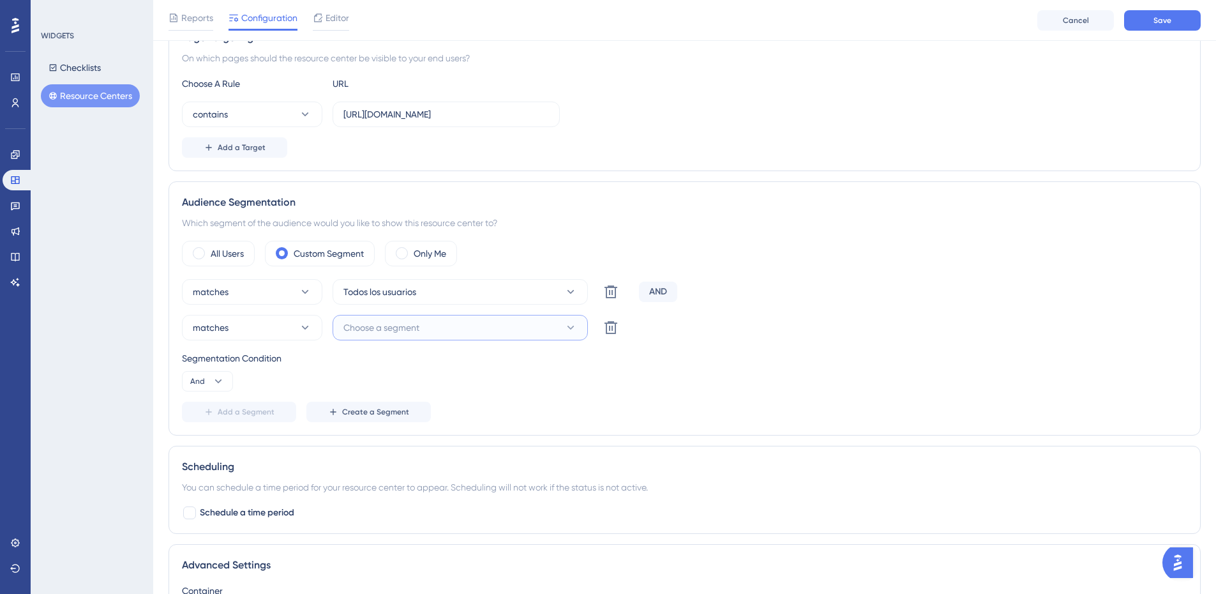
click at [420, 330] on span "Choose a segment" at bounding box center [382, 327] width 76 height 15
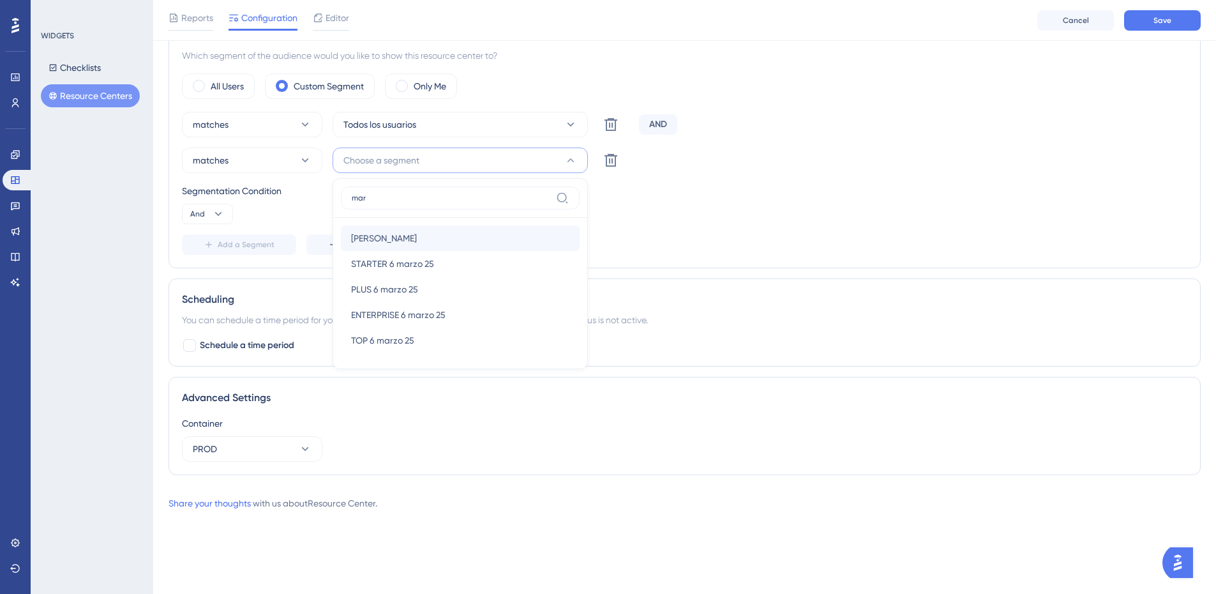
type input "mar"
click at [380, 232] on span "Mariana" at bounding box center [384, 238] width 66 height 15
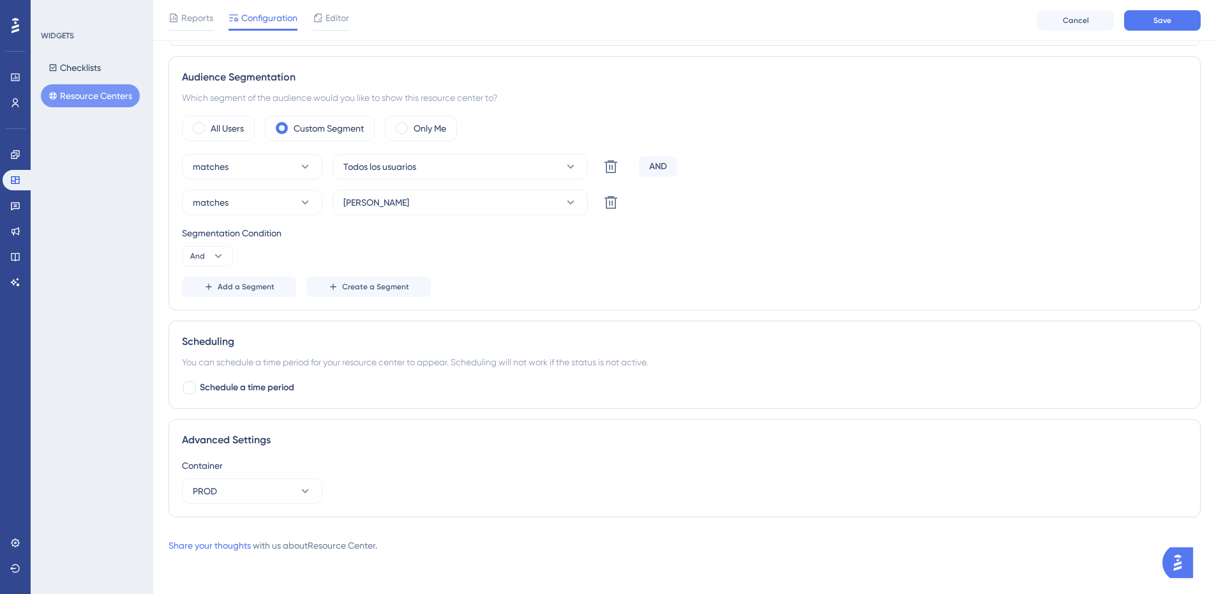
click at [904, 175] on div "matches Todos los usuarios Delete AND" at bounding box center [685, 167] width 1006 height 26
click at [1161, 25] on button "Save" at bounding box center [1163, 20] width 77 height 20
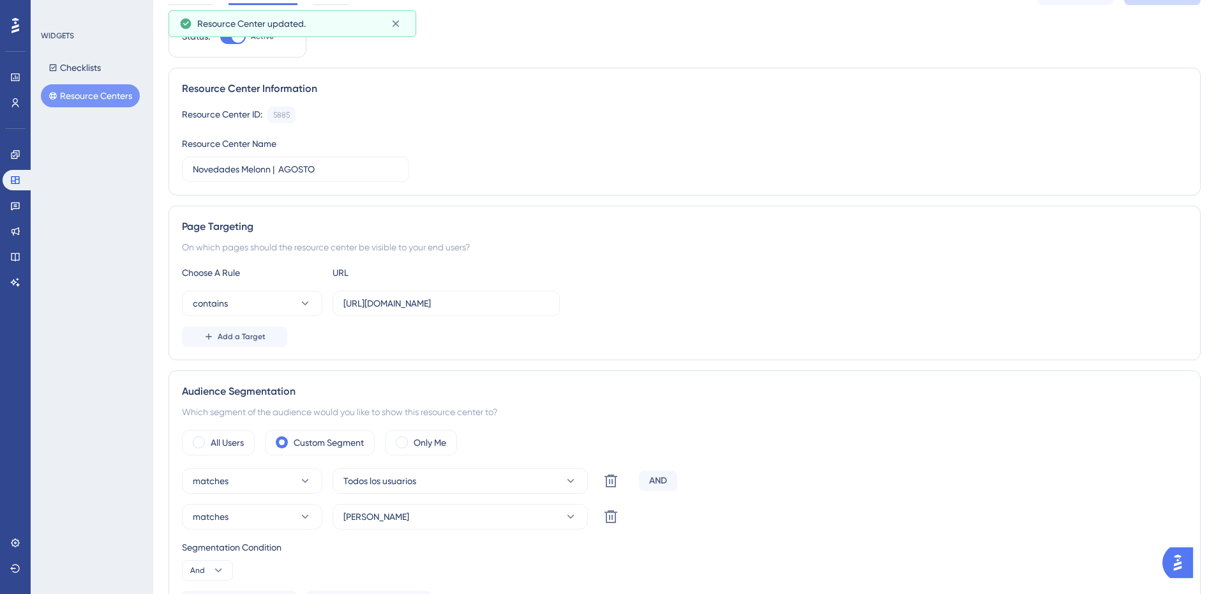
scroll to position [0, 0]
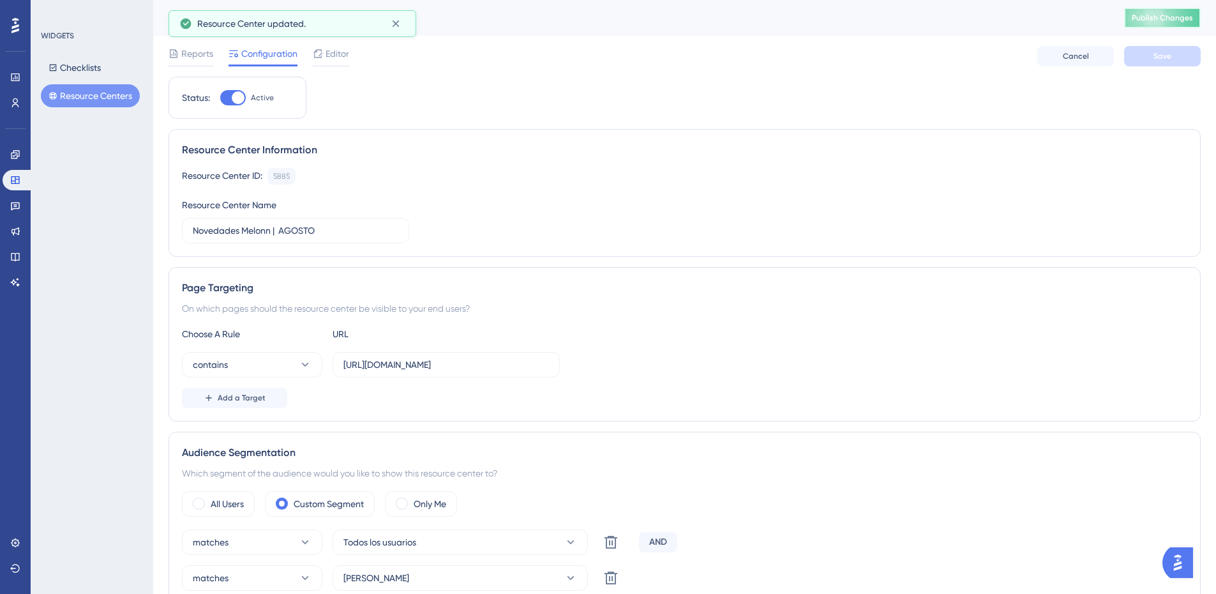
click at [1158, 20] on span "Publish Changes" at bounding box center [1162, 18] width 61 height 10
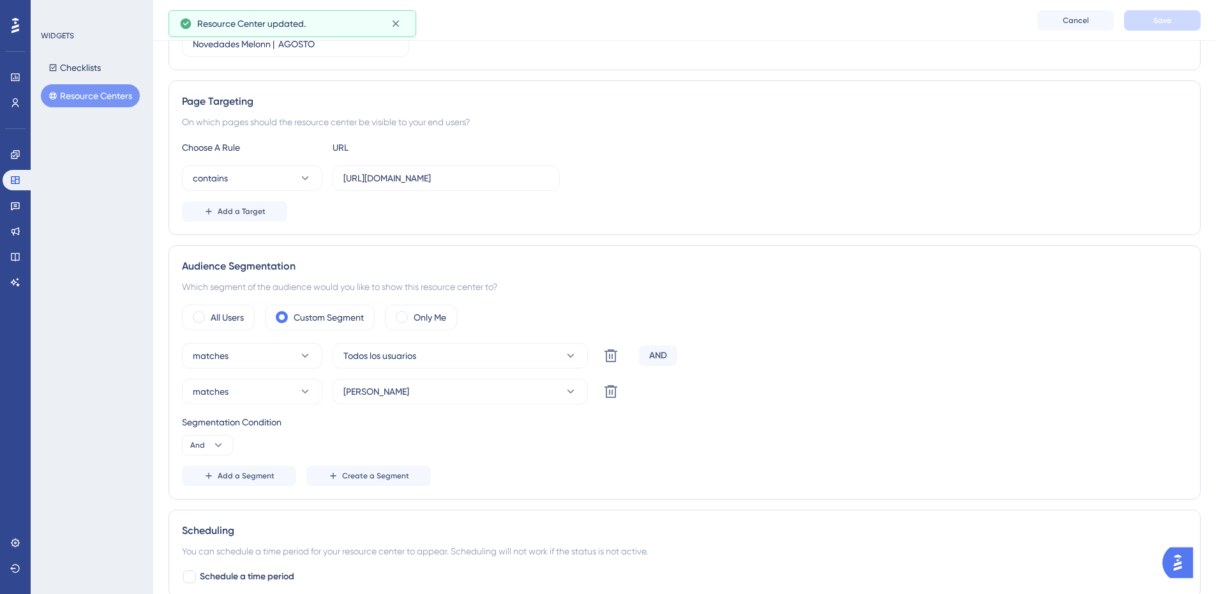
scroll to position [319, 0]
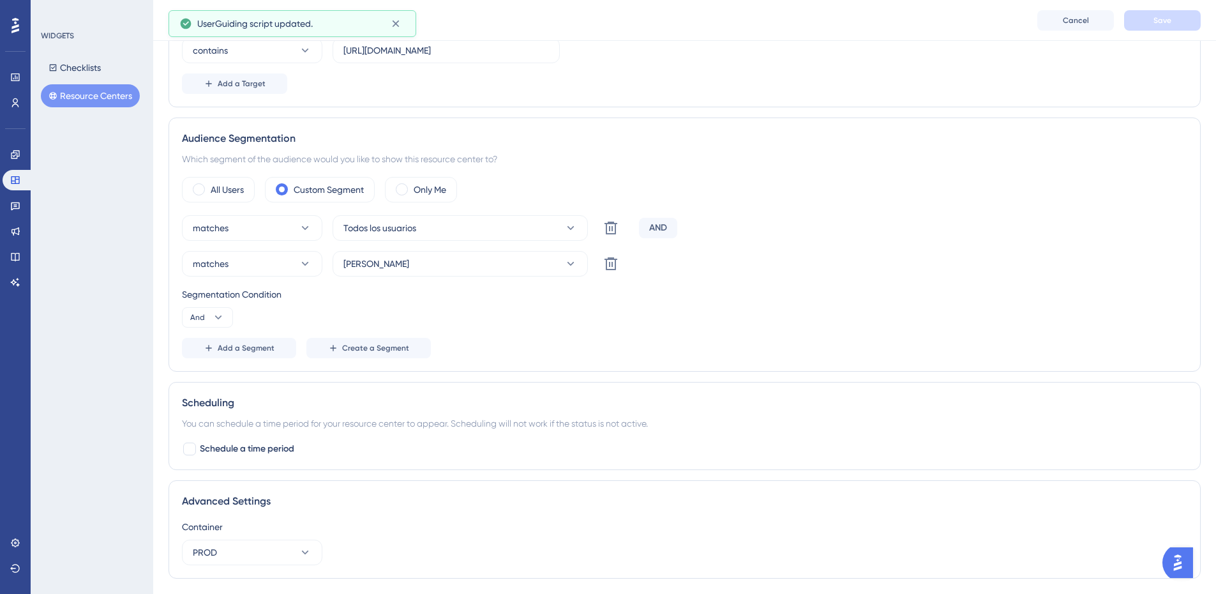
click at [92, 98] on button "Resource Centers" at bounding box center [90, 95] width 99 height 23
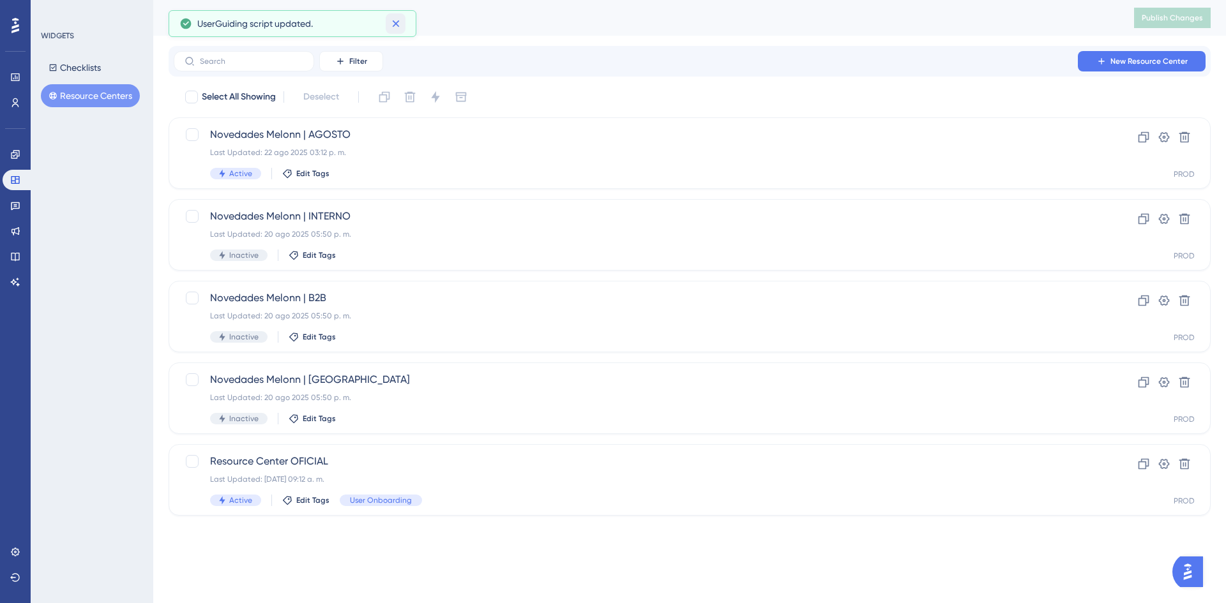
click at [396, 22] on icon at bounding box center [396, 23] width 13 height 13
